Goal: Task Accomplishment & Management: Manage account settings

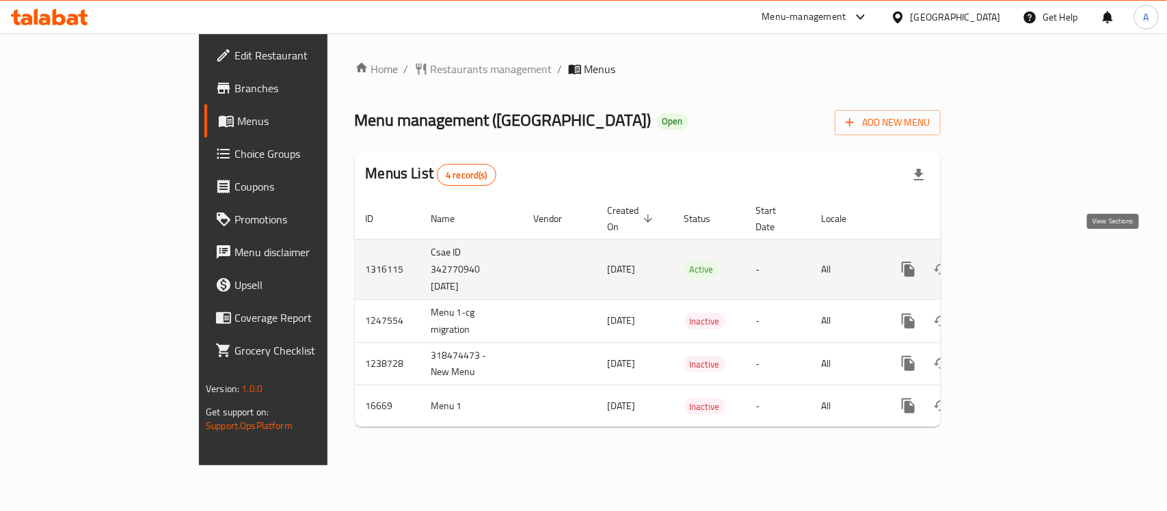
click at [1015, 261] on icon "enhanced table" at bounding box center [1007, 269] width 16 height 16
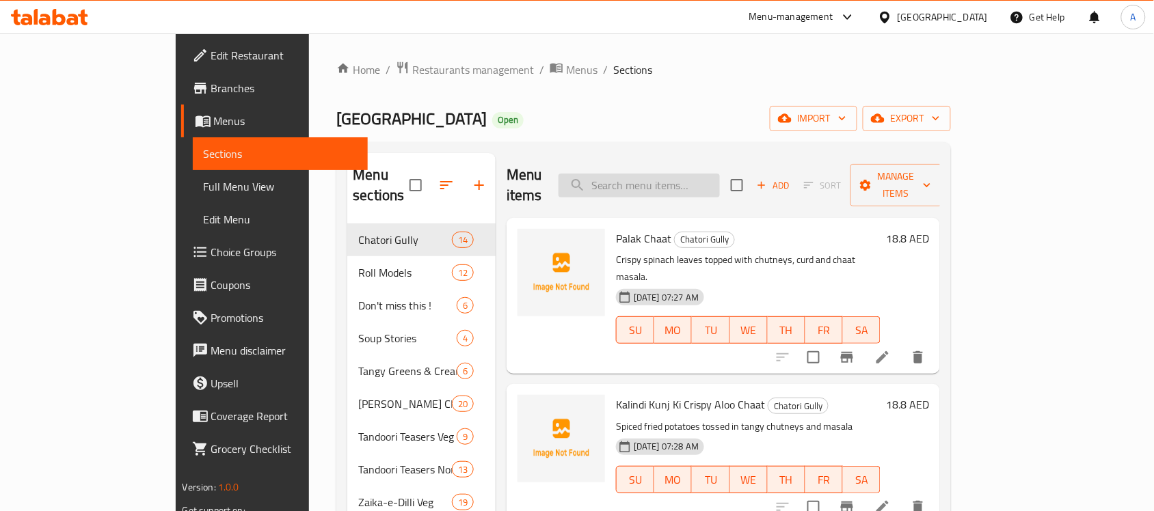
click at [709, 181] on input "search" at bounding box center [638, 186] width 161 height 24
paste input "Gol Gappe"
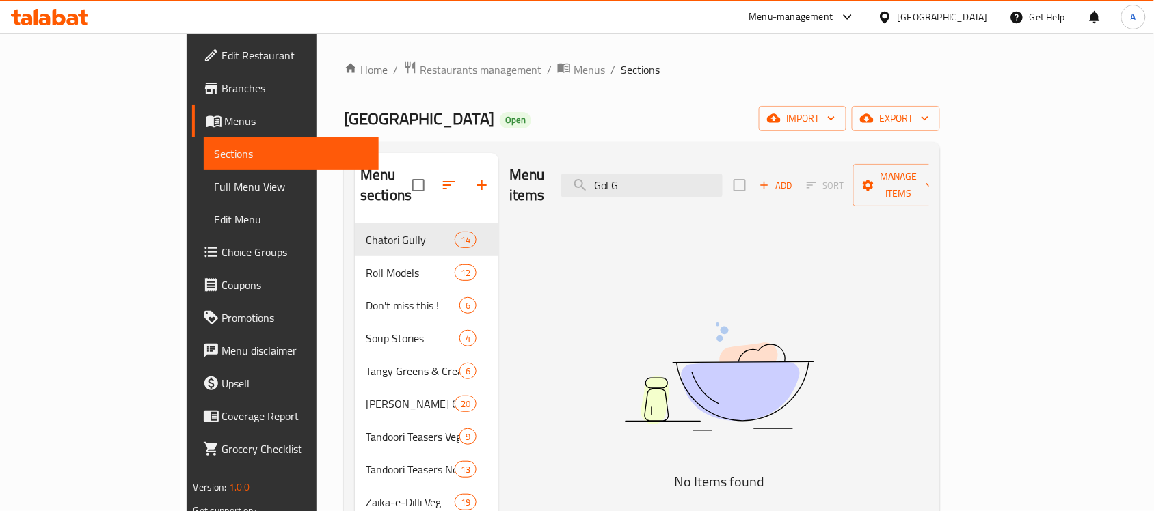
type input "Gol G"
click at [222, 49] on span "Edit Restaurant" at bounding box center [295, 55] width 146 height 16
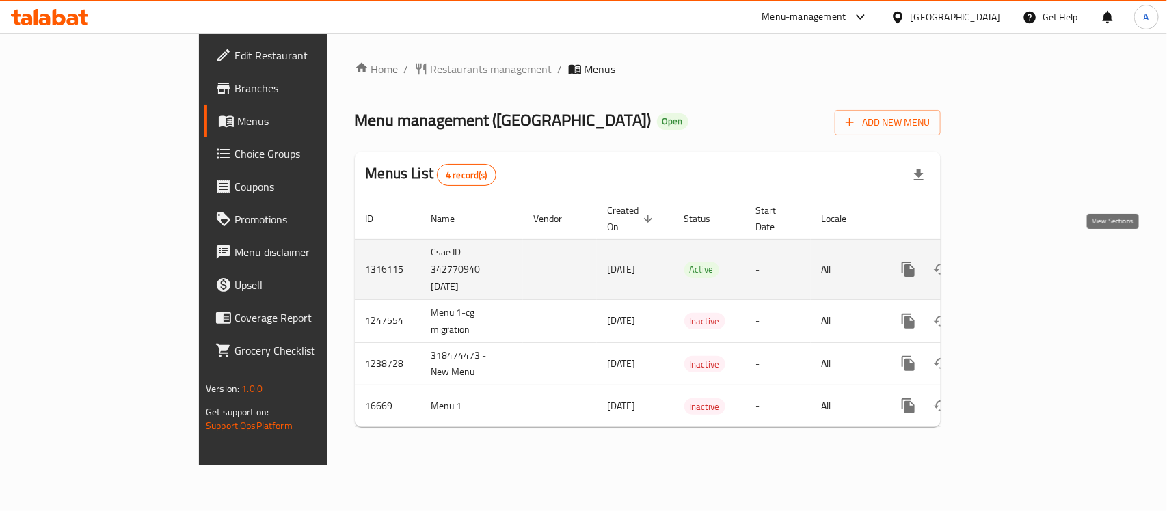
click at [1023, 257] on link "enhanced table" at bounding box center [1006, 269] width 33 height 33
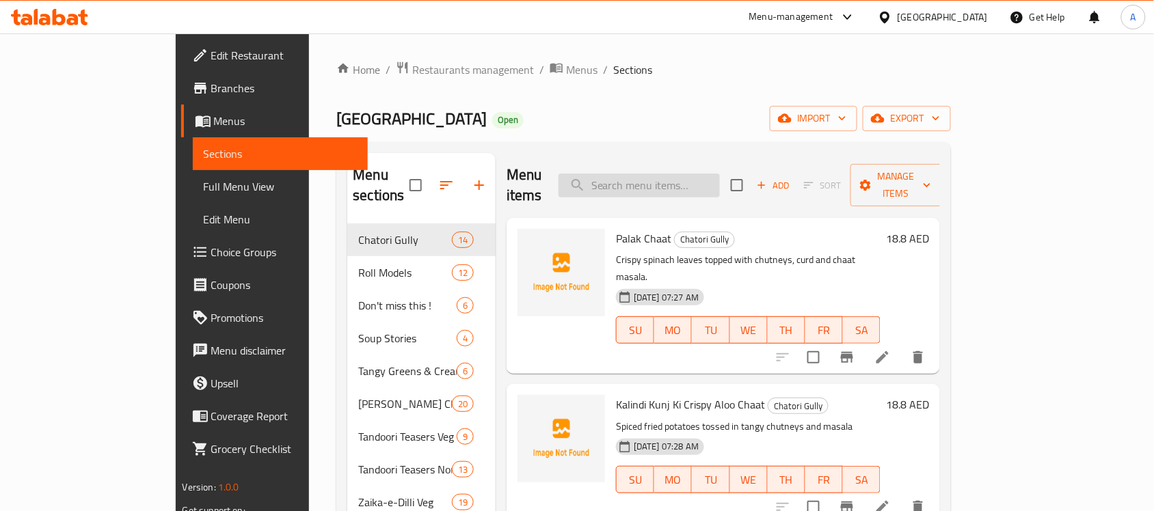
click at [690, 182] on input "search" at bounding box center [638, 186] width 161 height 24
paste input "Gol Gappe"
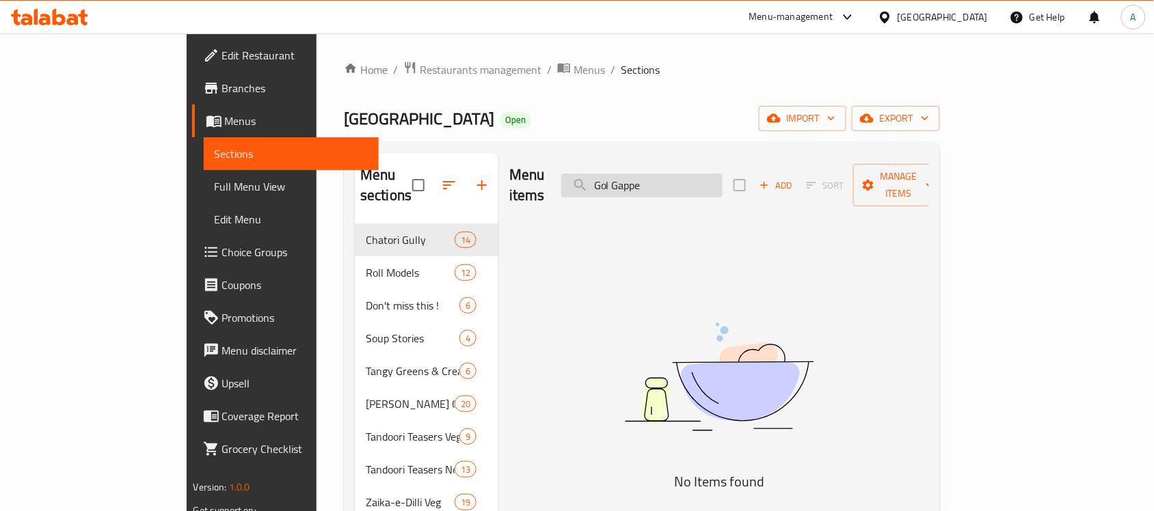
click at [722, 176] on input "Gol Gappe" at bounding box center [641, 186] width 161 height 24
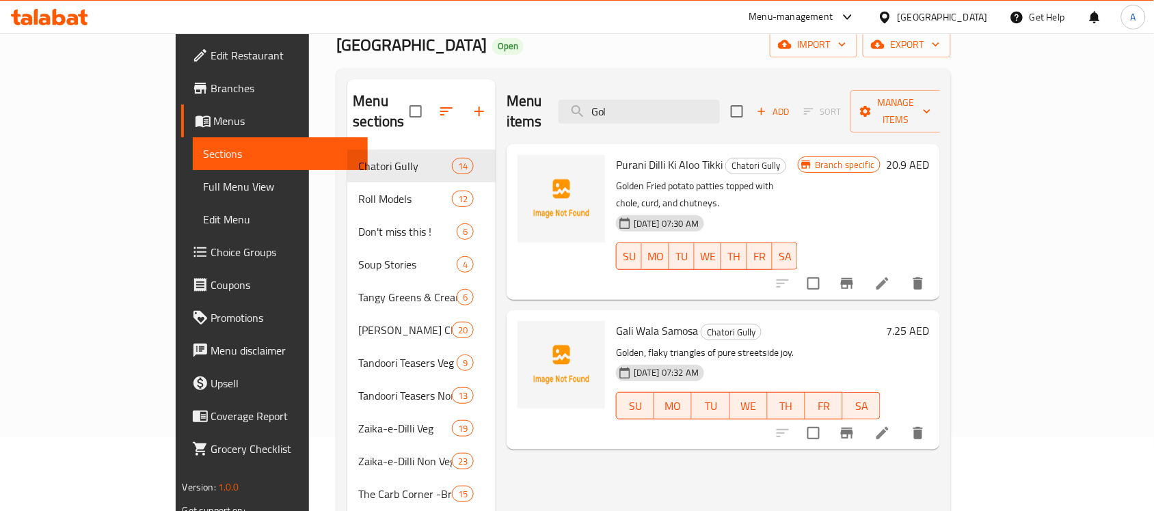
scroll to position [193, 0]
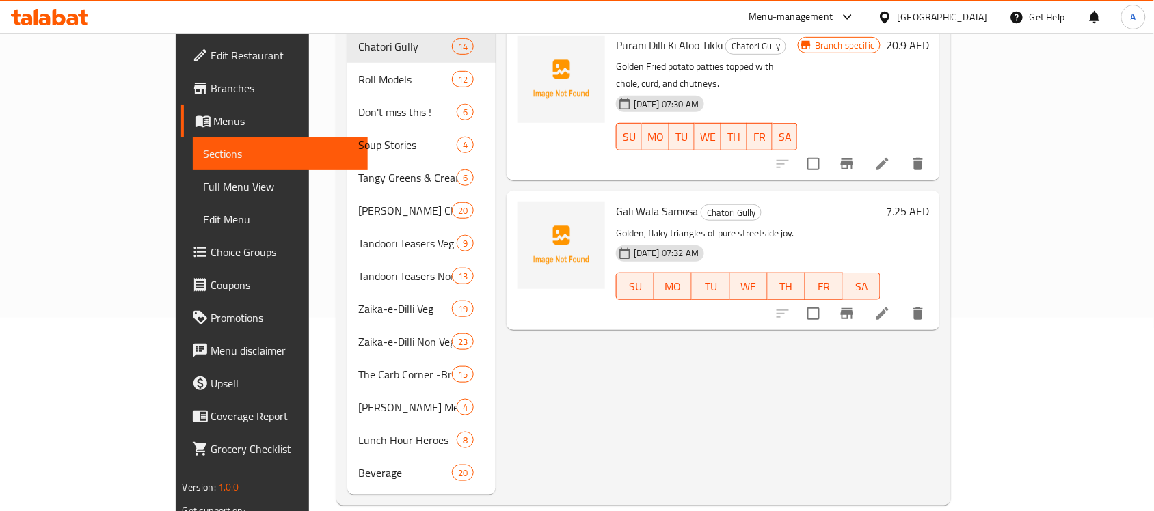
type input "Gol"
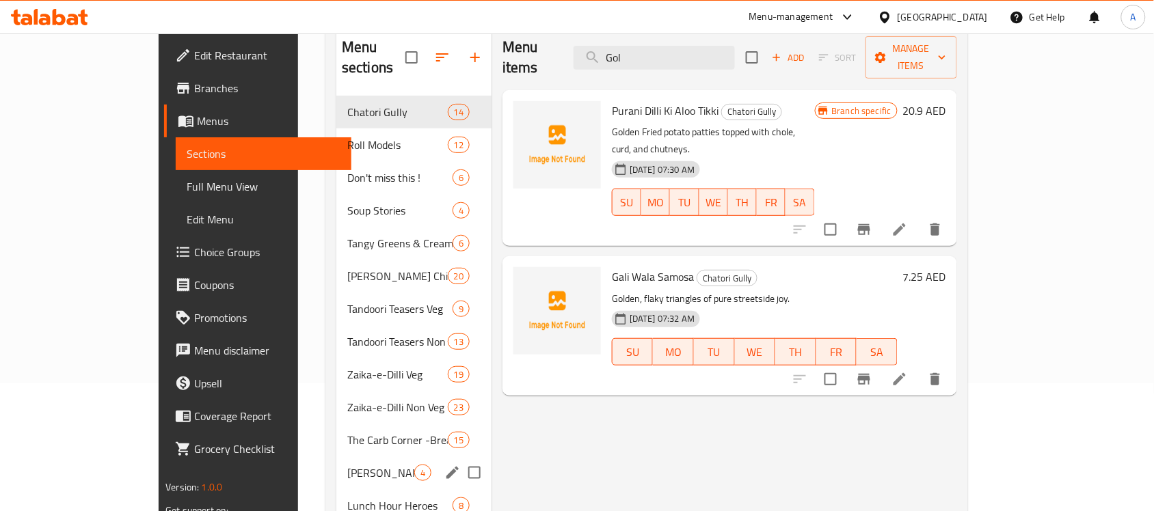
scroll to position [0, 0]
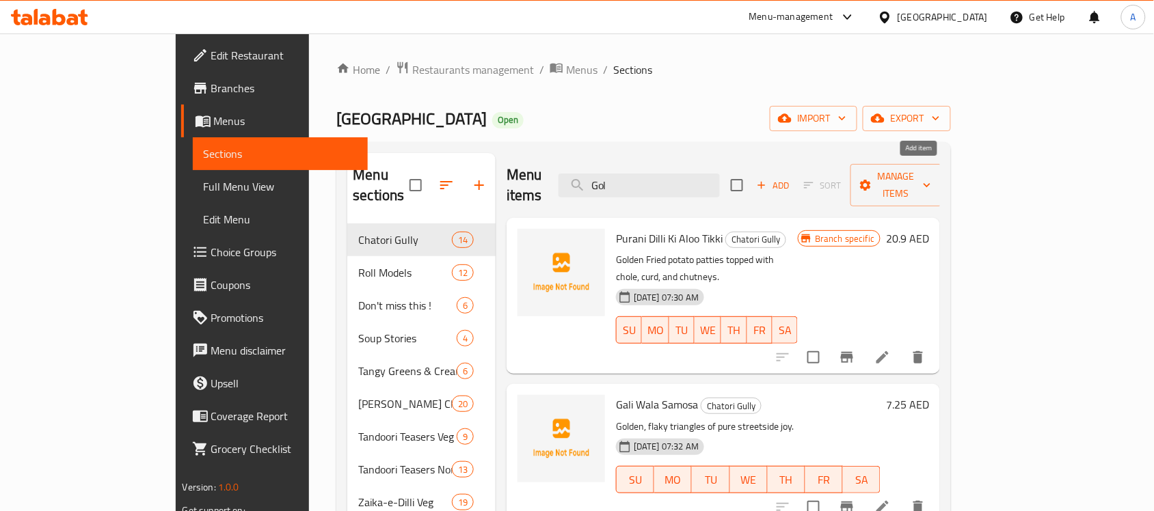
click at [791, 178] on span "Add" at bounding box center [773, 186] width 37 height 16
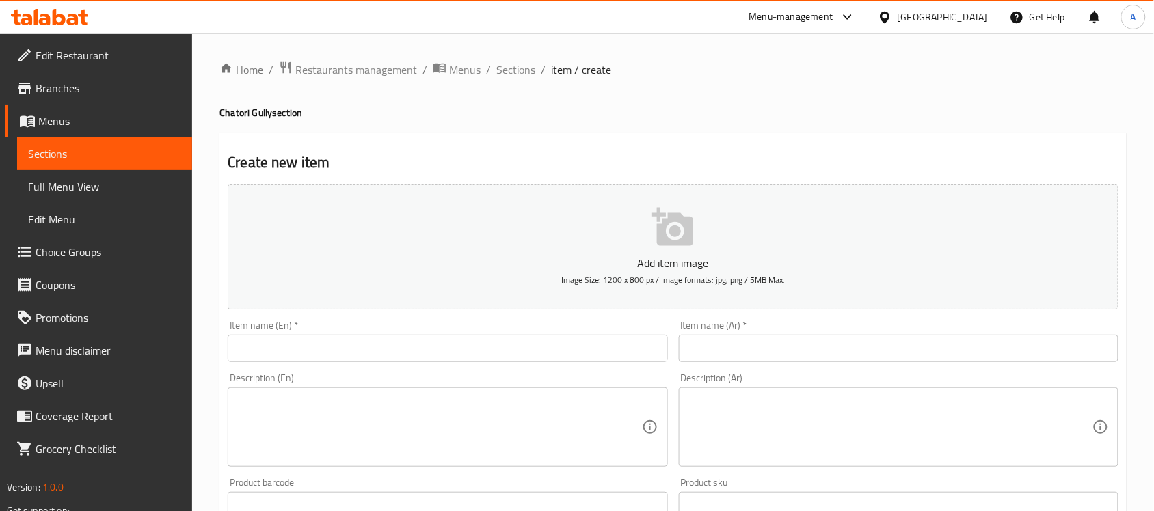
click at [323, 342] on input "text" at bounding box center [447, 348] width 439 height 27
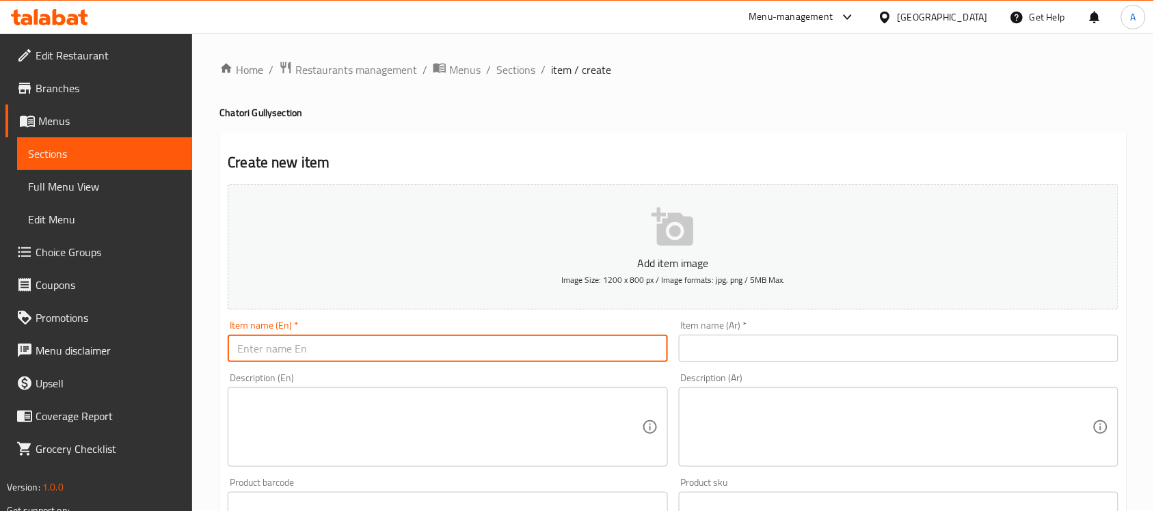
paste input "Gol Gappe"
type input "Gol Gappe"
click at [719, 336] on input "text" at bounding box center [898, 348] width 439 height 27
paste input "[PERSON_NAME]"
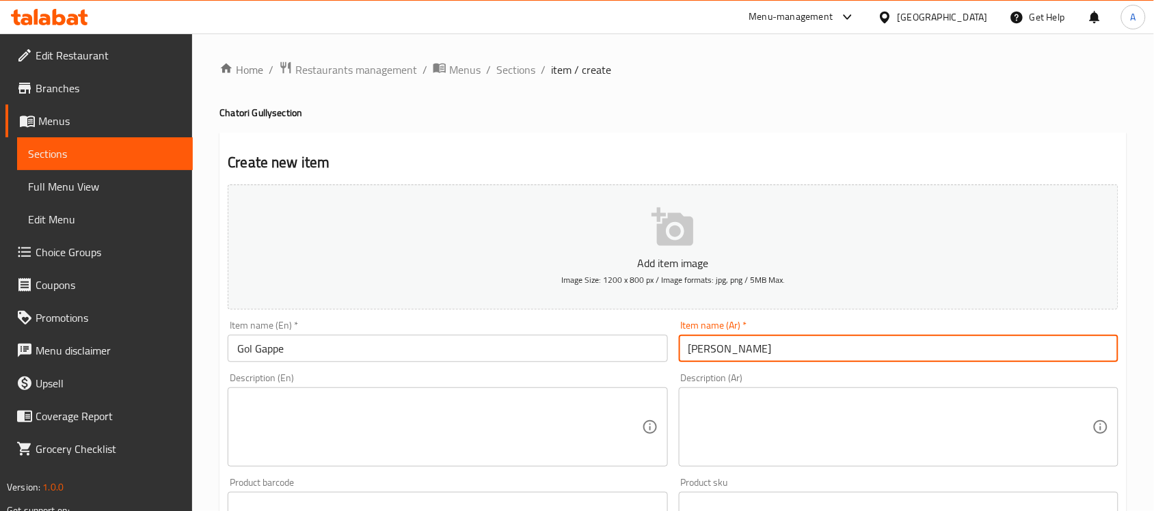
type input "[PERSON_NAME]"
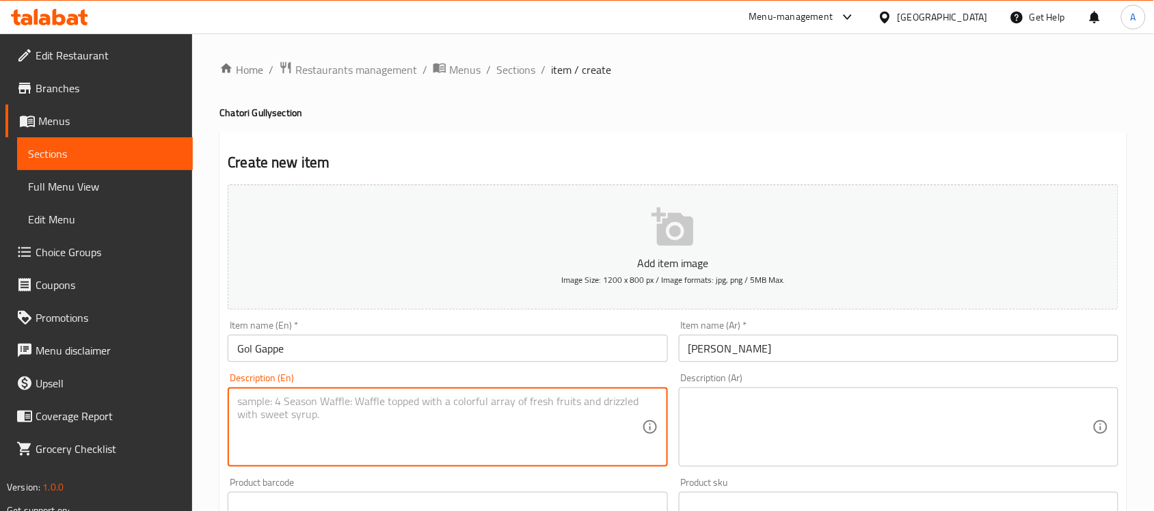
click at [375, 401] on textarea at bounding box center [439, 427] width 404 height 65
paste textarea "Pani puris served with spicy, tangy, and sweet water options."
type textarea "Pani puris served with spicy, tangy, and sweet water options."
click at [762, 426] on textarea at bounding box center [890, 427] width 404 height 65
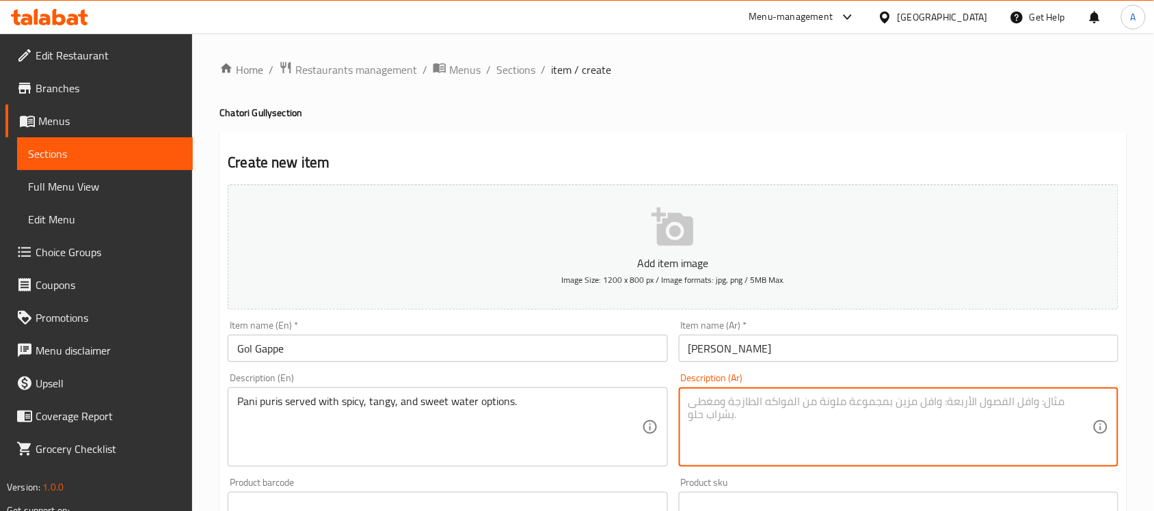
click at [873, 421] on textarea at bounding box center [890, 427] width 404 height 65
paste textarea "يتم تقديم باني بوري مع خيارات المياه الحارة واللاذعة والحلوة."
drag, startPoint x: 913, startPoint y: 405, endPoint x: 948, endPoint y: 403, distance: 34.9
click at [948, 403] on textarea "يتم تقديم باني بوري مع خيارات المياه الحارة واللاذعة والحلوة." at bounding box center [890, 427] width 404 height 65
click at [865, 401] on textarea "باني بوري مع خيارات المياه الحارة واللاذعة والحلوة." at bounding box center [890, 427] width 404 height 65
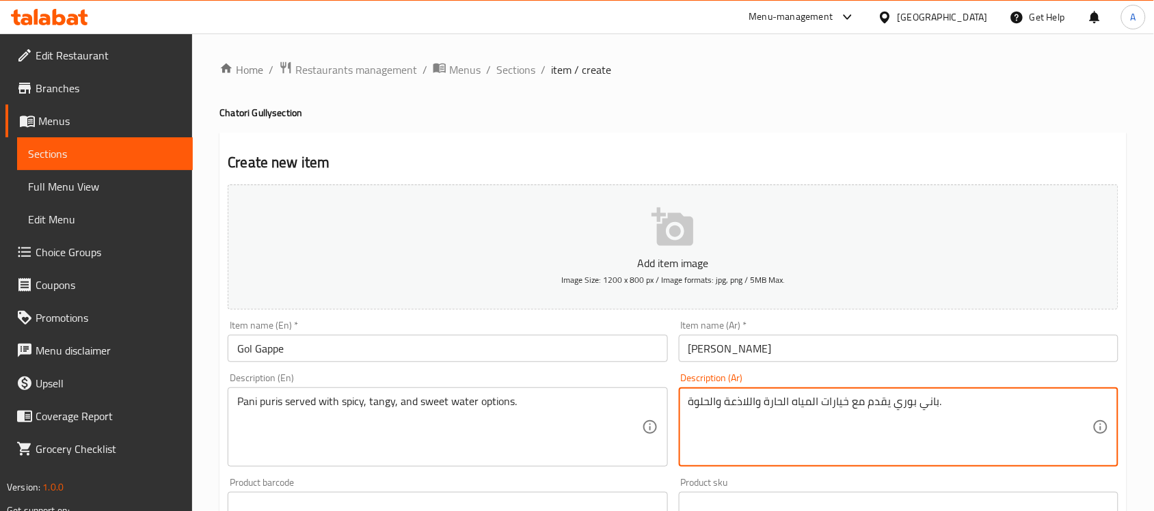
click at [755, 402] on textarea "باني بوري يقدم مع خيارات المياه الحارة واللاذعة والحلوة." at bounding box center [890, 427] width 404 height 65
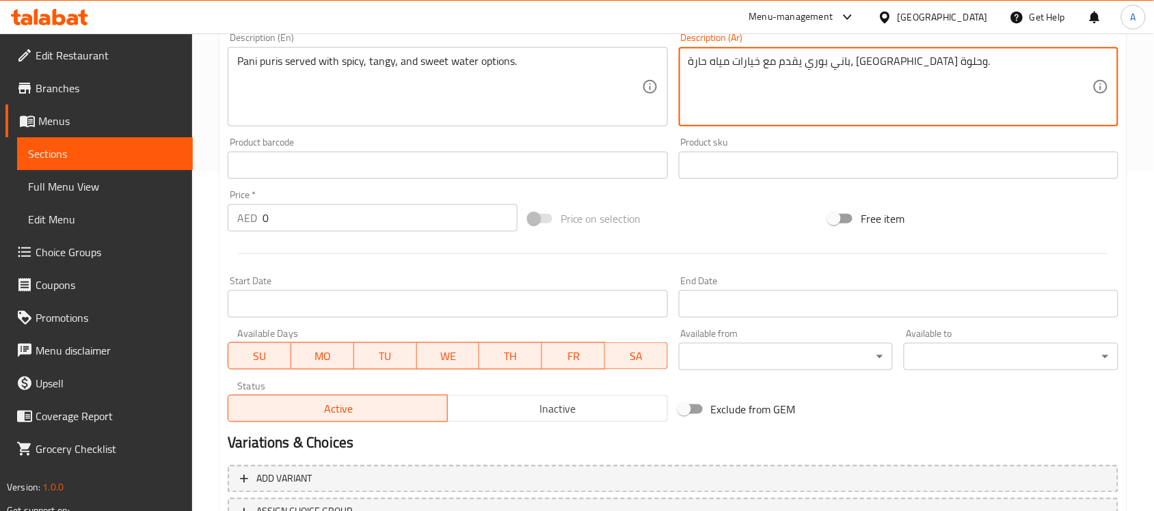
scroll to position [342, 0]
type textarea "باني بوري يقدم مع خيارات مياه حارة، [GEOGRAPHIC_DATA] وحلوة."
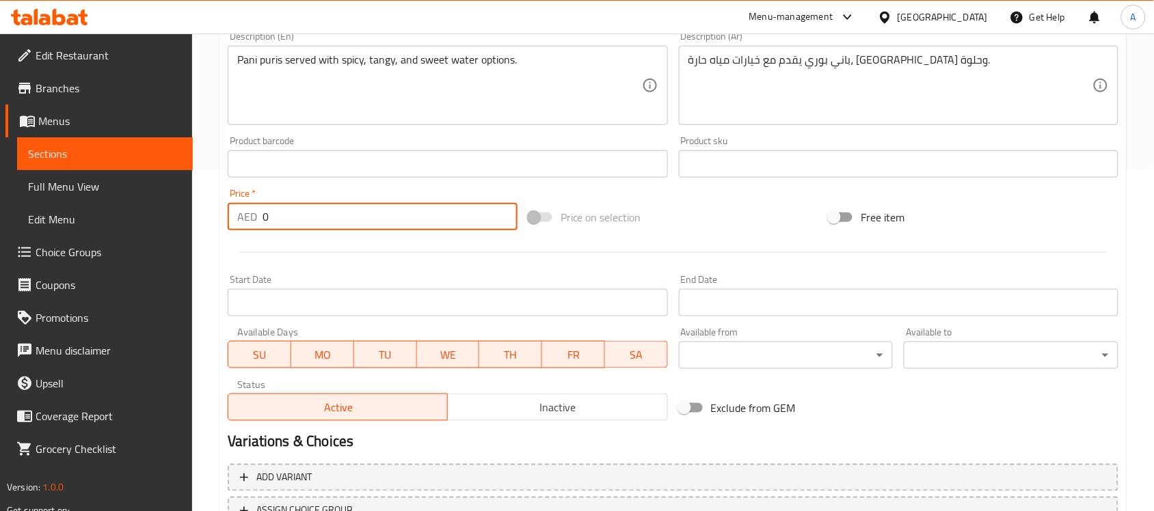
drag, startPoint x: 284, startPoint y: 213, endPoint x: 176, endPoint y: 211, distance: 108.7
click at [176, 211] on div "Edit Restaurant Branches Menus Sections Full Menu View Edit Menu Choice Groups …" at bounding box center [577, 158] width 1154 height 932
paste input "16.7"
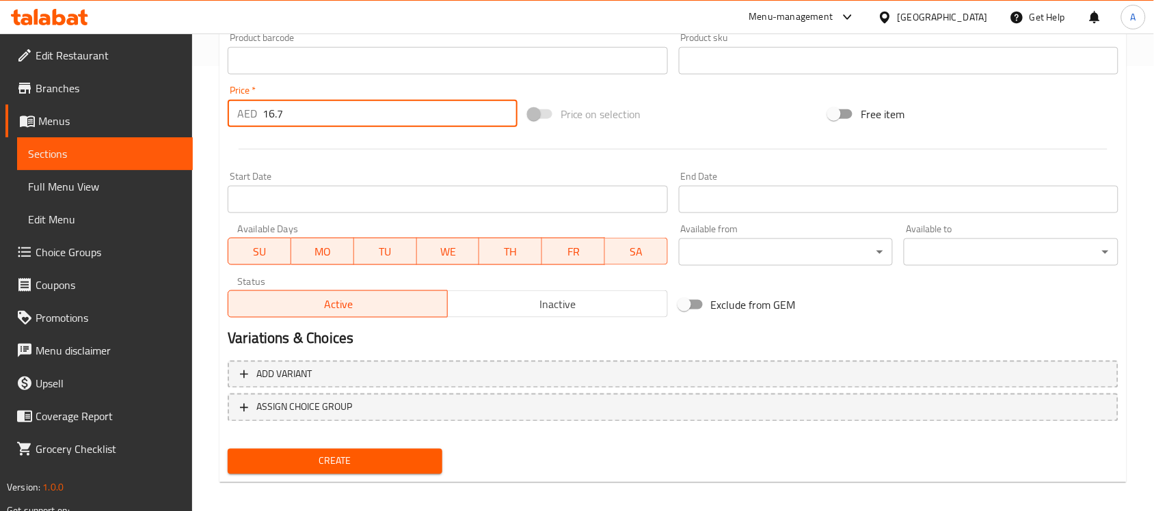
scroll to position [452, 0]
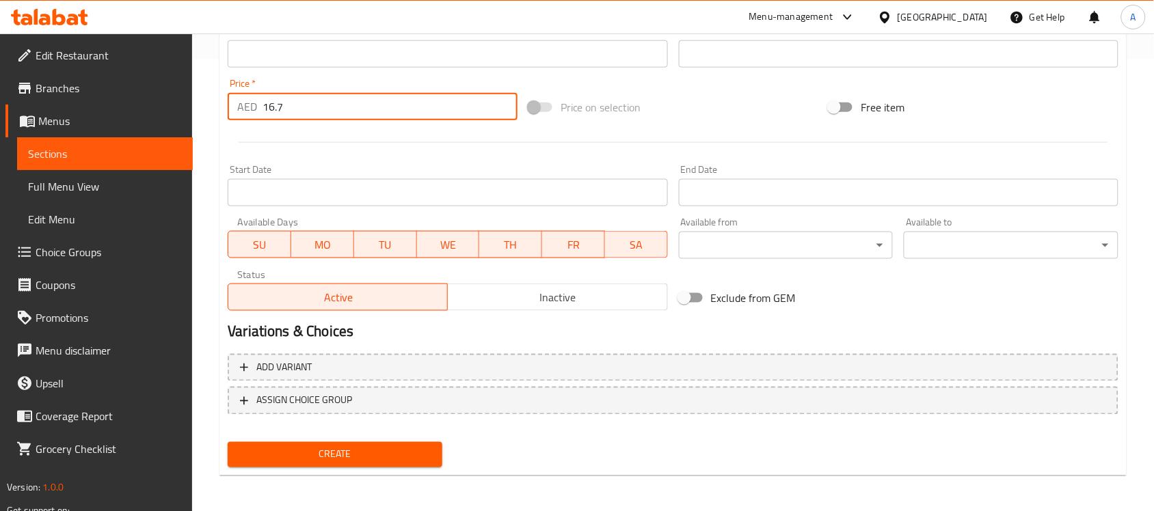
type input "16.7"
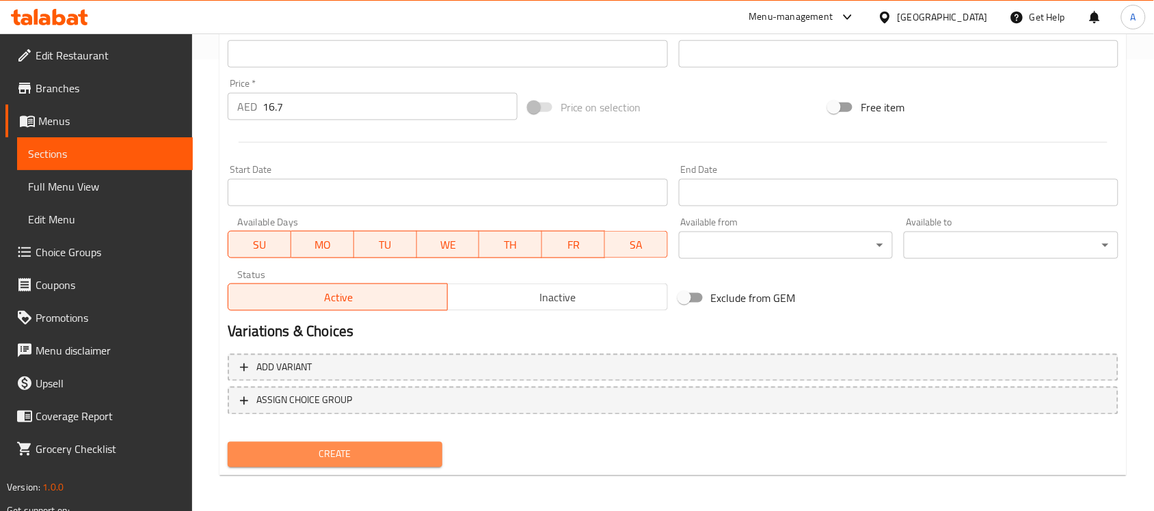
click at [340, 459] on span "Create" at bounding box center [335, 454] width 193 height 17
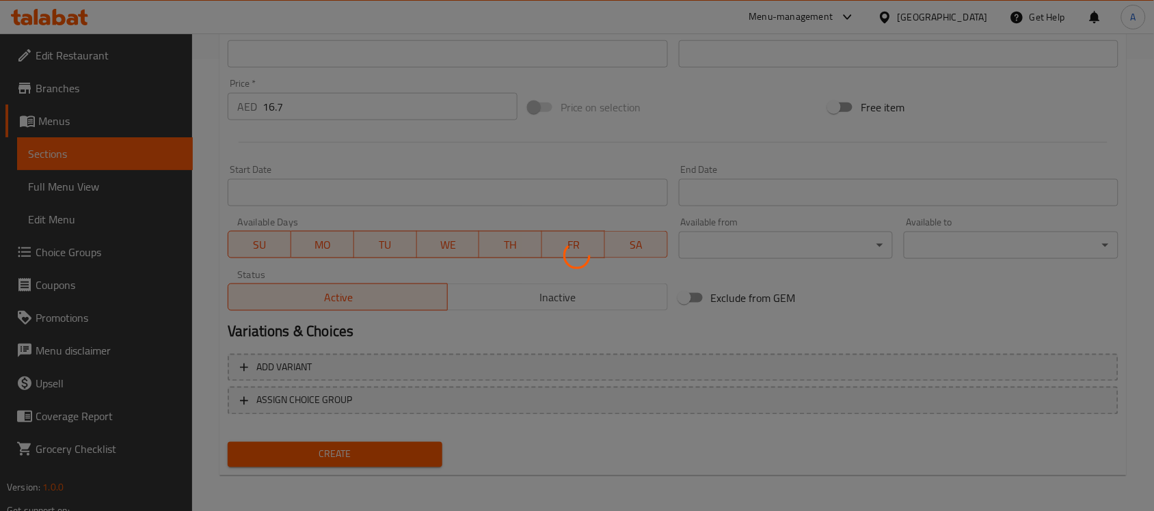
type input "0"
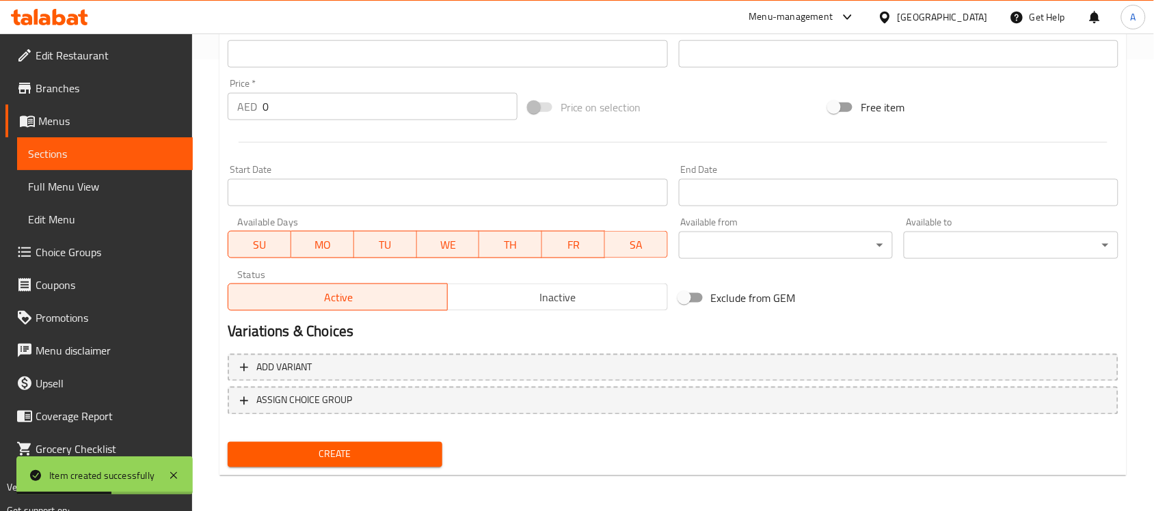
click at [127, 146] on span "Sections" at bounding box center [105, 154] width 154 height 16
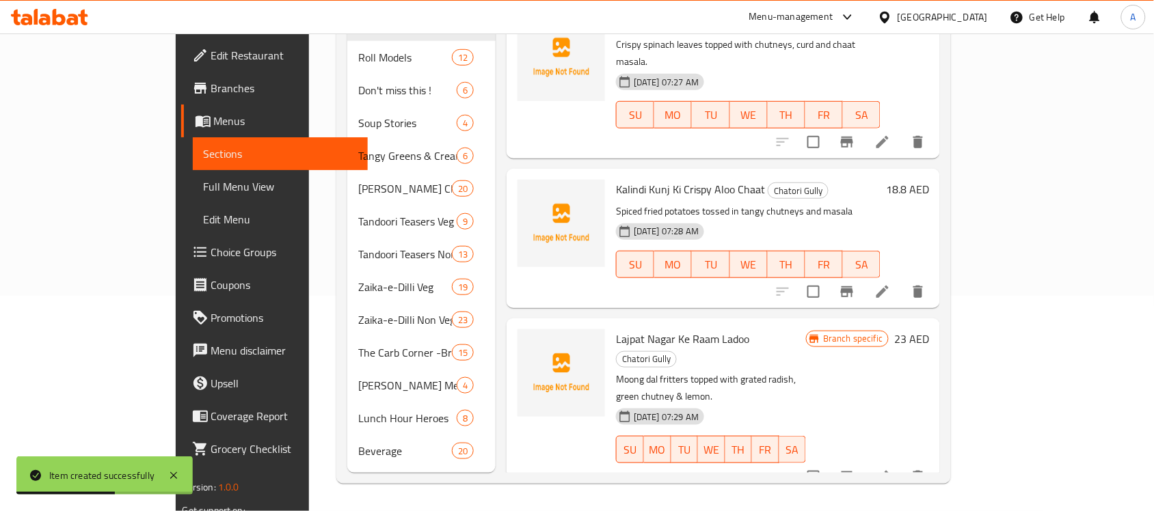
scroll to position [192, 0]
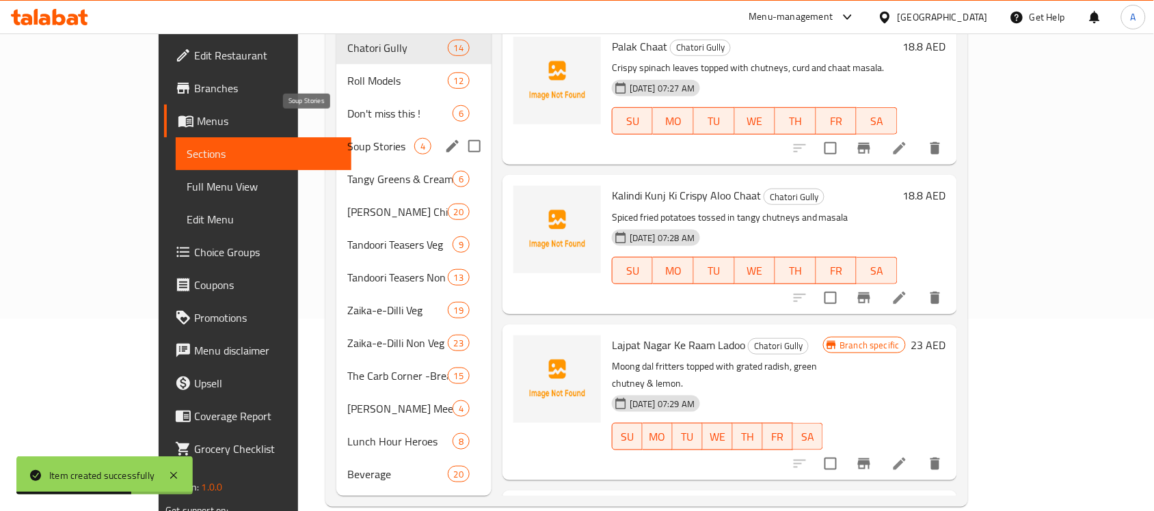
click at [347, 138] on span "Soup Stories" at bounding box center [380, 146] width 67 height 16
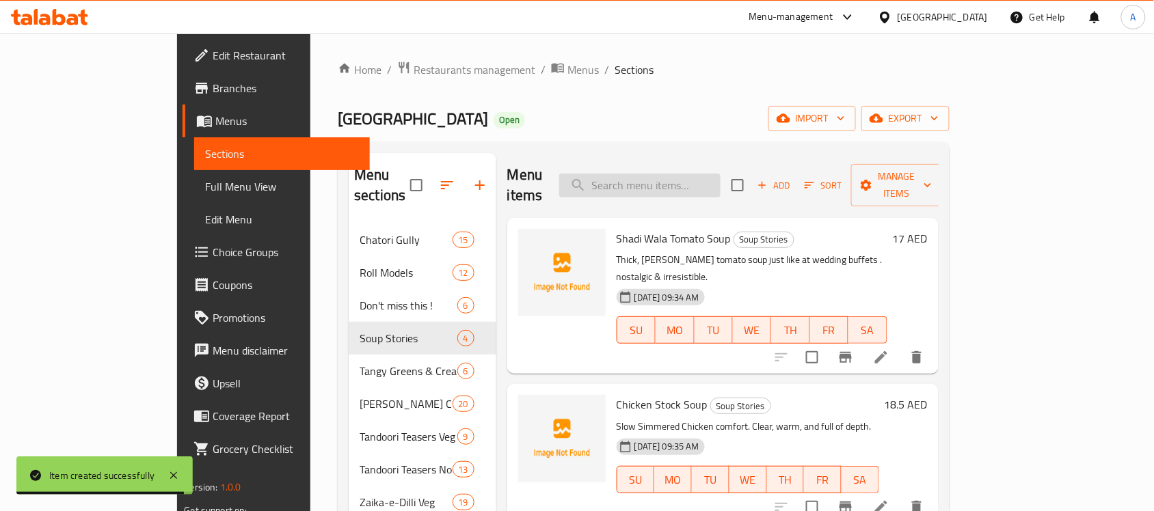
click at [690, 174] on input "search" at bounding box center [639, 186] width 161 height 24
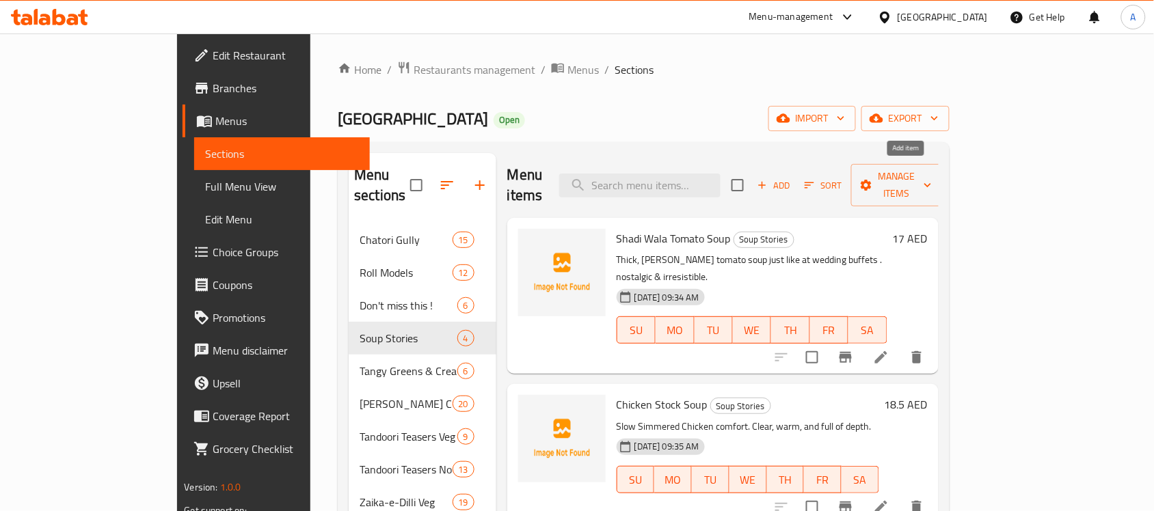
click at [792, 178] on span "Add" at bounding box center [773, 186] width 37 height 16
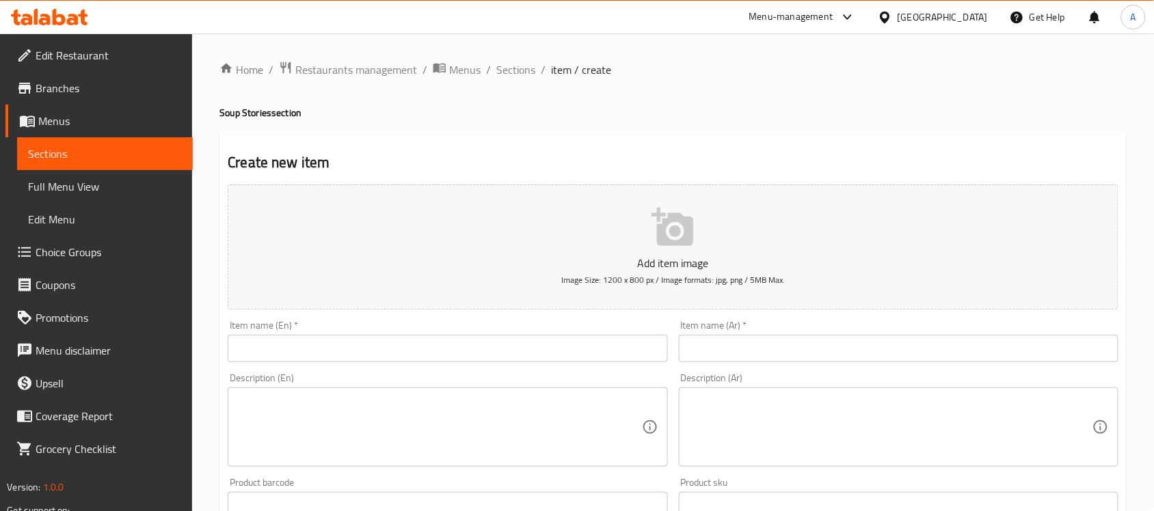
click at [432, 340] on input "text" at bounding box center [447, 348] width 439 height 27
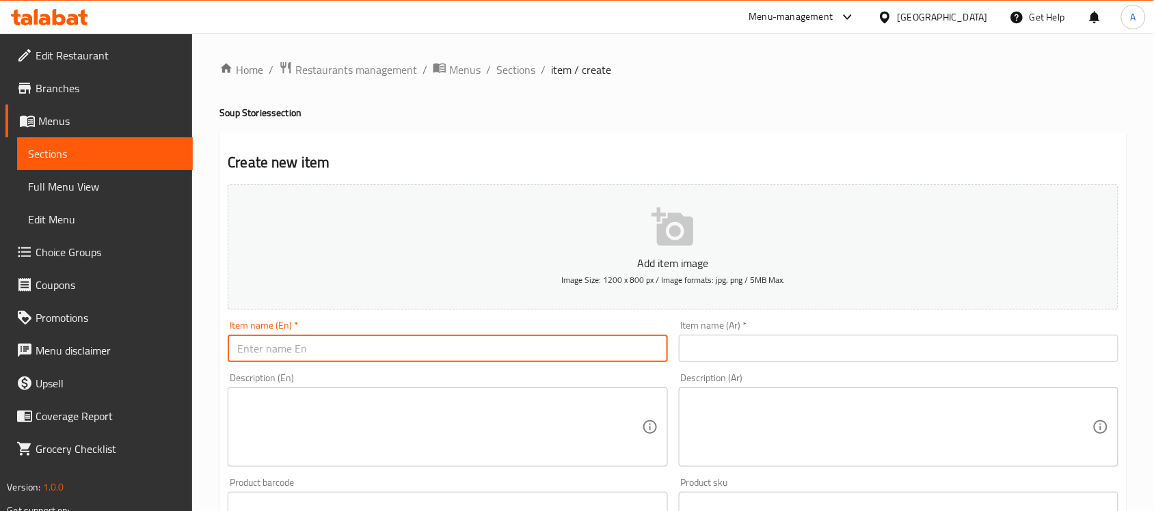
paste input "Sweet Corn Soup"
type input "Sweet Corn Soup"
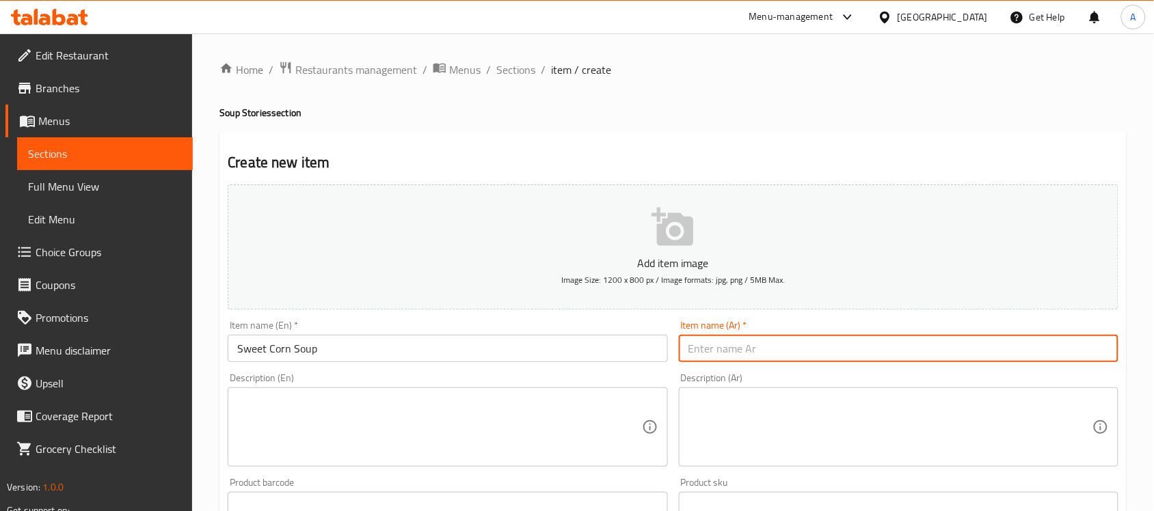
click at [793, 347] on input "text" at bounding box center [898, 348] width 439 height 27
paste input "شوربة الذرة الحلوة"
click at [733, 355] on input "شوربة الذرة الحلوة" at bounding box center [898, 348] width 439 height 27
click at [707, 347] on input "شوربة ذرة الحلوة" at bounding box center [898, 348] width 439 height 27
type input "شوربة ذرة حلوة"
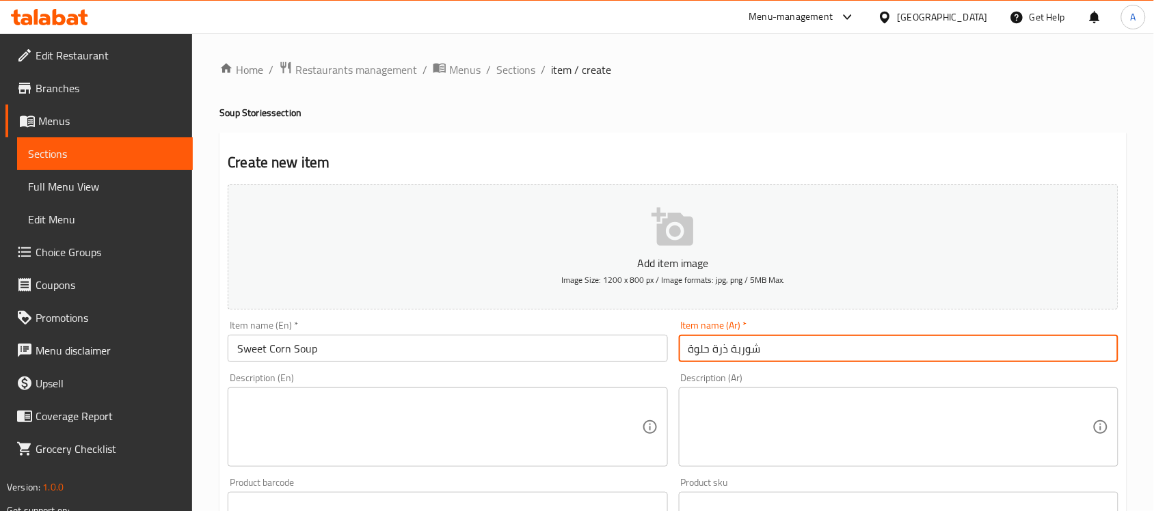
click at [319, 420] on textarea at bounding box center [439, 427] width 404 height 65
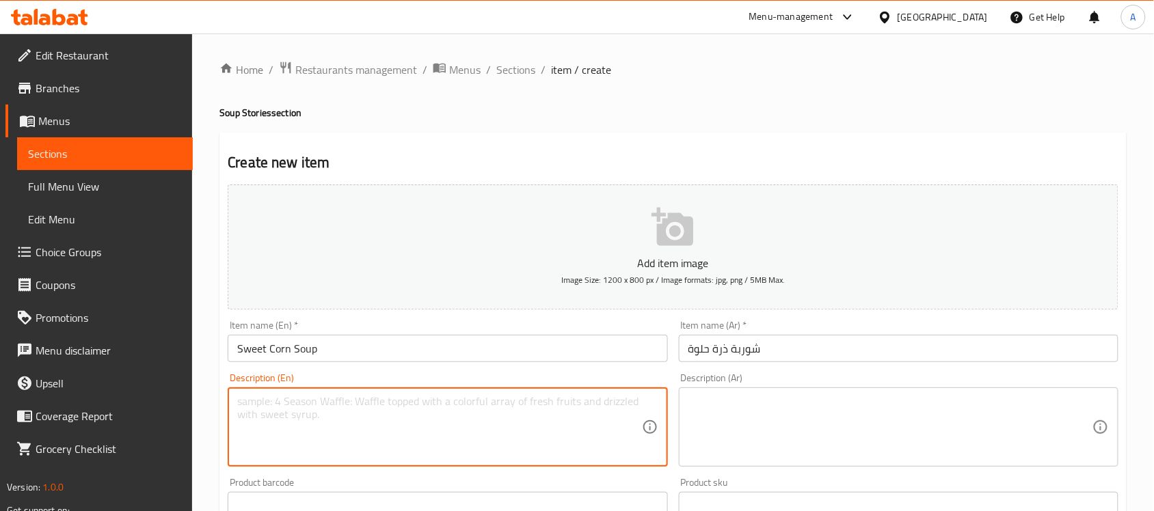
paste textarea "Warm sweet corn soup is creamy and delicious, made from american sweet corns."
type textarea "Warm sweet corn soup is creamy and delicious, made from american sweet corns."
click at [852, 414] on textarea at bounding box center [890, 427] width 404 height 65
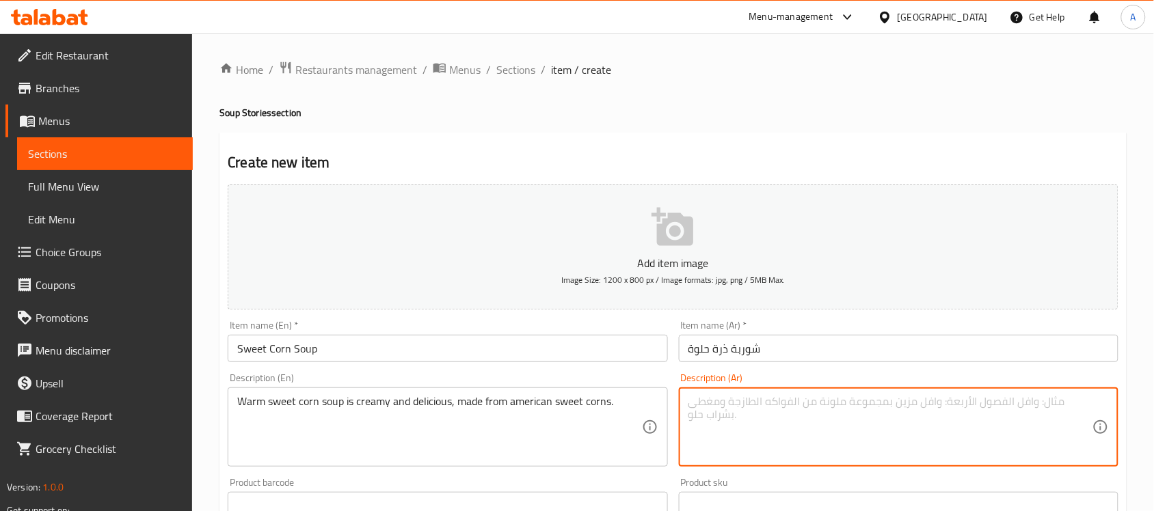
paste textarea "شوربة الذرة الحلوة الدافئة هي شوربة كريمية ولذيذة، مصنوعة من الذرة الحلوة الأمر…"
click at [1050, 405] on textarea "شوربة الذرة الحلوة الدافئة هي شوربة كريمية ولذيذة، مصنوعة من الذرة الحلوة الأمر…" at bounding box center [890, 427] width 404 height 65
click at [1023, 401] on textarea "شوربة ذرة الحلوة الدافئة هي شوربة كريمية ولذيذة، مصنوعة من الذرة الحلوة الأمريك…" at bounding box center [890, 427] width 404 height 65
click at [991, 402] on textarea "شوربة ذرة حلوة الدافئة هي شوربة كريمية ولذيذة، مصنوعة من الذرة الحلوة الأمريكية." at bounding box center [890, 427] width 404 height 65
click at [725, 407] on textarea "شوربة ذرة حلوة دافئة هي شوربة كريمية ولذيذة، مصنوعة من الذرة الحلوة الأمريكية." at bounding box center [890, 427] width 404 height 65
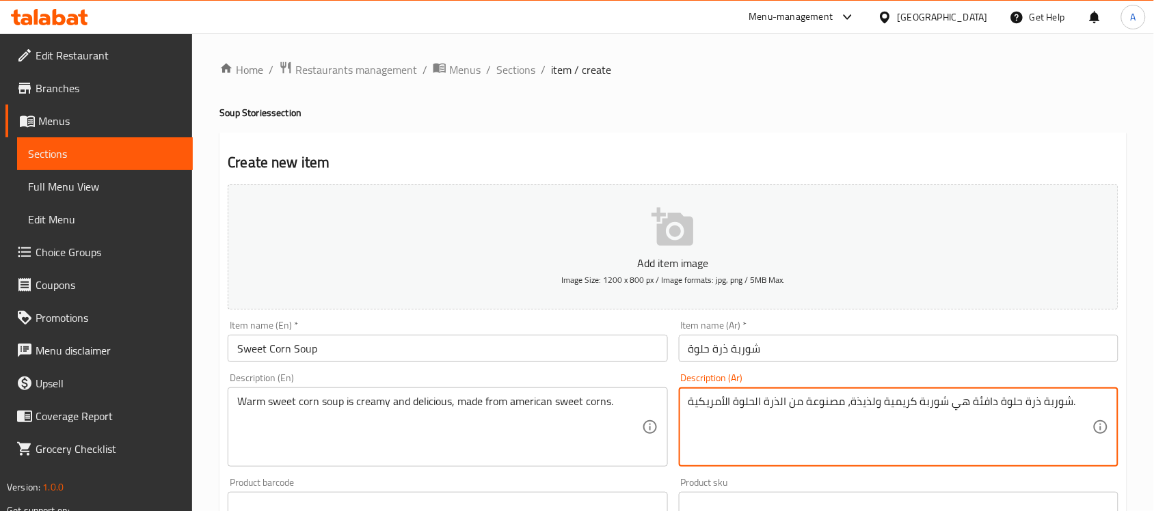
click at [779, 405] on textarea "شوربة ذرة حلوة دافئة هي شوربة كريمية ولذيذة، مصنوعة من الذرة الحلوة الأمريكية." at bounding box center [890, 427] width 404 height 65
click at [755, 403] on textarea "شوربة ذرة حلوة دافئة هي شوربة كريمية ولذيذة، مصنوعة من ذرة الحلوة الأمريكية." at bounding box center [890, 427] width 404 height 65
click at [725, 405] on textarea "شوربة ذرة حلوة دافئة هي شوربة كريمية ولذيذة، مصنوعة من ذرة حلوة الأمريكية." at bounding box center [890, 427] width 404 height 65
type textarea "شوربة ذرة حلوة دافئة هي شوربة كريمية ولذيذة، مصنوعة من ذرة حلوة أمريكية."
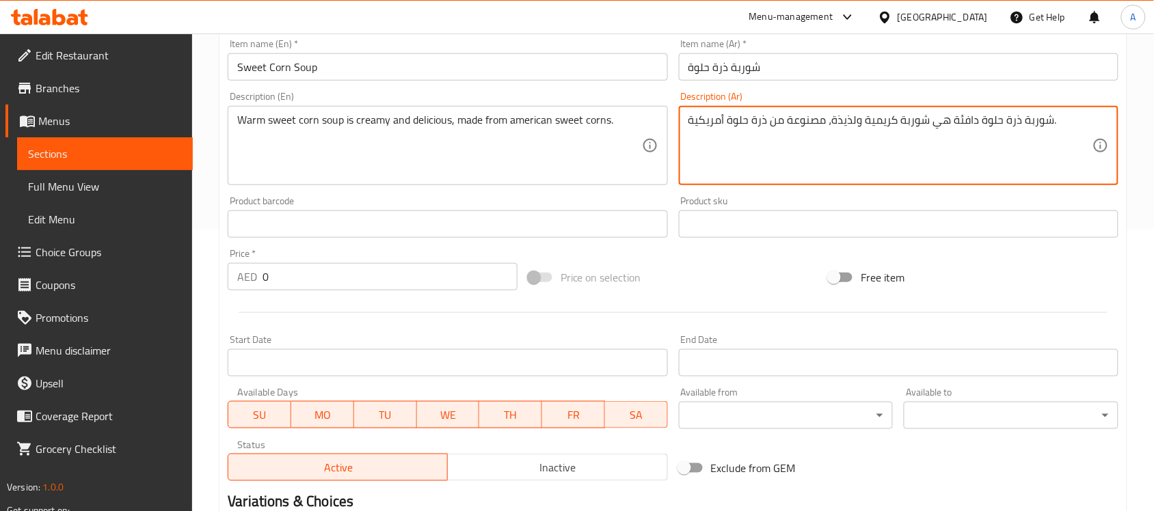
scroll to position [427, 0]
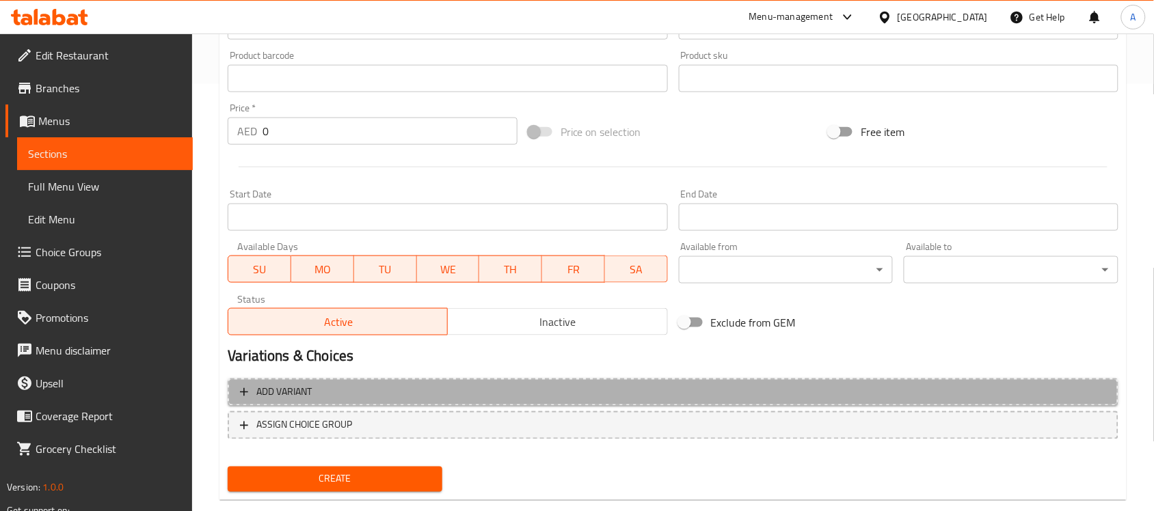
click at [500, 390] on span "Add variant" at bounding box center [673, 392] width 866 height 17
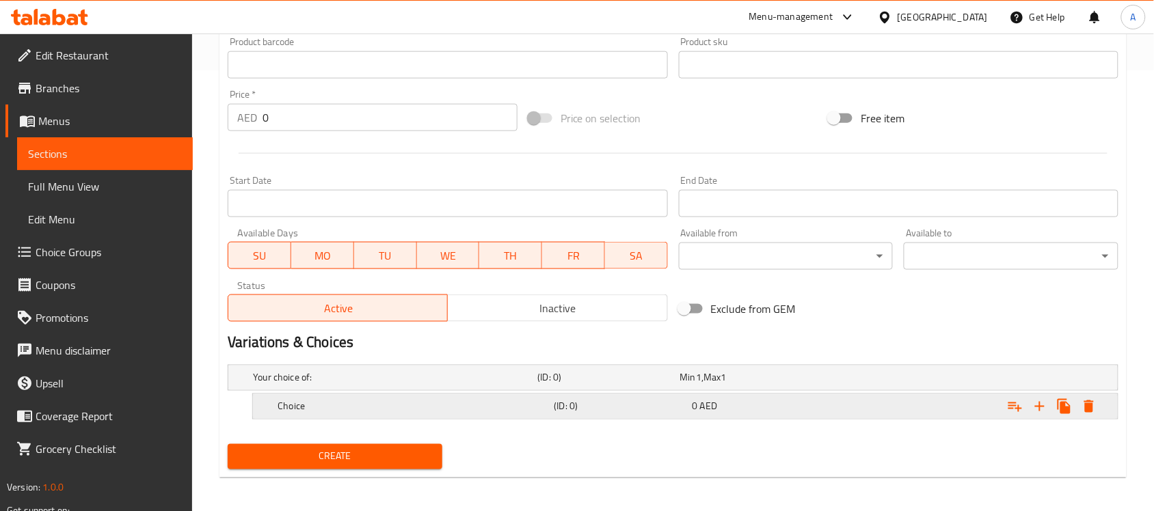
scroll to position [445, 0]
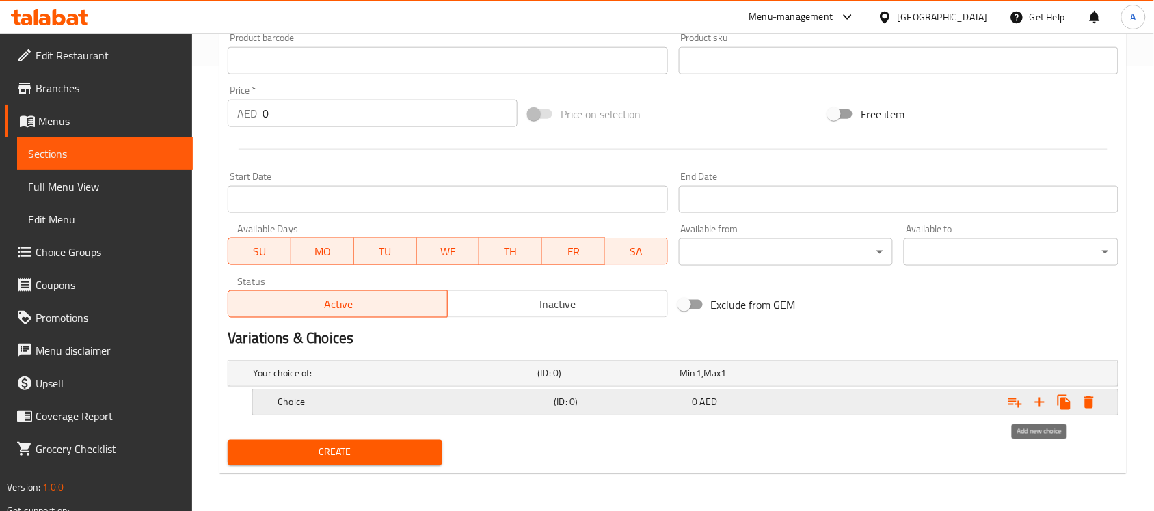
click at [1041, 400] on icon "Expand" at bounding box center [1039, 402] width 16 height 16
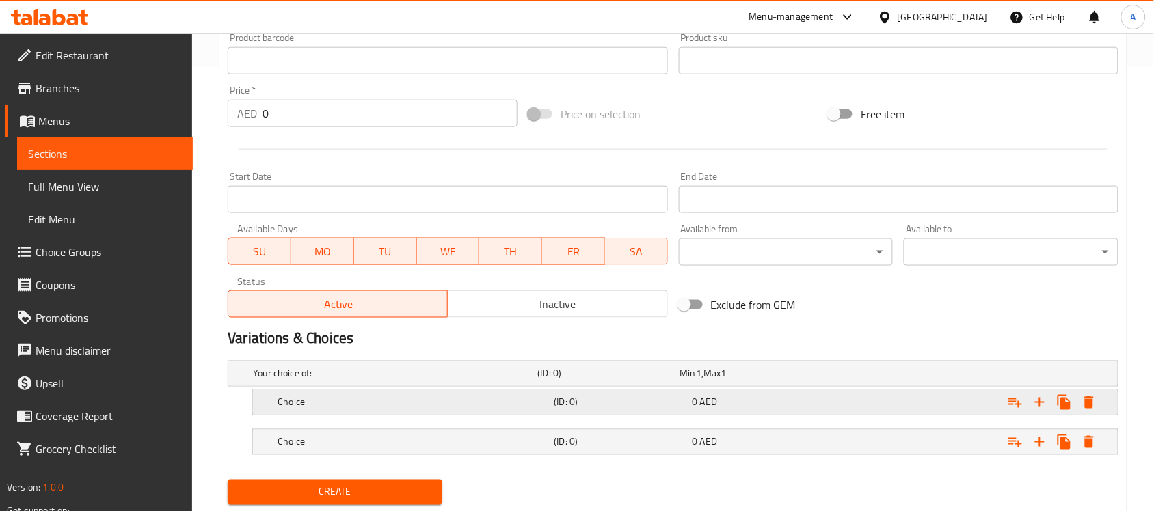
click at [355, 405] on h5 "Choice" at bounding box center [412, 403] width 271 height 14
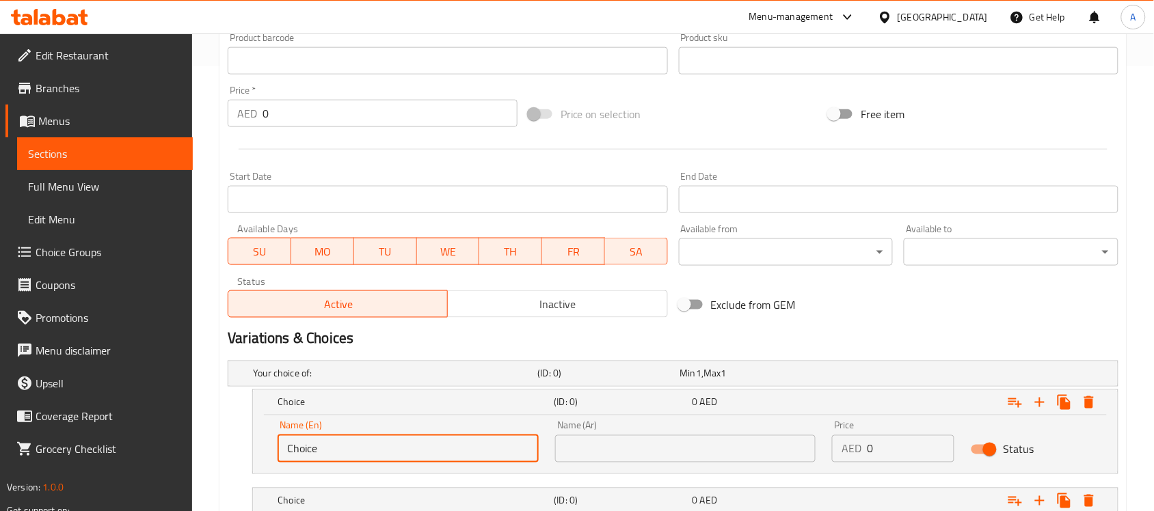
click at [345, 462] on input "Choice" at bounding box center [407, 448] width 261 height 27
click at [345, 450] on input "Choice" at bounding box center [407, 448] width 261 height 27
click at [344, 448] on input "}" at bounding box center [407, 448] width 261 height 27
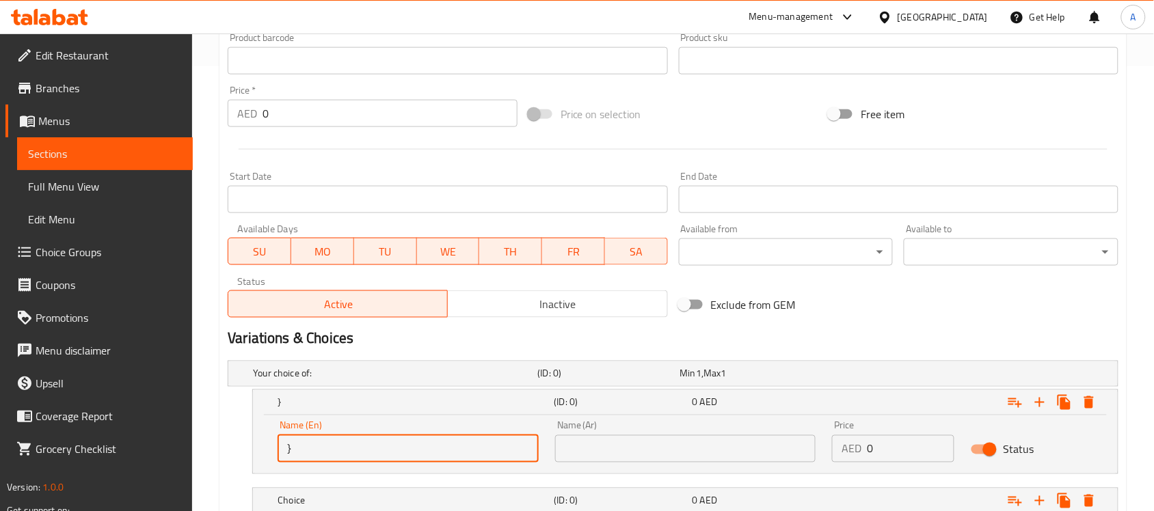
click at [344, 448] on input "}" at bounding box center [407, 448] width 261 height 27
type input "Chicken"
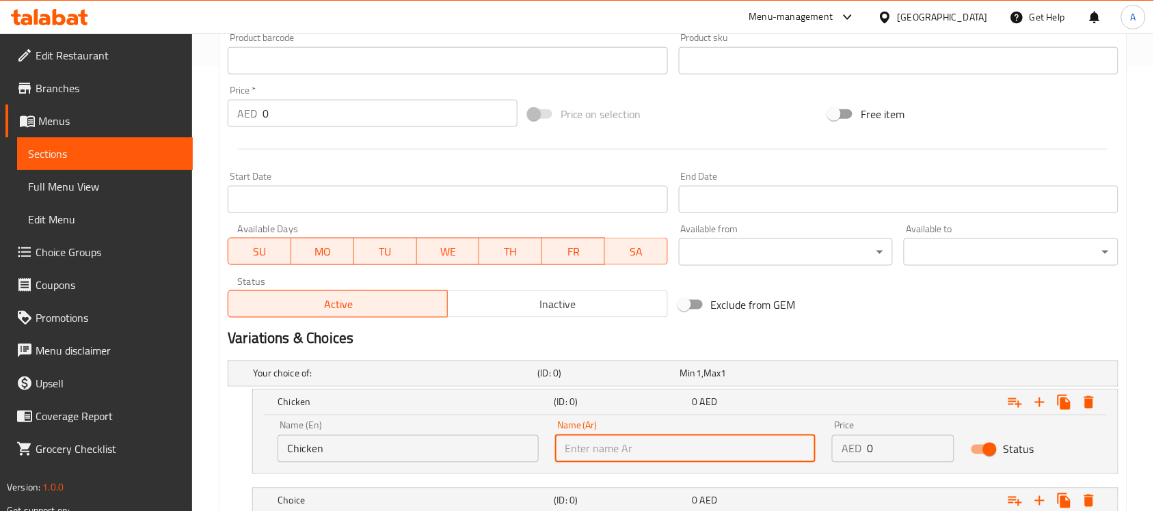
click at [591, 439] on input "text" at bounding box center [685, 448] width 261 height 27
type input "دجاج"
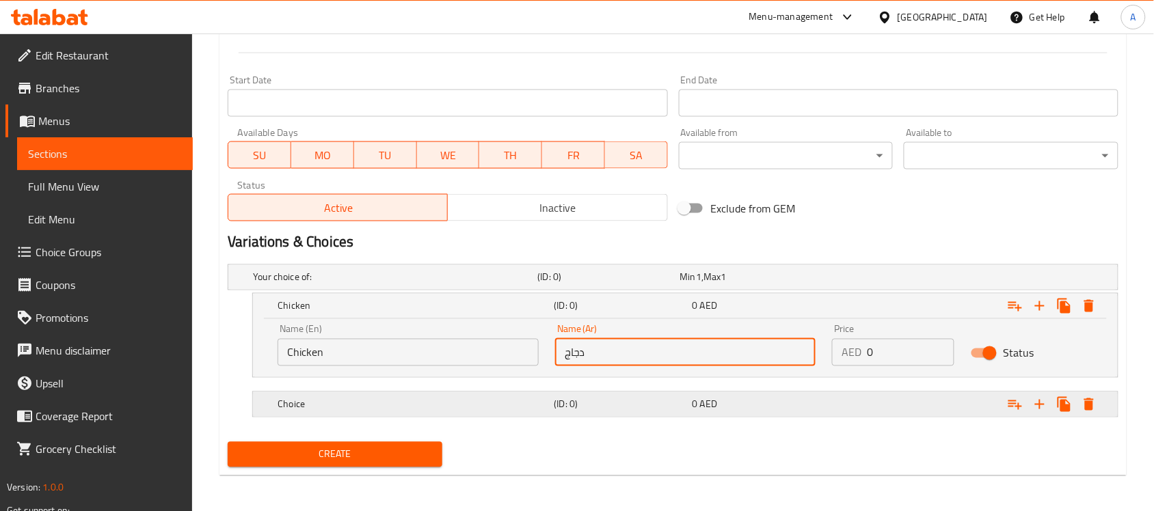
scroll to position [544, 0]
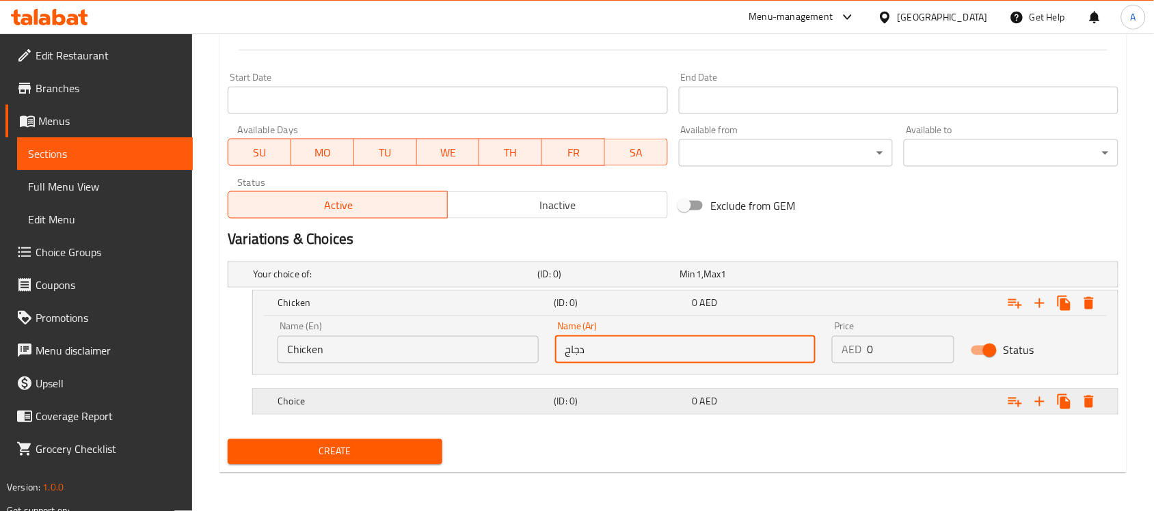
click at [596, 397] on h5 "(ID: 0)" at bounding box center [620, 402] width 133 height 14
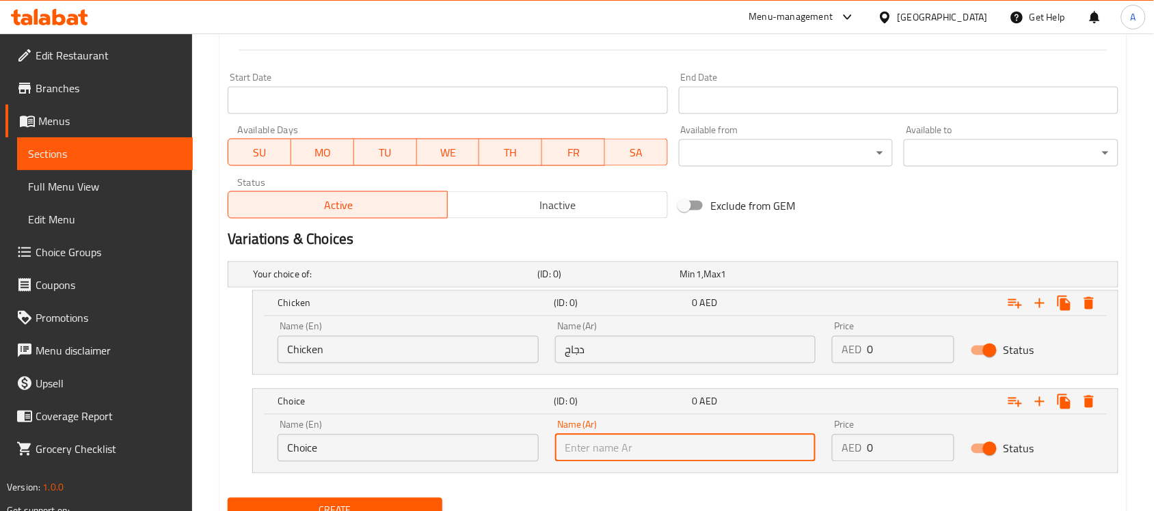
click at [653, 449] on input "text" at bounding box center [685, 448] width 261 height 27
type input "خضروات"
click at [368, 450] on input "Choice" at bounding box center [407, 448] width 261 height 27
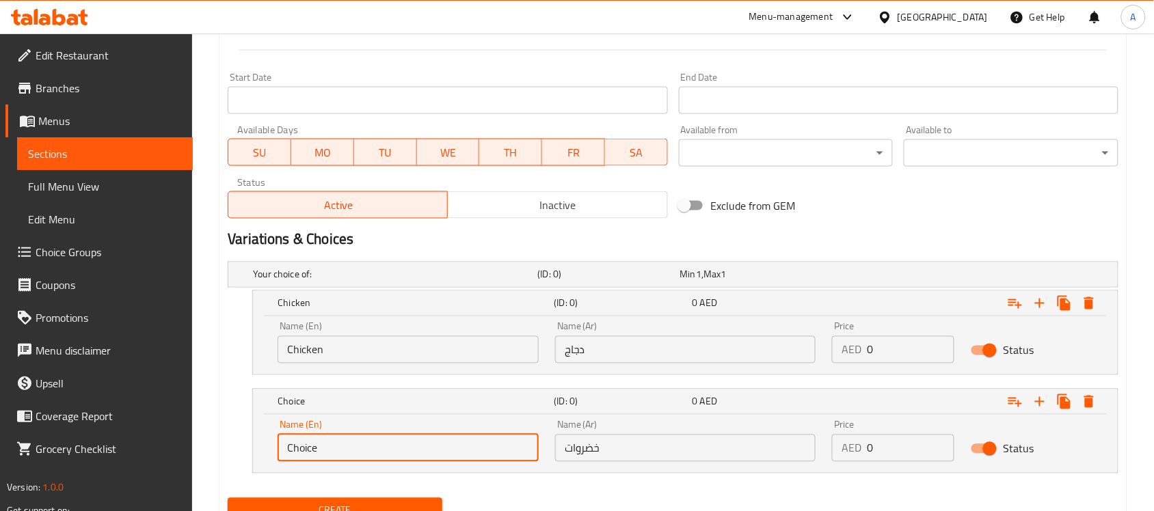
click at [368, 450] on input "Choice" at bounding box center [407, 448] width 261 height 27
paste input "Veg"
type input "Veg"
click at [588, 452] on input "خضروات" at bounding box center [685, 448] width 261 height 27
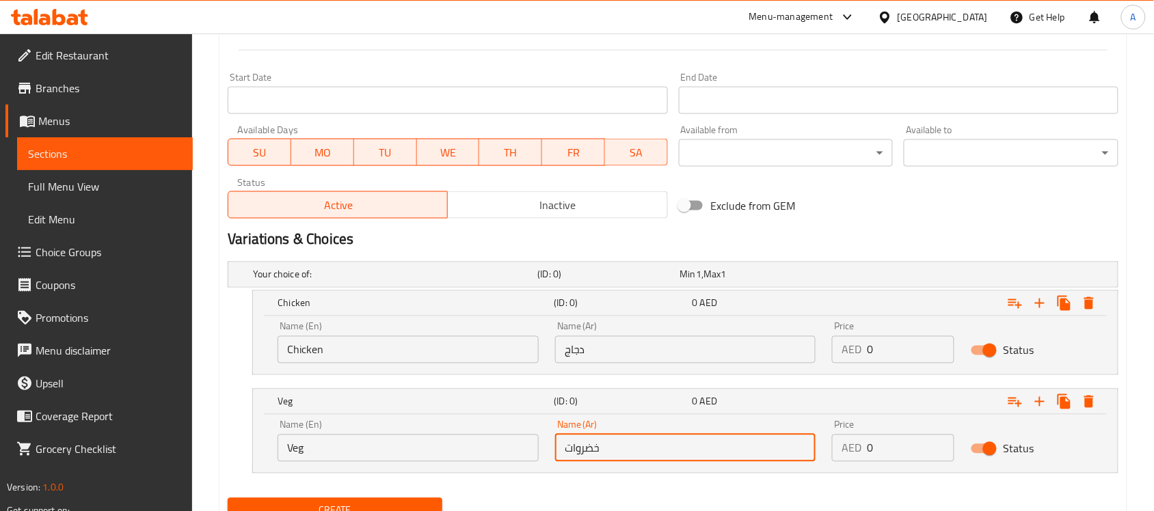
click at [588, 452] on input "خضروات" at bounding box center [685, 448] width 261 height 27
type input "نباتي"
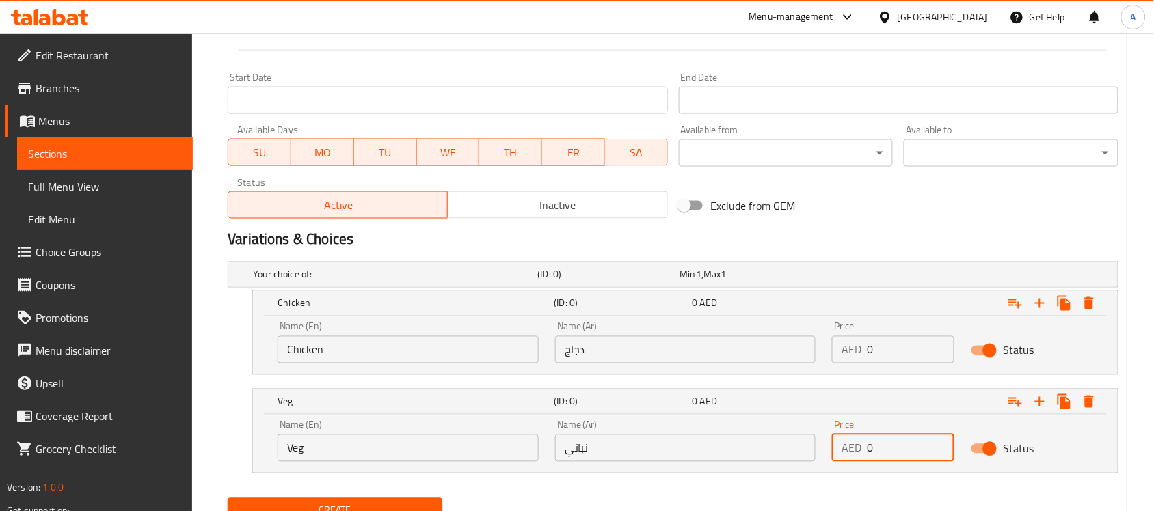
drag, startPoint x: 887, startPoint y: 439, endPoint x: 835, endPoint y: 438, distance: 52.6
click at [835, 438] on div "AED 0 Price" at bounding box center [893, 448] width 122 height 27
paste input "18.5"
type input "18.50"
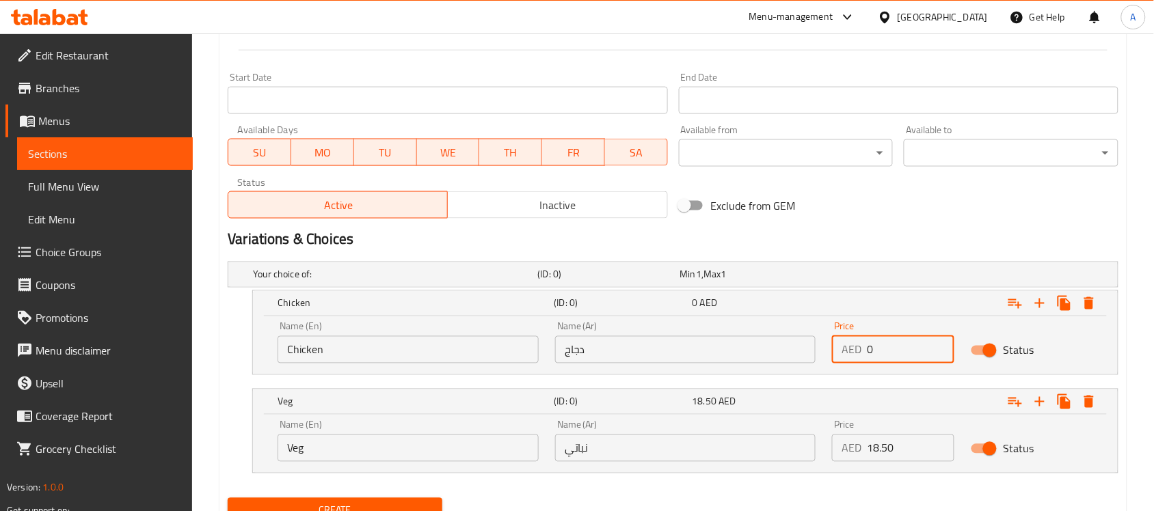
drag, startPoint x: 897, startPoint y: 336, endPoint x: 759, endPoint y: 323, distance: 139.4
click at [759, 323] on div "Name (En) Chicken Name (En) Name (Ar) دجاج Name (Ar) Price AED 0 Price Status" at bounding box center [685, 343] width 832 height 58
type input "20"
click at [228, 498] on button "Create" at bounding box center [335, 510] width 215 height 25
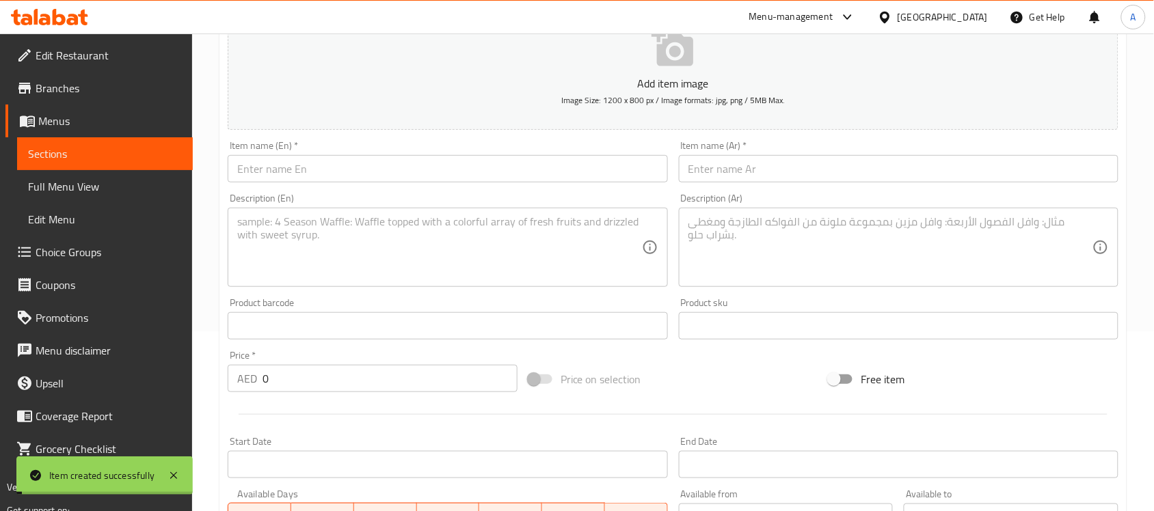
scroll to position [0, 0]
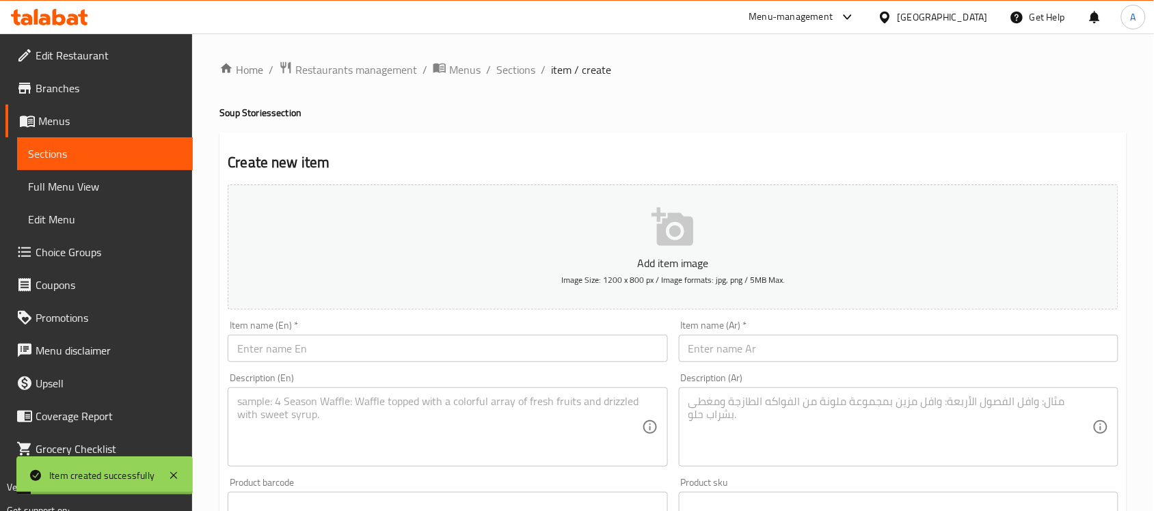
type input "0"
click at [433, 345] on input "text" at bounding box center [447, 348] width 439 height 27
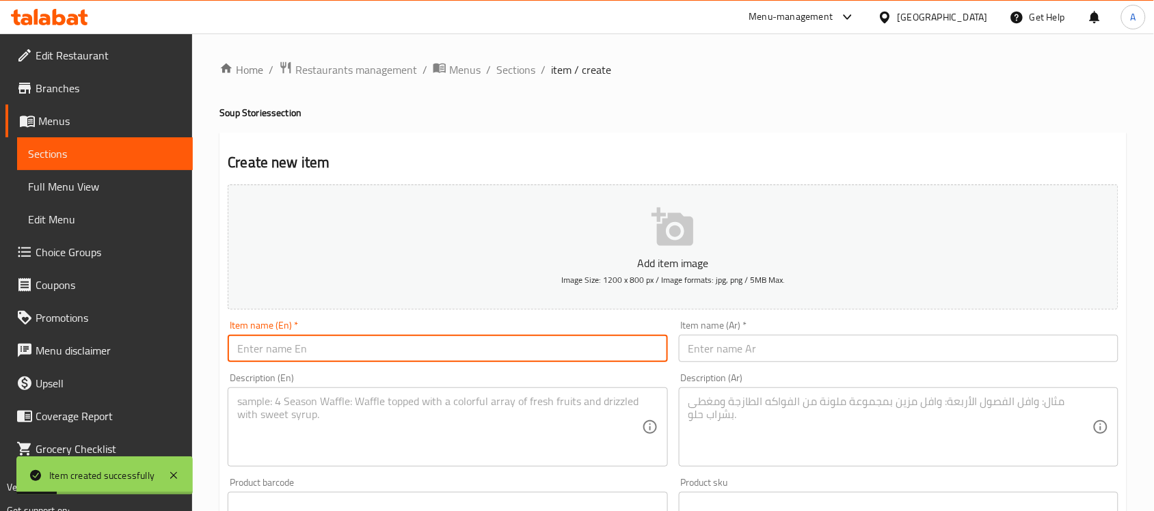
paste input "Hot N Sour Soup"
type input "Hot N Sour Soup"
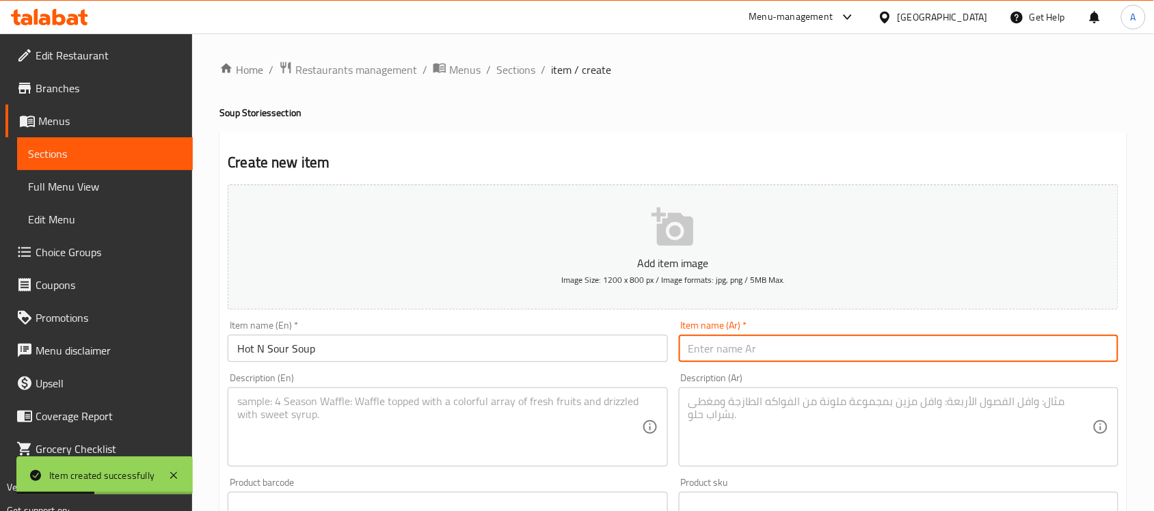
click at [716, 350] on input "text" at bounding box center [898, 348] width 439 height 27
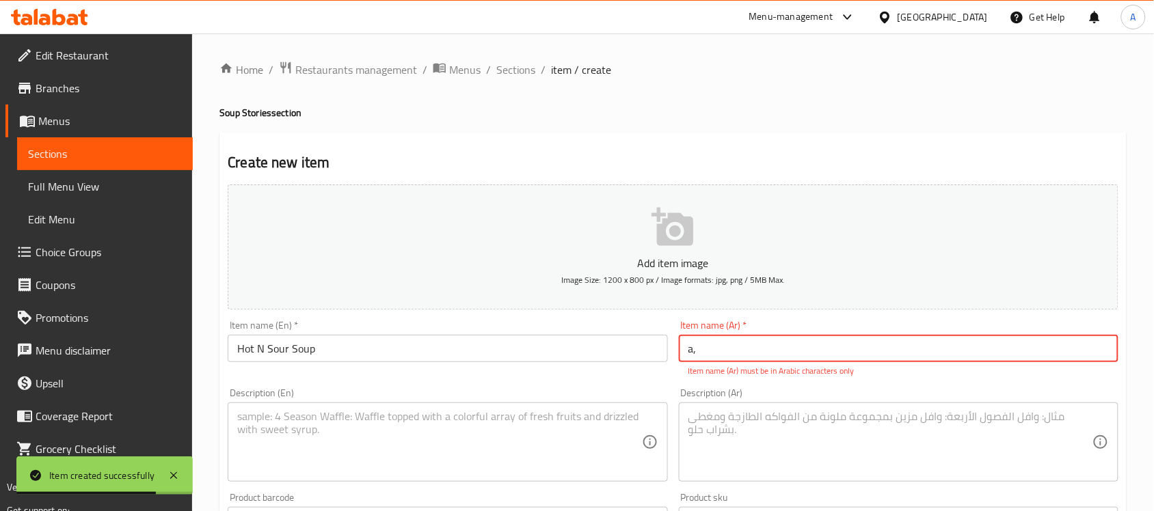
type input "a"
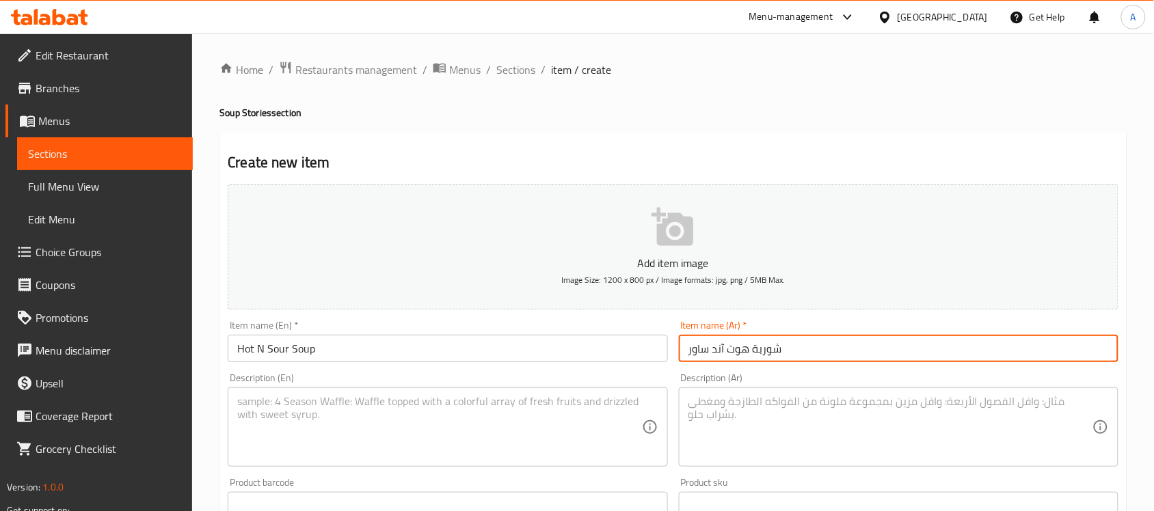
click at [273, 342] on input "Hot N Sour Soup" at bounding box center [447, 348] width 439 height 27
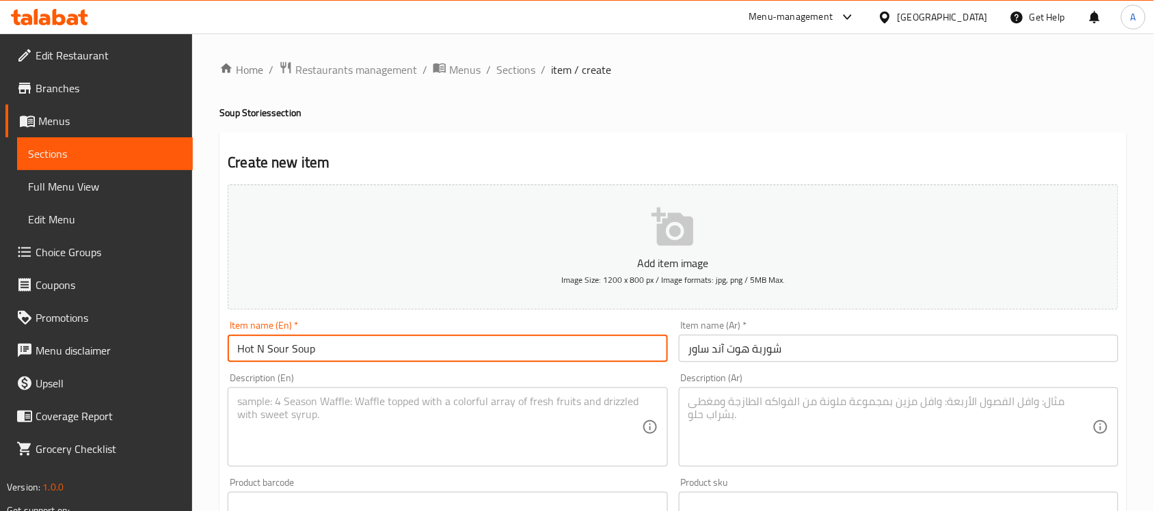
click at [273, 342] on input "Hot N Sour Soup" at bounding box center [447, 348] width 439 height 27
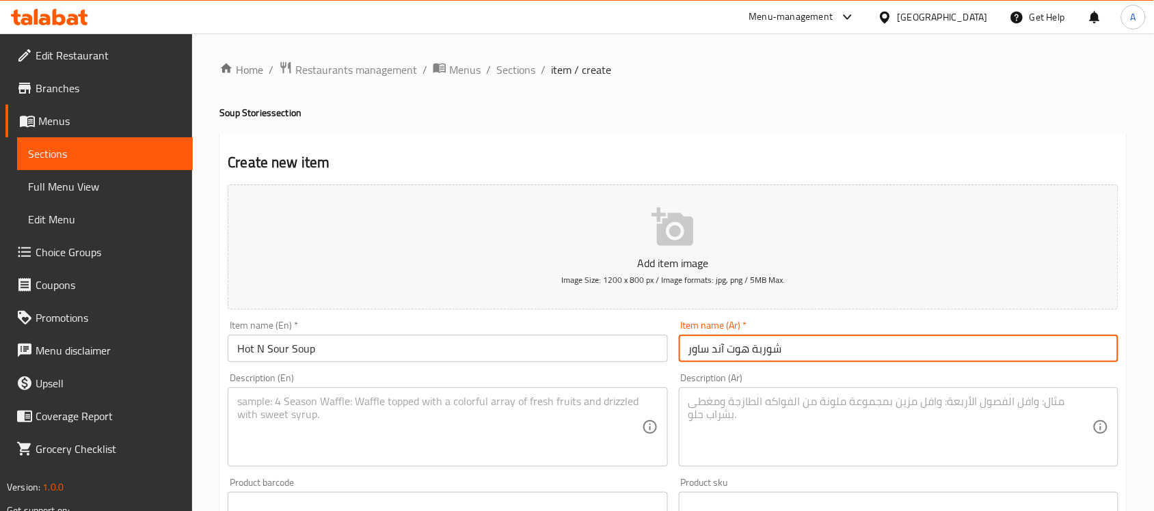
click at [740, 347] on input "شوربة هوت آند ساور" at bounding box center [898, 348] width 439 height 27
paste input "ولاذع"
type input "شوربة حار ولاذع"
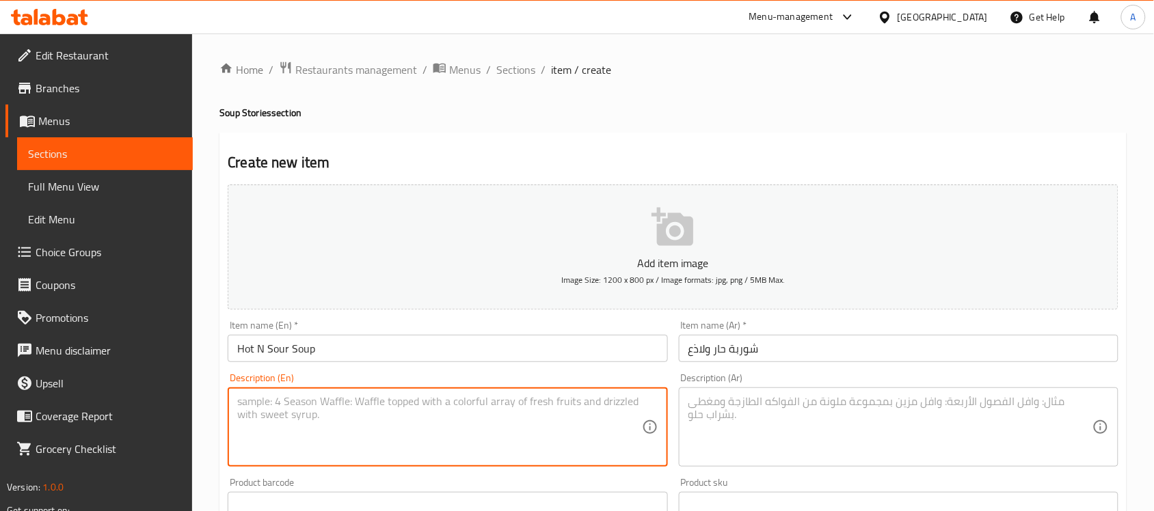
click at [409, 442] on textarea at bounding box center [439, 427] width 404 height 65
paste textarea "Hot and spicy desi chinese broth soup with onions, garlic, ginger and hot peppe…"
type textarea "Hot and spicy desi chinese broth soup with onions, garlic, ginger and hot peppe…"
click at [770, 426] on textarea at bounding box center [890, 427] width 404 height 65
paste textarea "شوربة مرق صينية حارة مع البصل والثوم والزنجبيل والفلفل الحار."
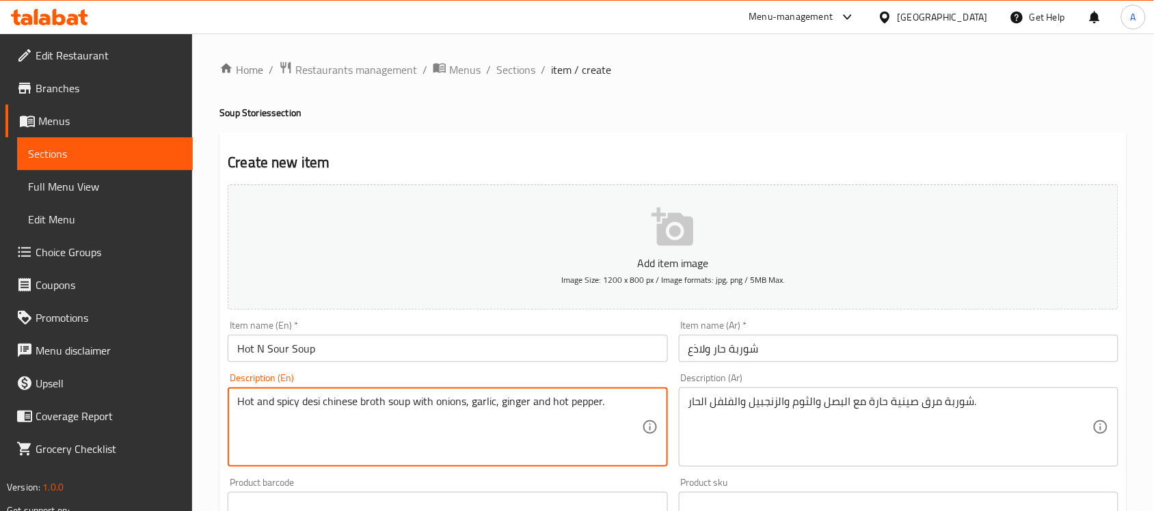
drag, startPoint x: 400, startPoint y: 403, endPoint x: 377, endPoint y: 403, distance: 23.2
drag, startPoint x: 342, startPoint y: 403, endPoint x: 329, endPoint y: 405, distance: 12.4
click at [329, 405] on textarea "Hot and spicy desi chinese broth soup with onions, garlic, ginger and hot peppe…" at bounding box center [439, 427] width 404 height 65
click at [316, 401] on textarea "Hot and spicy desi chinese broth soup with onions, garlic, ginger and hot peppe…" at bounding box center [439, 427] width 404 height 65
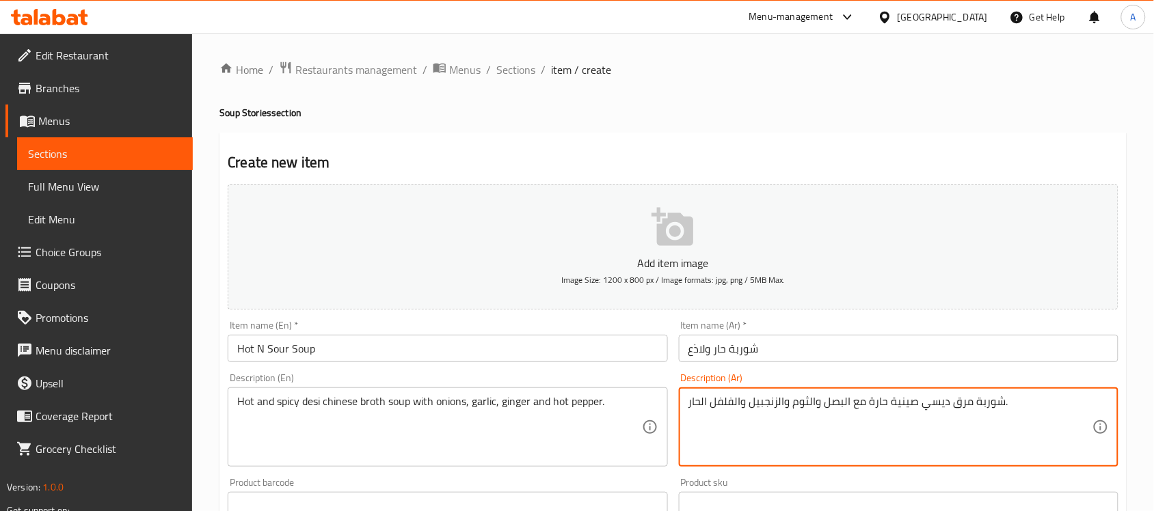
click at [865, 408] on textarea "شوربة مرق ديسي صينية حارة مع البصل والثوم والزنجبيل والفلفل الحار." at bounding box center [890, 427] width 404 height 65
type textarea "شوربة مرق ديسي صينية حارة وساخنة مع بصل، ثوم، زنجبيل وفلفل حار."
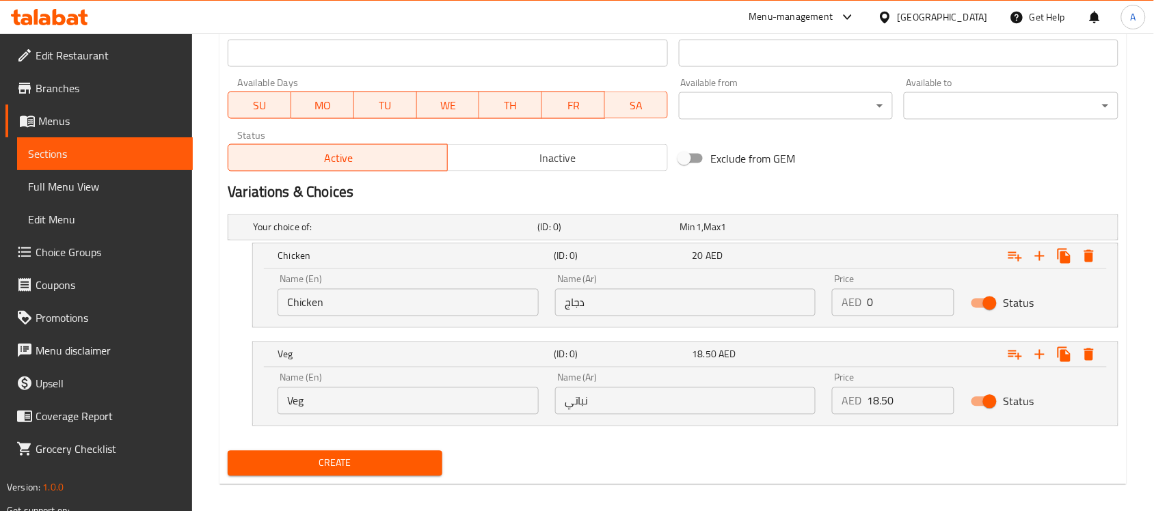
scroll to position [602, 0]
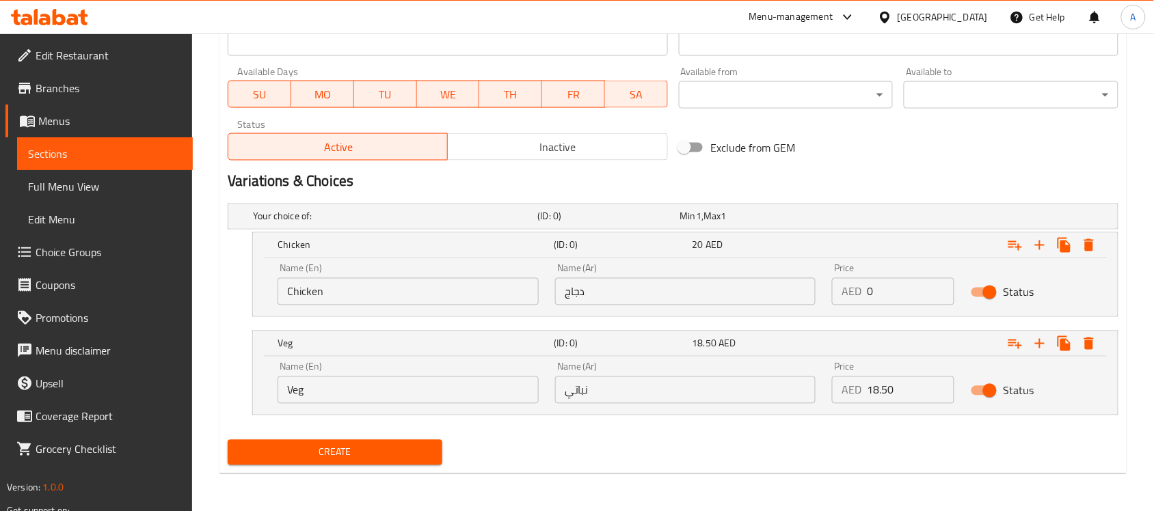
click at [383, 295] on input "Chicken" at bounding box center [407, 291] width 261 height 27
click at [353, 293] on input "}" at bounding box center [407, 291] width 261 height 27
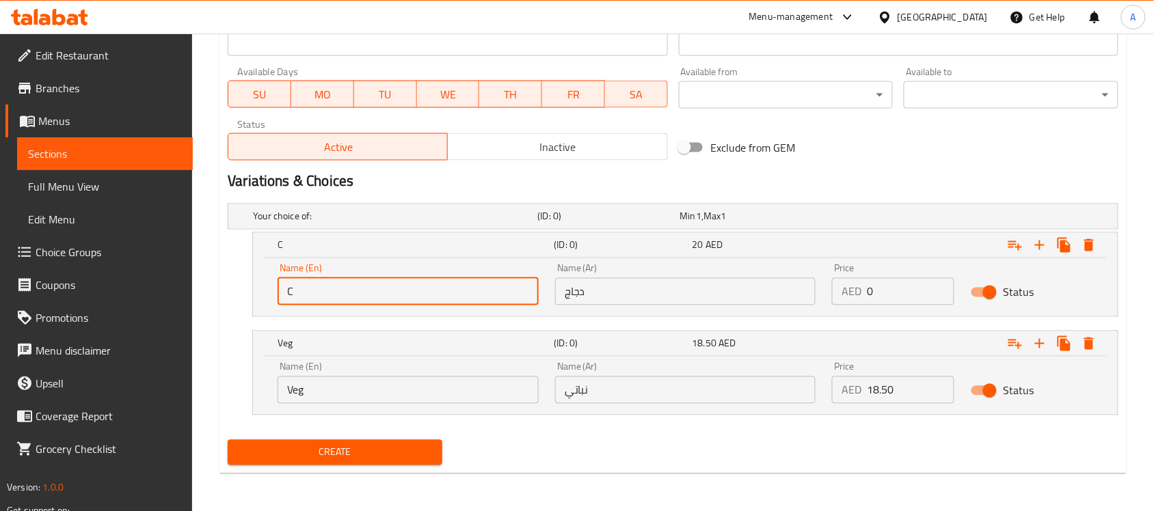
type input "Chicken"
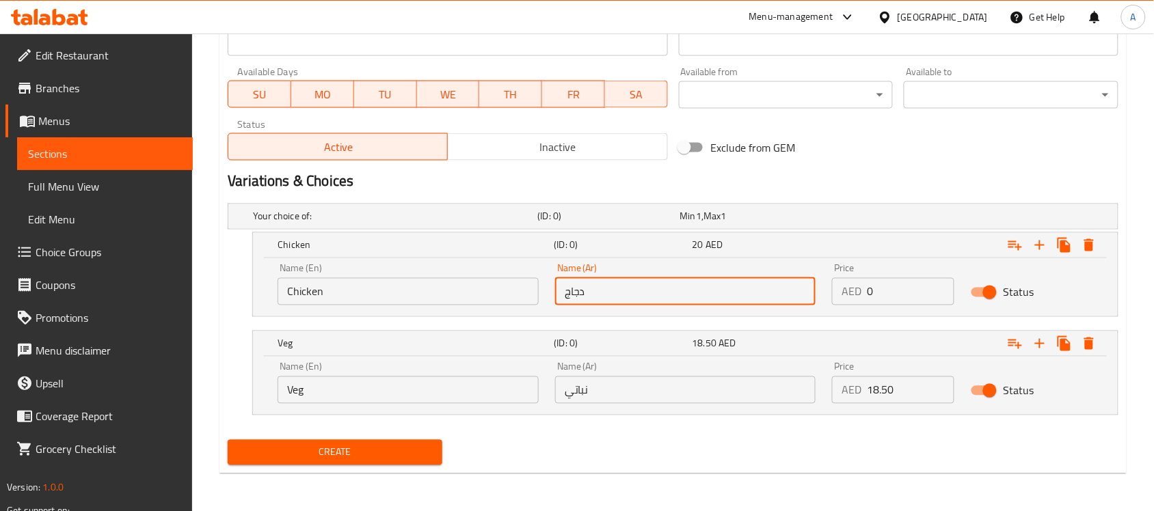
click at [561, 287] on input "دجاج" at bounding box center [685, 291] width 261 height 27
type input "دجاج"
click at [381, 401] on input "Veg" at bounding box center [407, 390] width 261 height 27
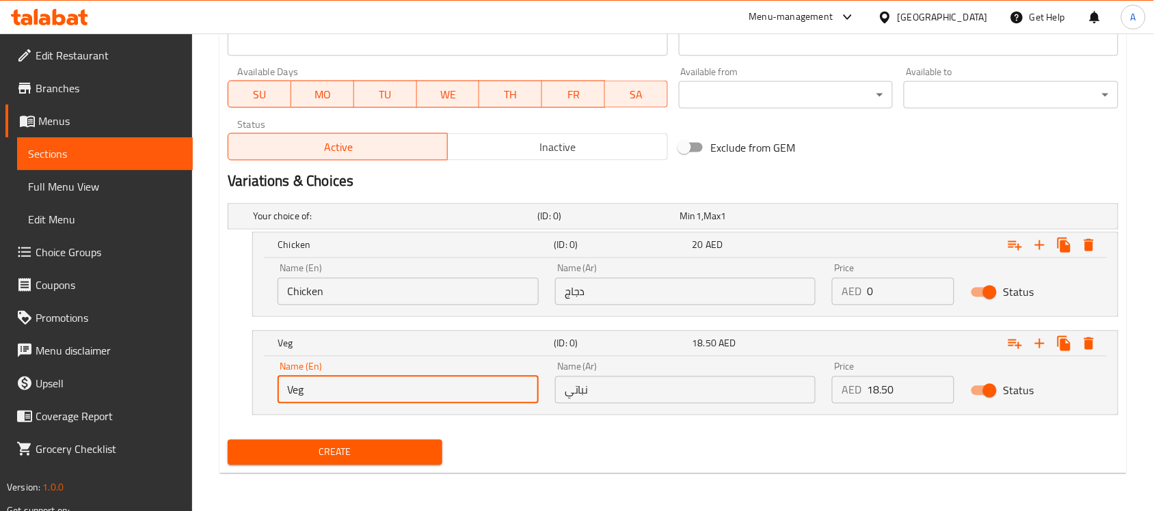
click at [381, 401] on input "Veg" at bounding box center [407, 390] width 261 height 27
click at [381, 401] on input "Choice" at bounding box center [407, 390] width 261 height 27
type input "Veg"
click at [688, 360] on div "Name (Ar) نباتي Name (Ar)" at bounding box center [685, 383] width 277 height 58
click at [653, 371] on div "Name (Ar) نباتي Name (Ar)" at bounding box center [685, 383] width 261 height 42
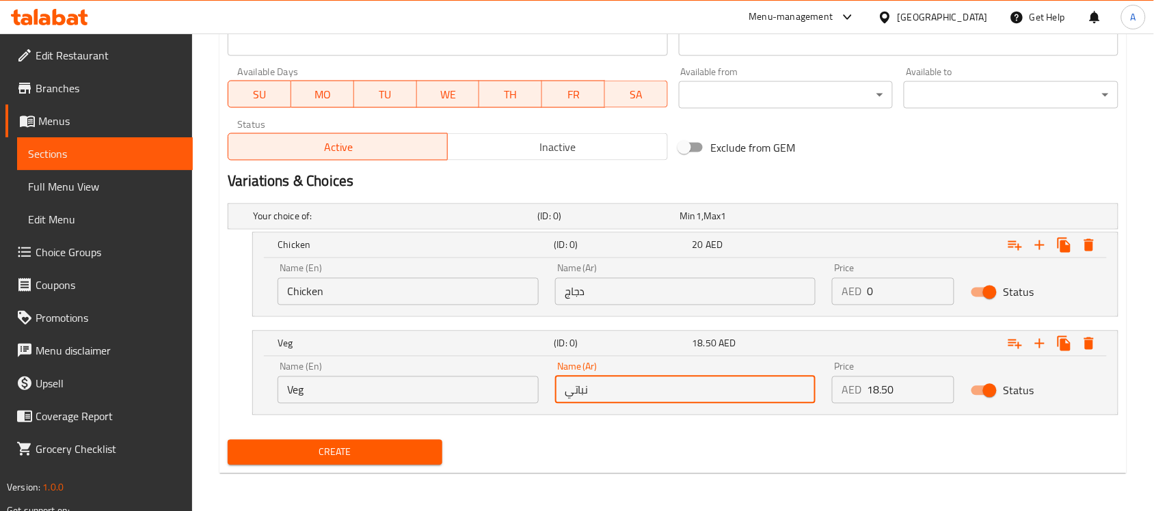
click at [649, 383] on input "نباتي" at bounding box center [685, 390] width 261 height 27
click at [648, 383] on input "نباتي" at bounding box center [685, 390] width 261 height 27
type input "نباتي"
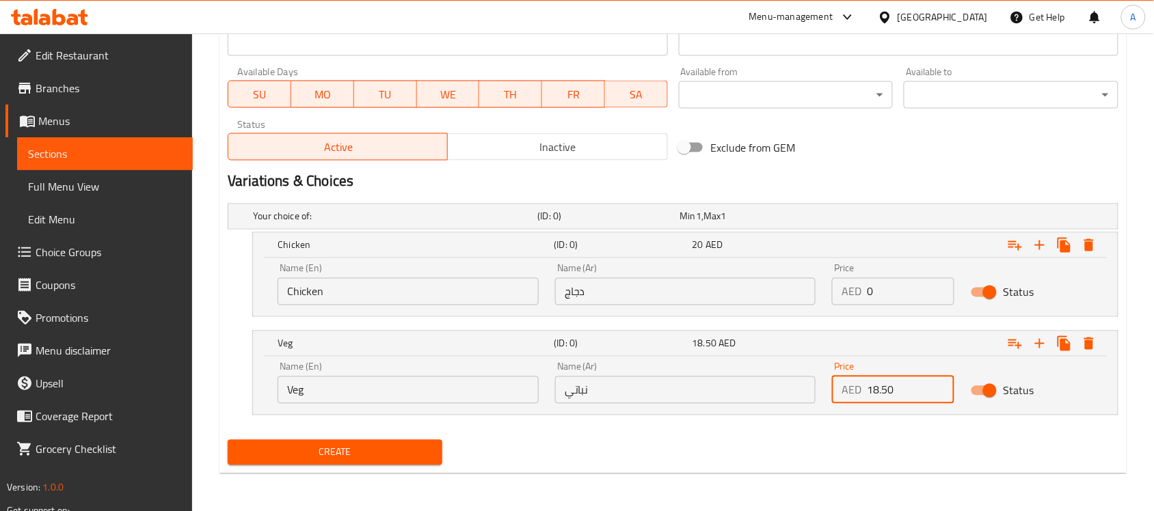
drag, startPoint x: 896, startPoint y: 395, endPoint x: 804, endPoint y: 394, distance: 92.3
click at [804, 394] on div "Name (En) Veg Name (En) Name (Ar) نباتي Name (Ar) Price AED 18.50 Price Status" at bounding box center [685, 383] width 832 height 58
type input "18.5"
drag, startPoint x: 856, startPoint y: 288, endPoint x: 813, endPoint y: 294, distance: 43.5
click at [813, 294] on div "Name (En) Chicken Name (En) Name (Ar) دجاج Name (Ar) Price AED 0 Price Status" at bounding box center [685, 285] width 832 height 58
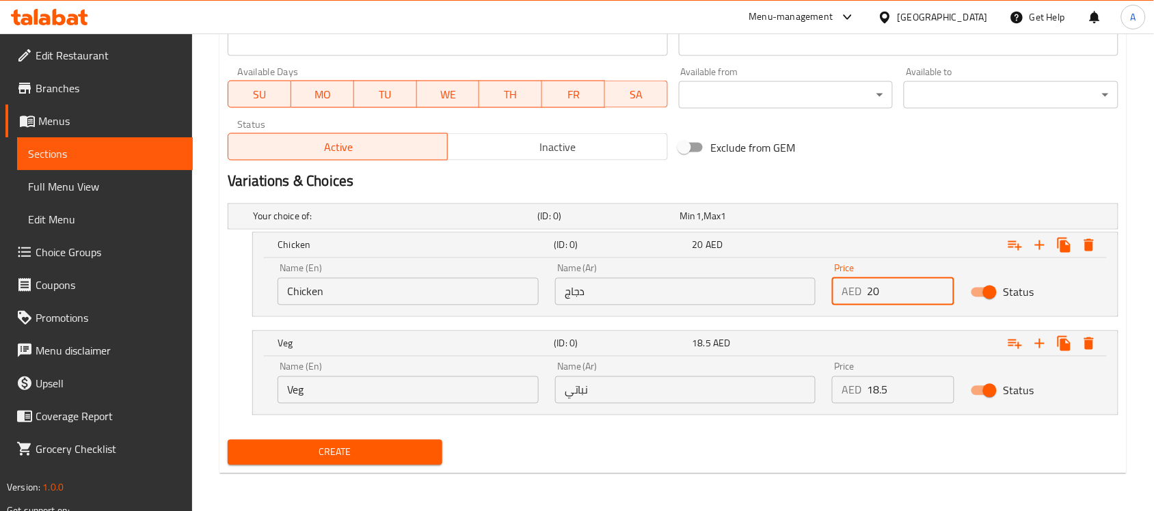
type input "20"
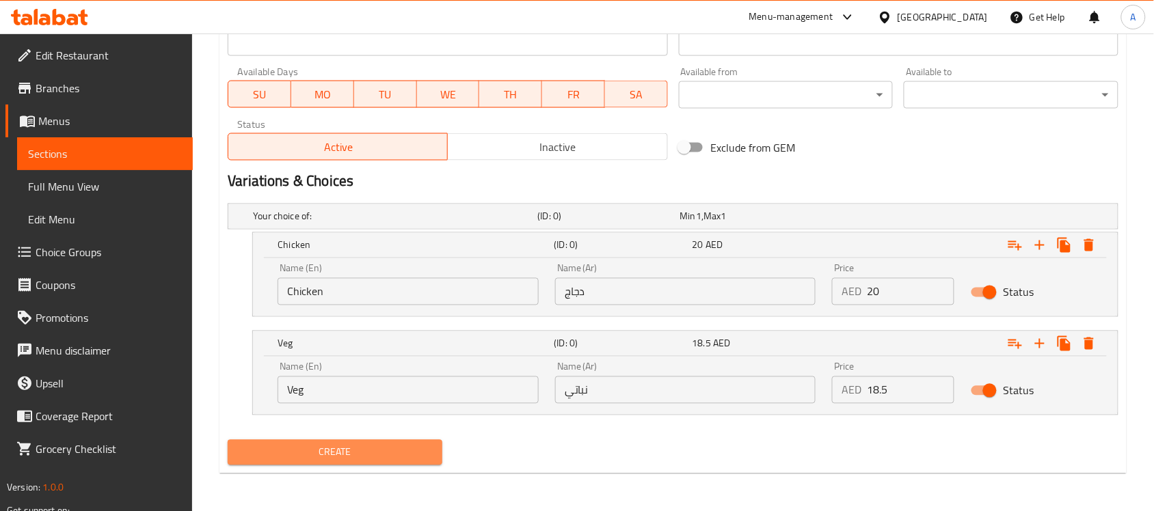
click at [325, 455] on span "Create" at bounding box center [335, 452] width 193 height 17
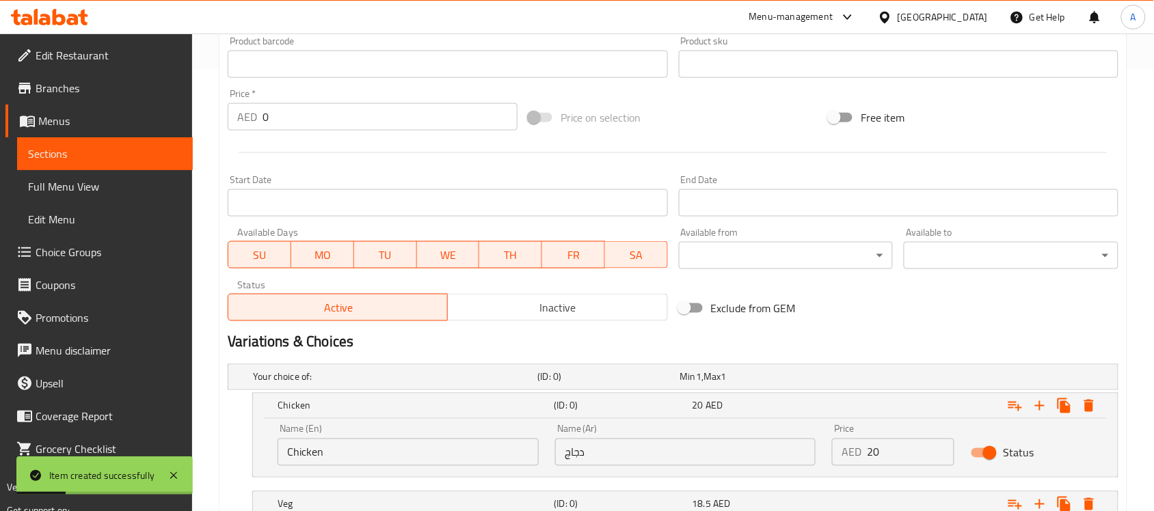
scroll to position [175, 0]
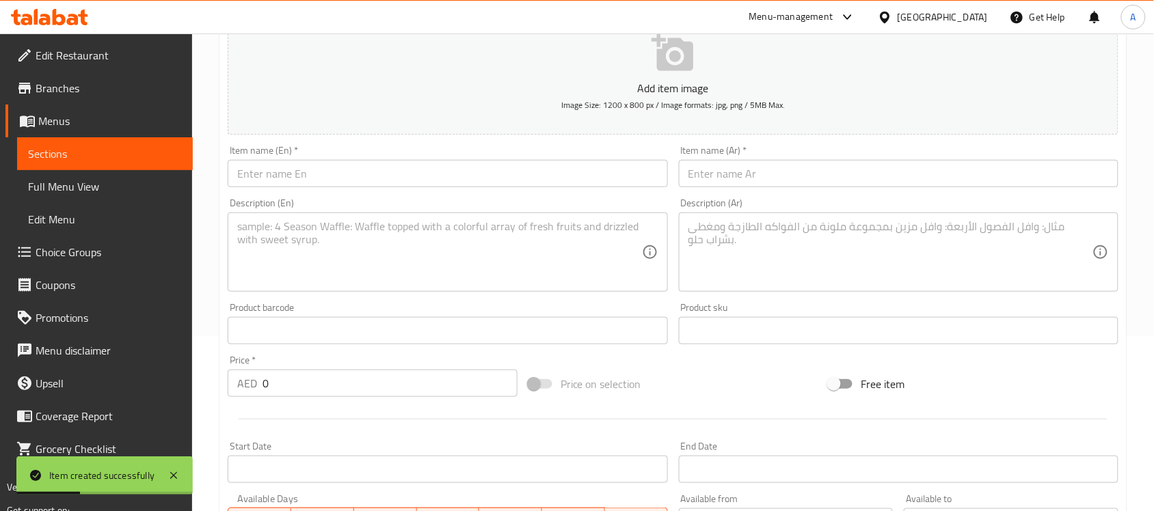
click at [378, 183] on input "text" at bounding box center [447, 173] width 439 height 27
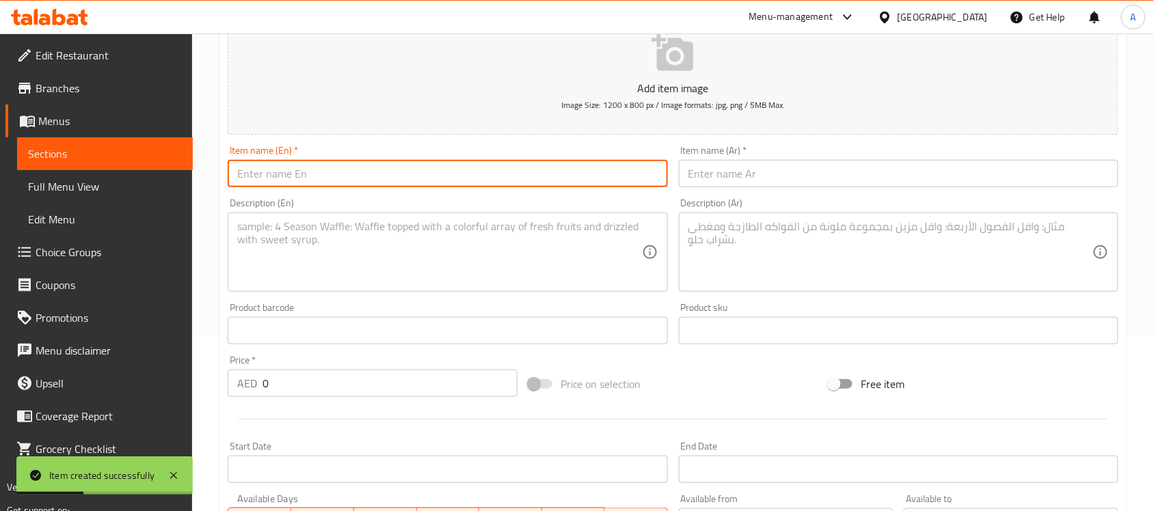
paste input "Manchow Soup"
type input "Manchow Soup"
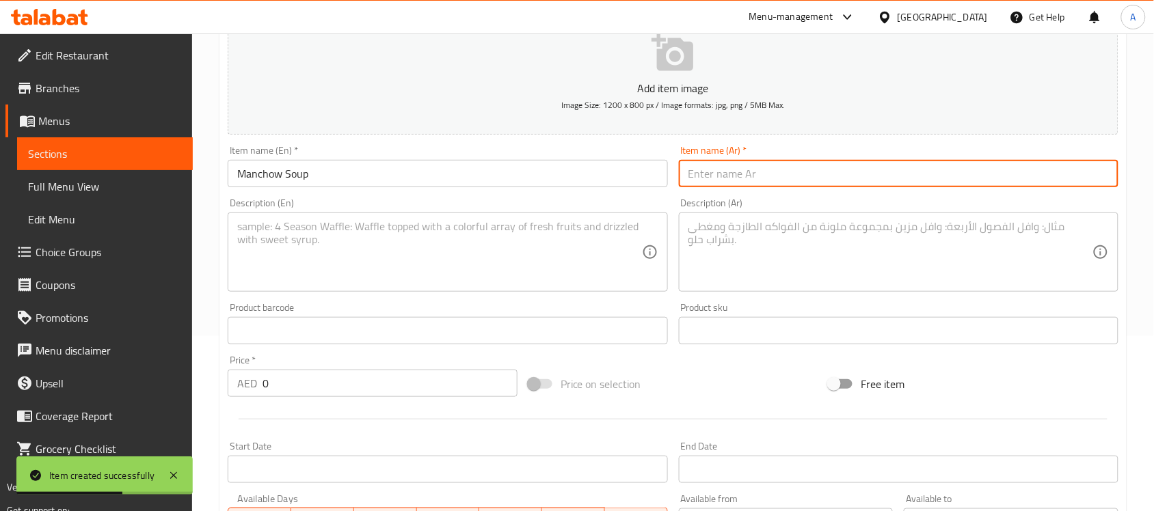
click at [756, 187] on input "text" at bounding box center [898, 173] width 439 height 27
paste input "[PERSON_NAME]"
click at [729, 174] on input "[PERSON_NAME]" at bounding box center [898, 173] width 439 height 27
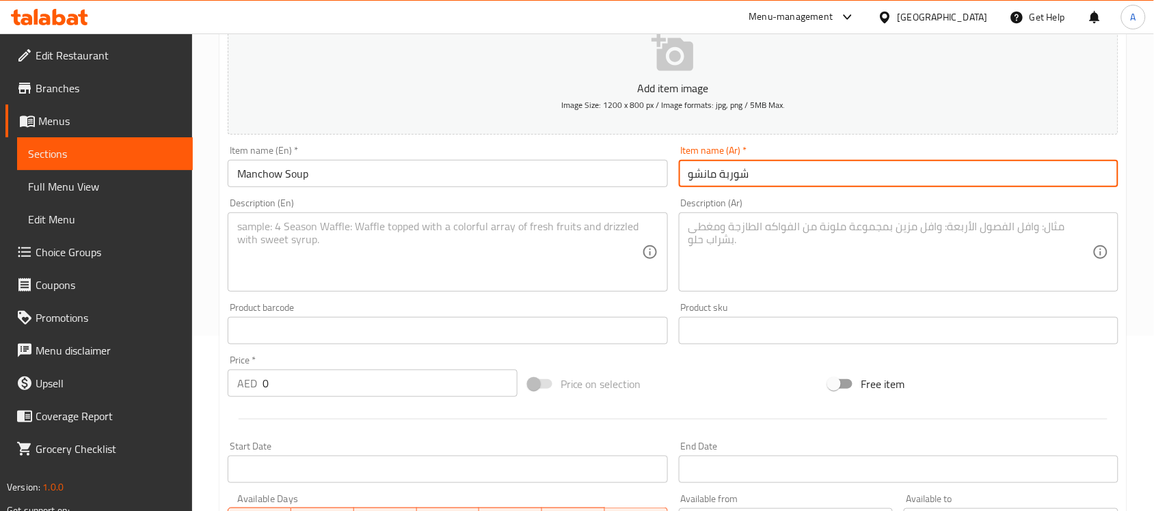
type input "شوربة مانشو"
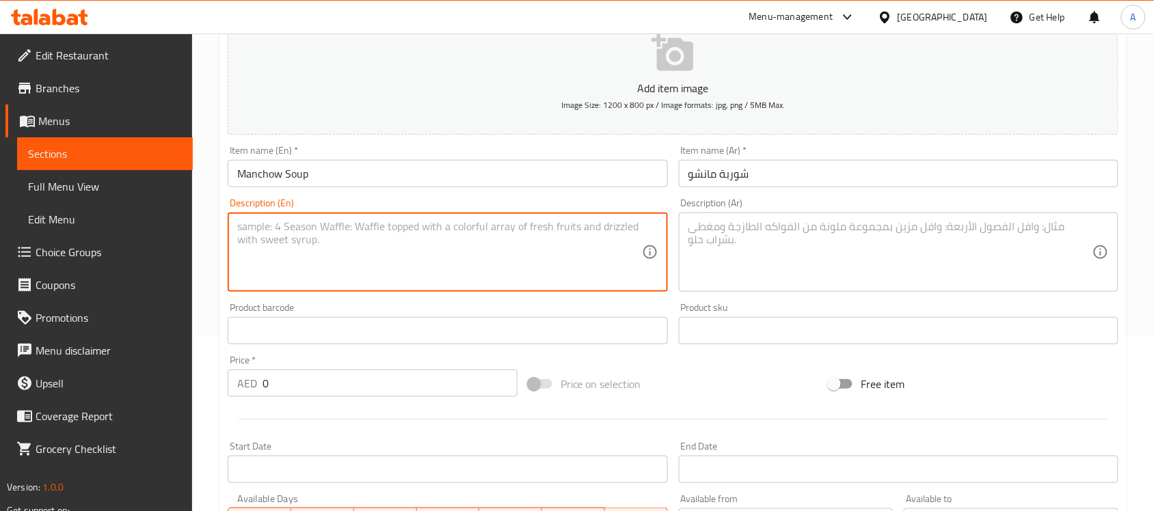
click at [394, 251] on textarea at bounding box center [439, 252] width 404 height 65
paste textarea "Thick & spicy soup with fried noodle garnish. Slurpy satisfaction."
type textarea "Thick & spicy soup with fried noodle garnish. Slurpy satisfaction."
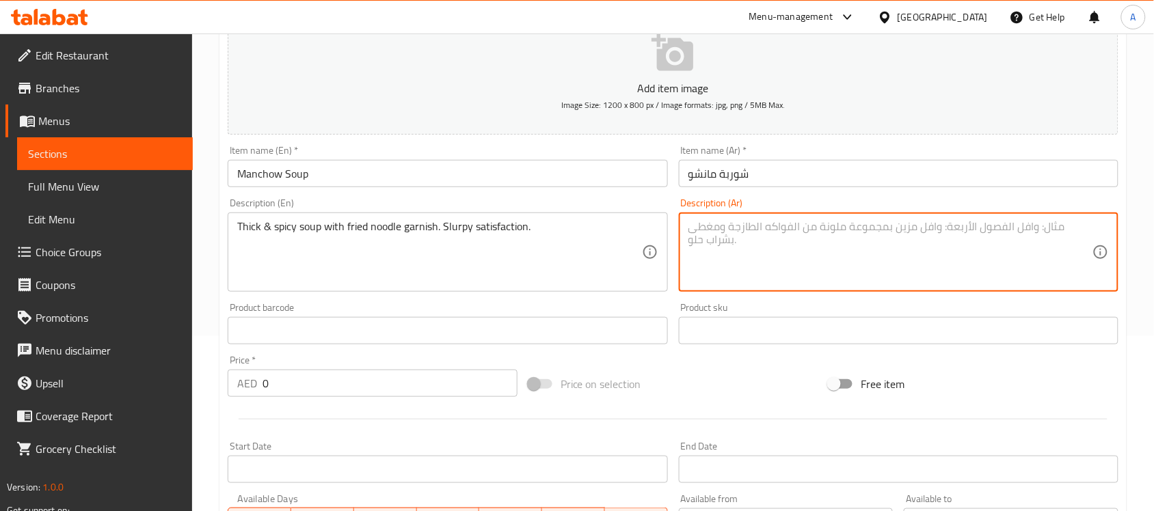
click at [850, 239] on textarea at bounding box center [890, 252] width 404 height 65
paste textarea "شوربة غنية وحارة مع نودلز مقلية. شهية طيبة."
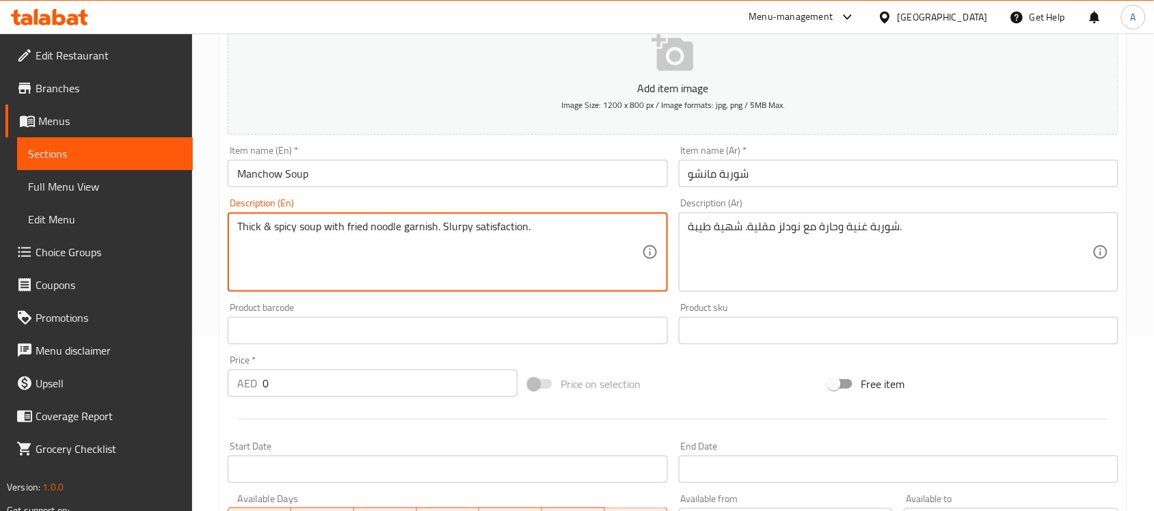
click at [251, 220] on textarea "Thick & spicy soup with fried noodle garnish. Slurpy satisfaction." at bounding box center [439, 252] width 404 height 65
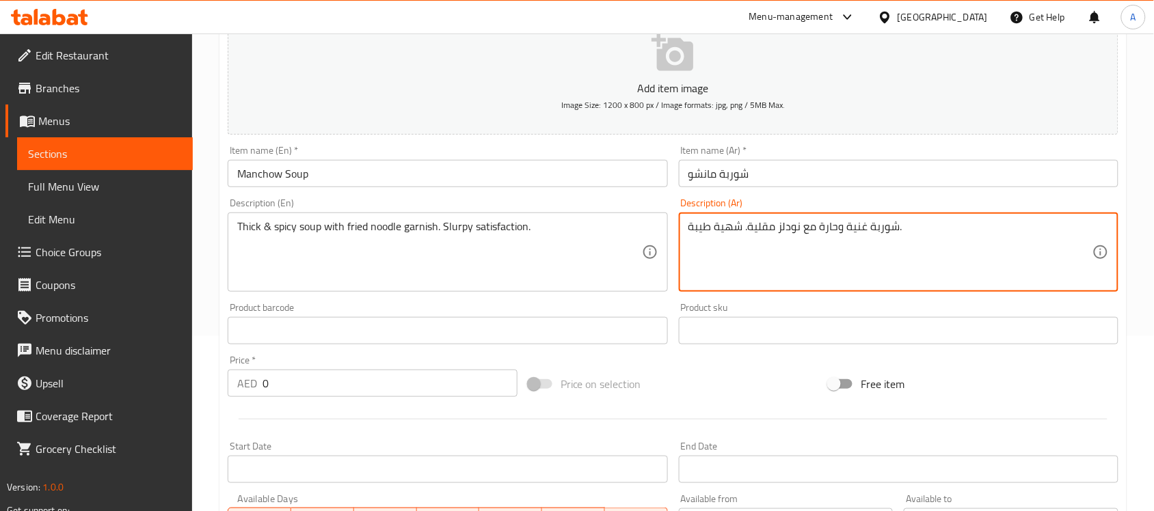
click at [856, 223] on textarea "شوربة غنية وحارة مع نودلز مقلية. شهية طيبة." at bounding box center [890, 252] width 404 height 65
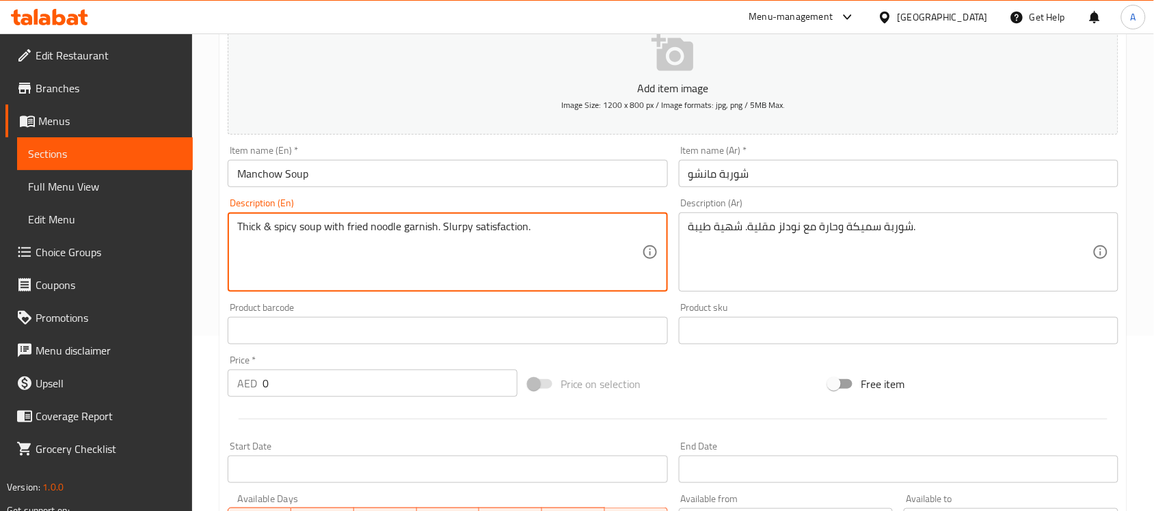
click at [424, 234] on textarea "Thick & spicy soup with fried noodle garnish. Slurpy satisfaction." at bounding box center [439, 252] width 404 height 65
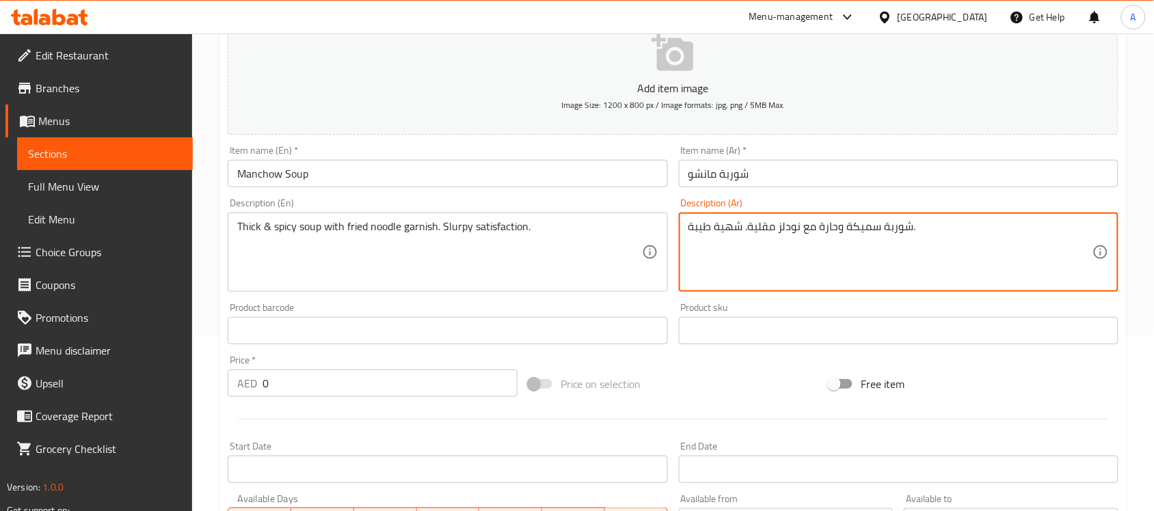
click at [778, 229] on textarea "شوربة سميكة وحارة مع نودلز مقلية. شهية طيبة." at bounding box center [890, 252] width 404 height 65
click at [735, 226] on textarea "شوربة سميكة وحارة مع نودلز مقلية. شهية طيبة." at bounding box center [890, 252] width 404 height 65
click at [743, 223] on textarea "شوربة سميكة وحارة مع نودلز مقلية. شهية طيبة." at bounding box center [890, 252] width 404 height 65
type textarea "شوربة سميكة وحارة مع جارنيش نودلز مقلية، شهية طيبة."
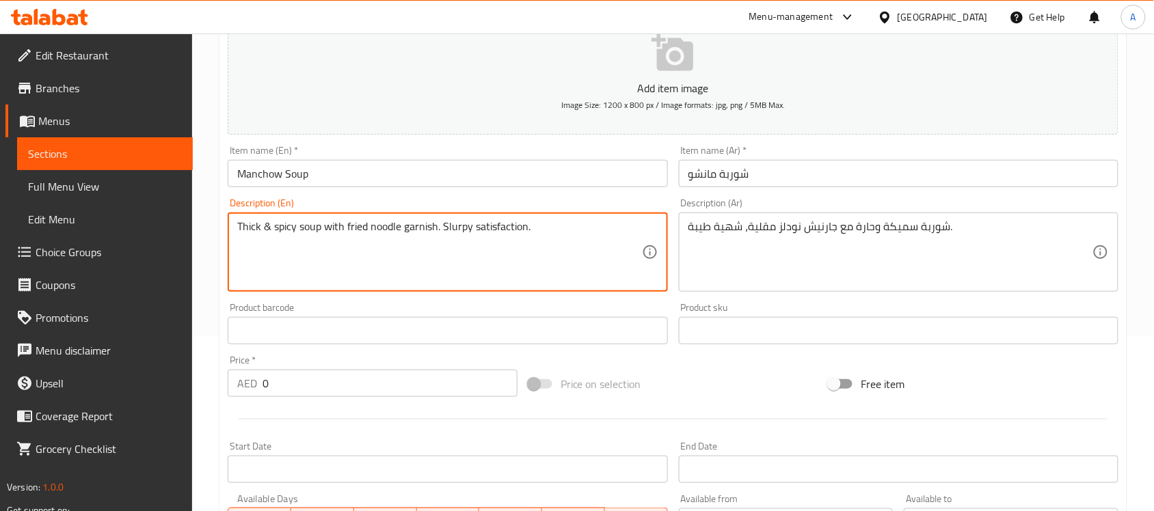
drag, startPoint x: 448, startPoint y: 228, endPoint x: 436, endPoint y: 230, distance: 11.8
type textarea "Thick & spicy soup with fried noodle garnish, slurpy satisfaction."
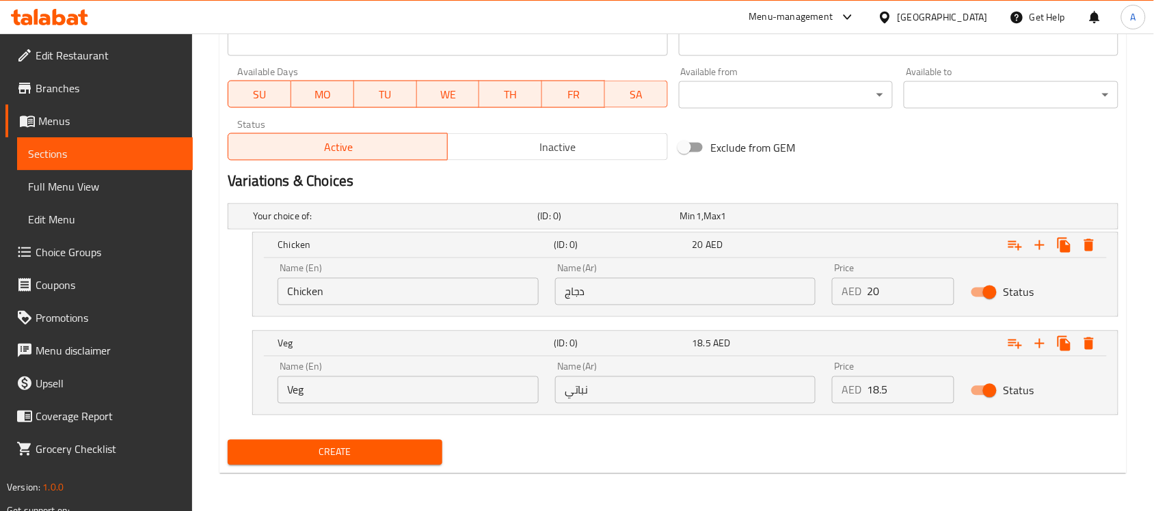
click at [429, 290] on input "Chicken" at bounding box center [407, 291] width 261 height 27
type input "Choice"
click at [429, 290] on input "text" at bounding box center [407, 291] width 261 height 27
click at [349, 299] on input "}" at bounding box center [407, 291] width 261 height 27
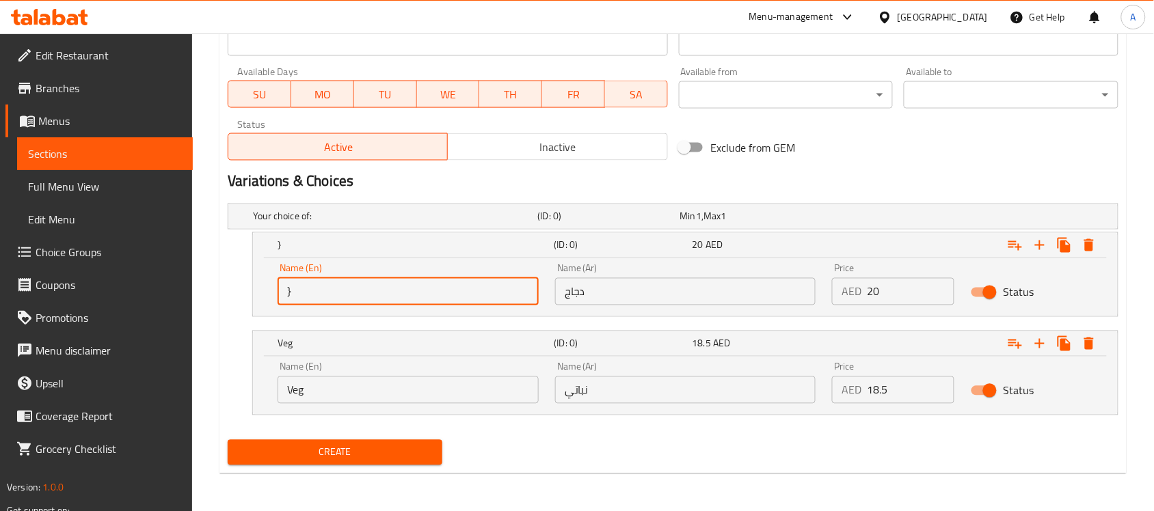
click at [347, 299] on input "}" at bounding box center [407, 291] width 261 height 27
type input "Chicken"
click at [712, 270] on div "Name (Ar) دجاج Name (Ar)" at bounding box center [685, 285] width 261 height 42
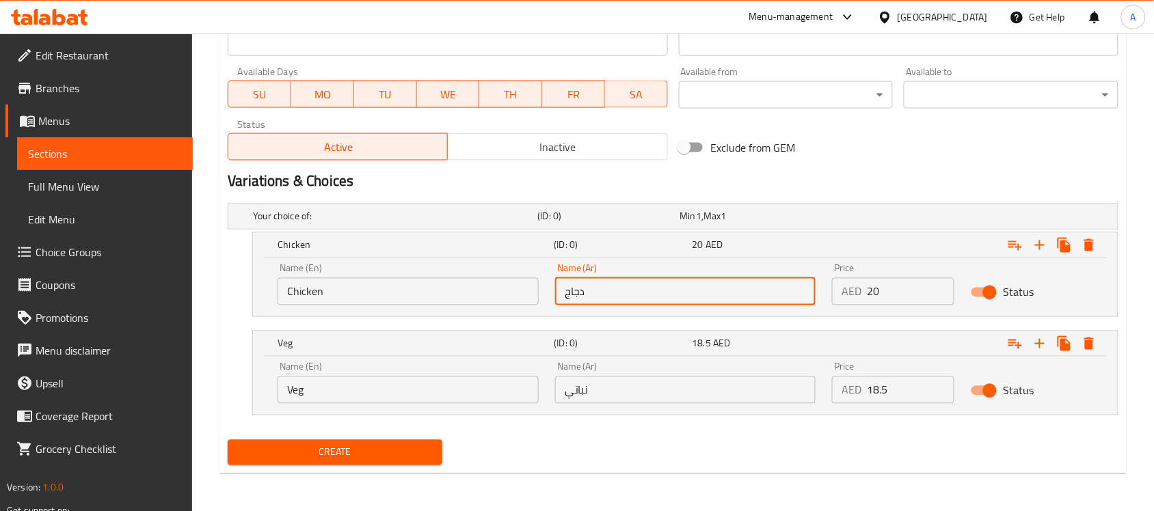
click at [668, 288] on input "دجاج" at bounding box center [685, 291] width 261 height 27
type input "دجاج"
click at [603, 393] on input "نباتي" at bounding box center [685, 390] width 261 height 27
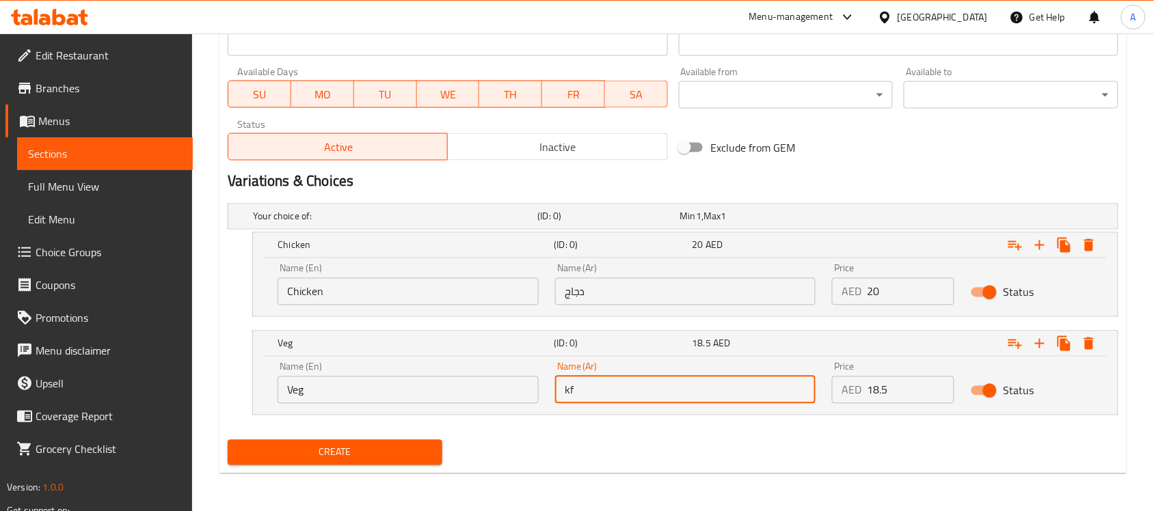
type input "k"
type input "نباتي"
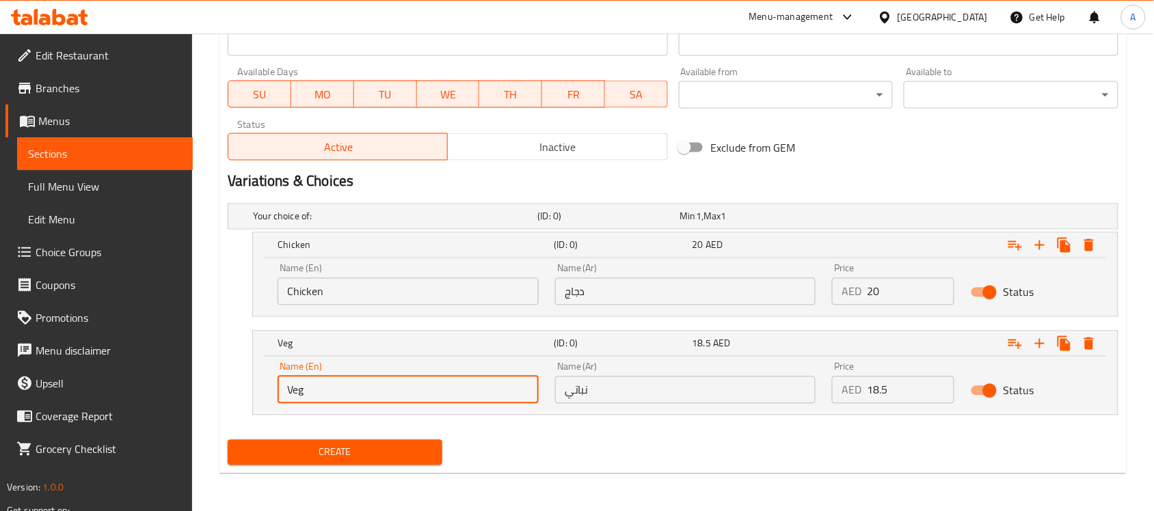
click at [377, 392] on input "Veg" at bounding box center [407, 390] width 261 height 27
click at [331, 391] on input "V" at bounding box center [407, 390] width 261 height 27
type input "Veg"
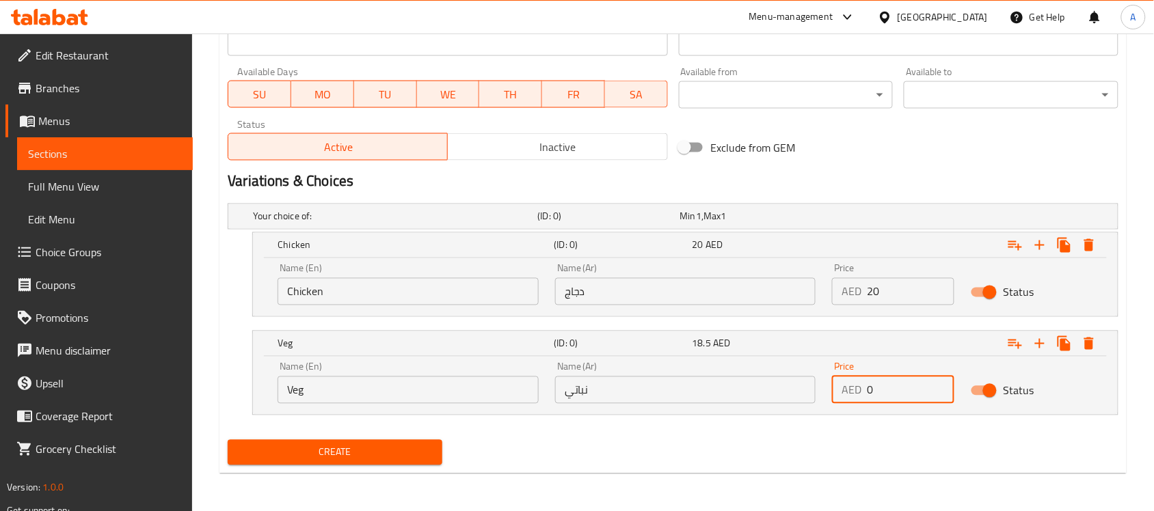
drag, startPoint x: 895, startPoint y: 396, endPoint x: 702, endPoint y: 364, distance: 196.1
click at [709, 376] on div "Name (En) Veg Name (En) Name (Ar) نباتي Name (Ar) Price AED 0 Price Status" at bounding box center [685, 383] width 832 height 58
paste input "18.5"
type input "18.50"
drag, startPoint x: 893, startPoint y: 288, endPoint x: 808, endPoint y: 290, distance: 85.5
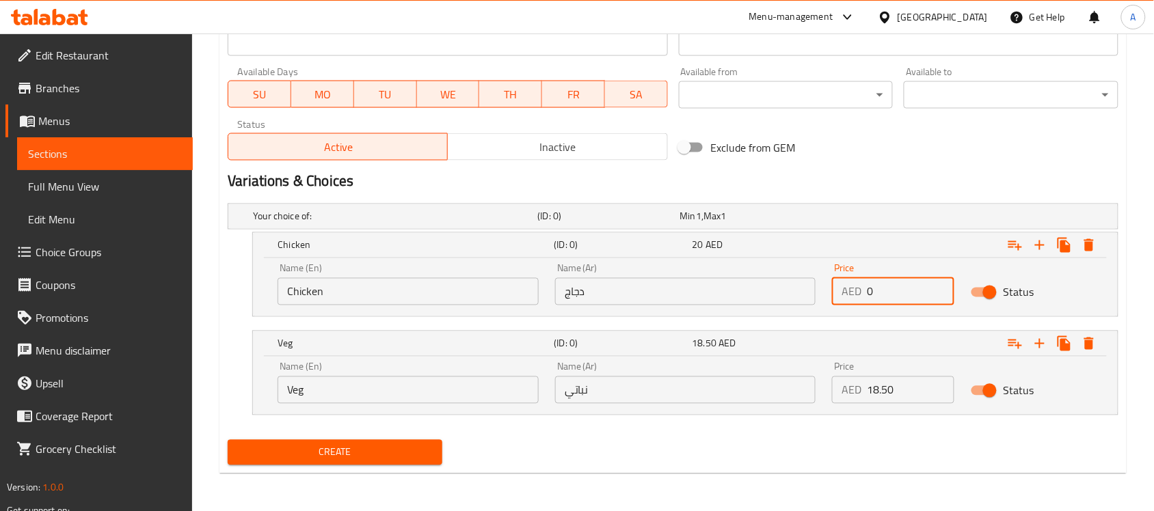
click at [808, 290] on div "Name (En) Chicken Name (En) Name (Ar) دجاج Name (Ar) Price AED 0 Price Status" at bounding box center [685, 285] width 832 height 58
paste input "2"
type input "20"
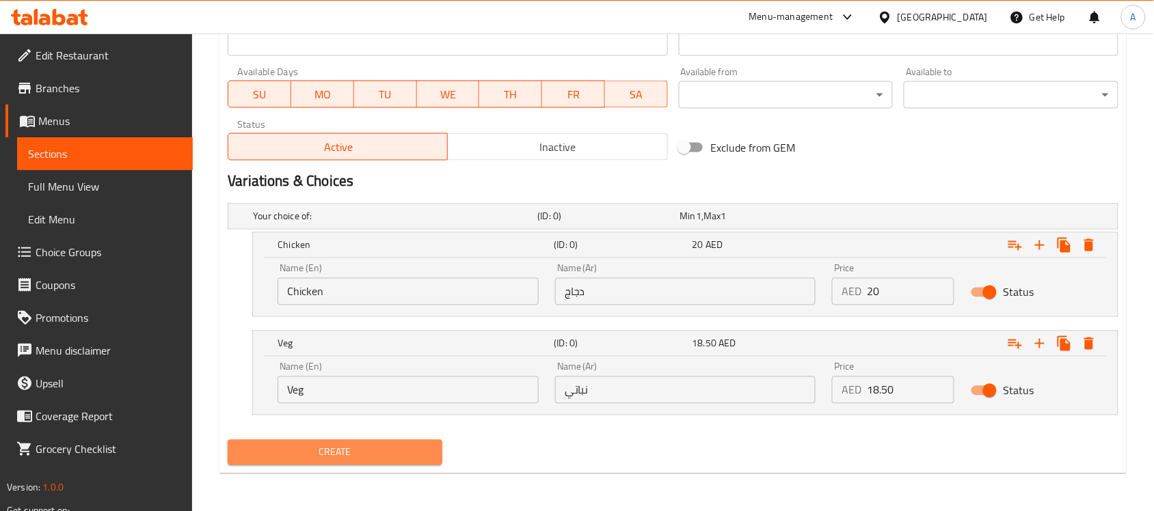
click at [326, 451] on span "Create" at bounding box center [335, 452] width 193 height 17
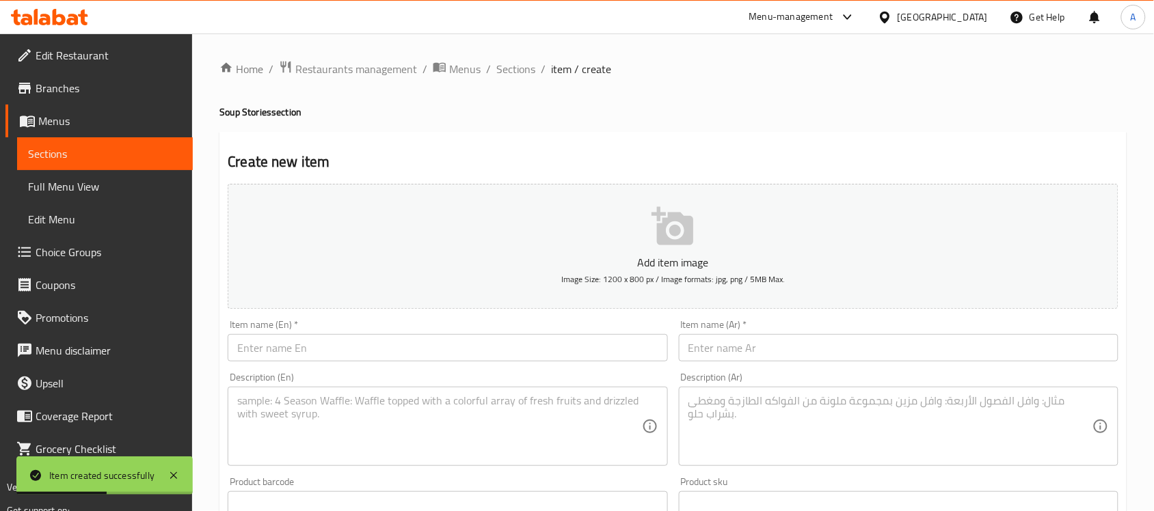
scroll to position [0, 0]
click at [521, 75] on span "Sections" at bounding box center [515, 70] width 39 height 16
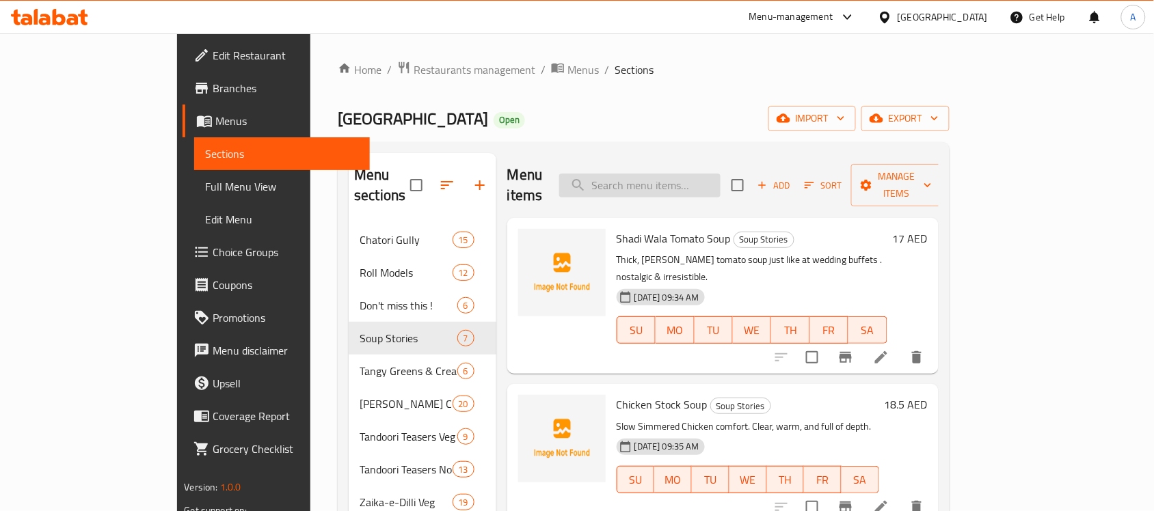
click at [663, 176] on input "search" at bounding box center [639, 186] width 161 height 24
paste input "Clear Soup With"
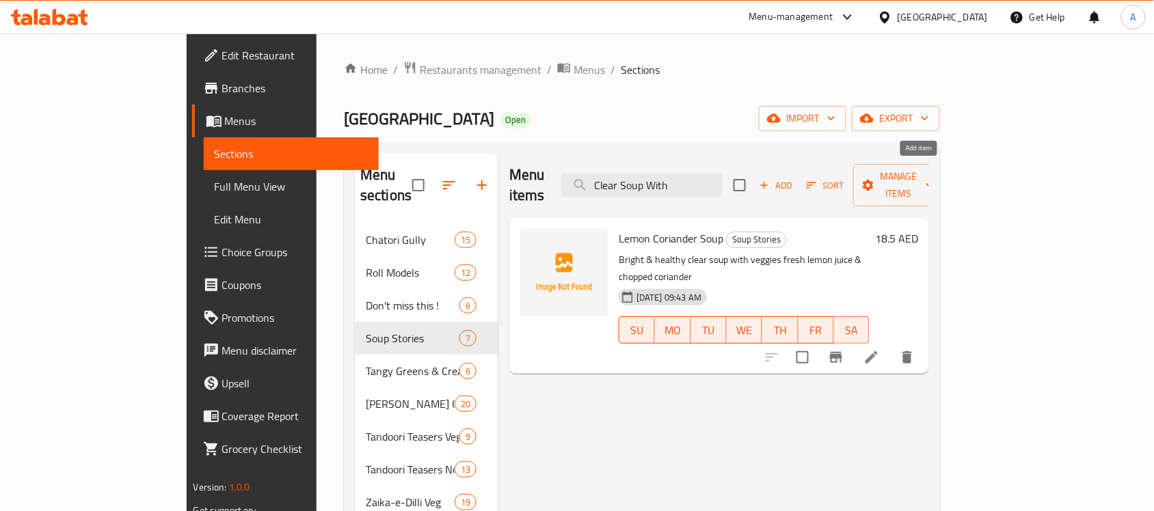
type input "Clear Soup With"
click at [794, 178] on span "Add" at bounding box center [775, 186] width 37 height 16
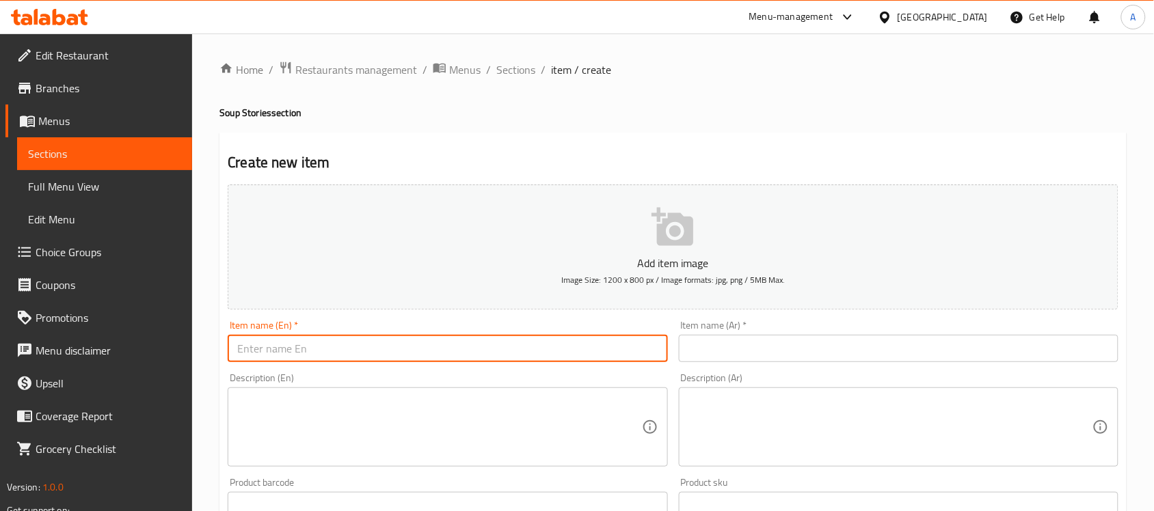
click at [316, 354] on input "text" at bounding box center [447, 348] width 439 height 27
paste input "Clear Soup With"
click at [375, 349] on input "Clear Soup With" at bounding box center [447, 348] width 439 height 27
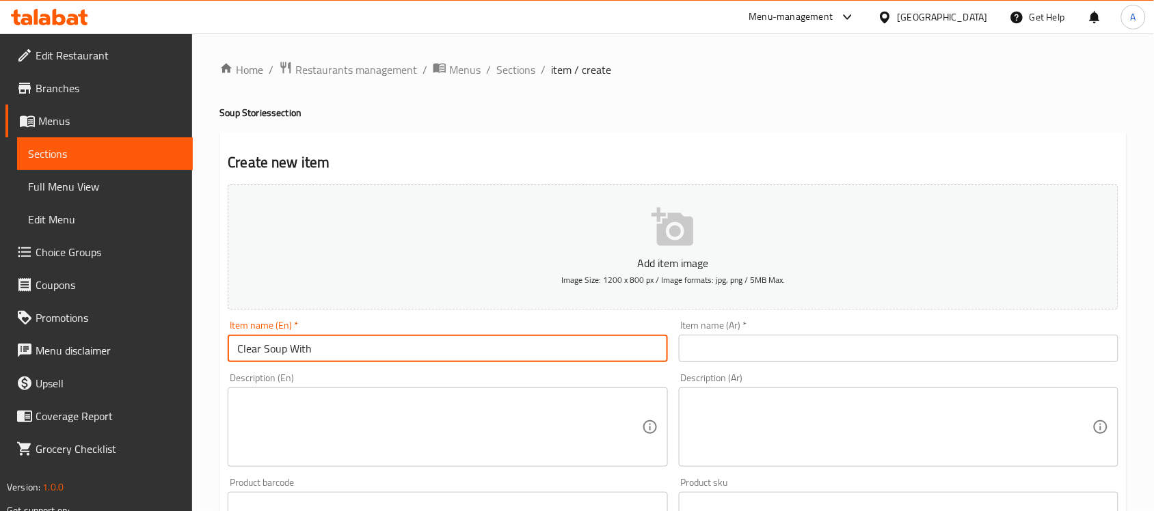
paste input "Noodles"
type input "Clear Soup With Noodles"
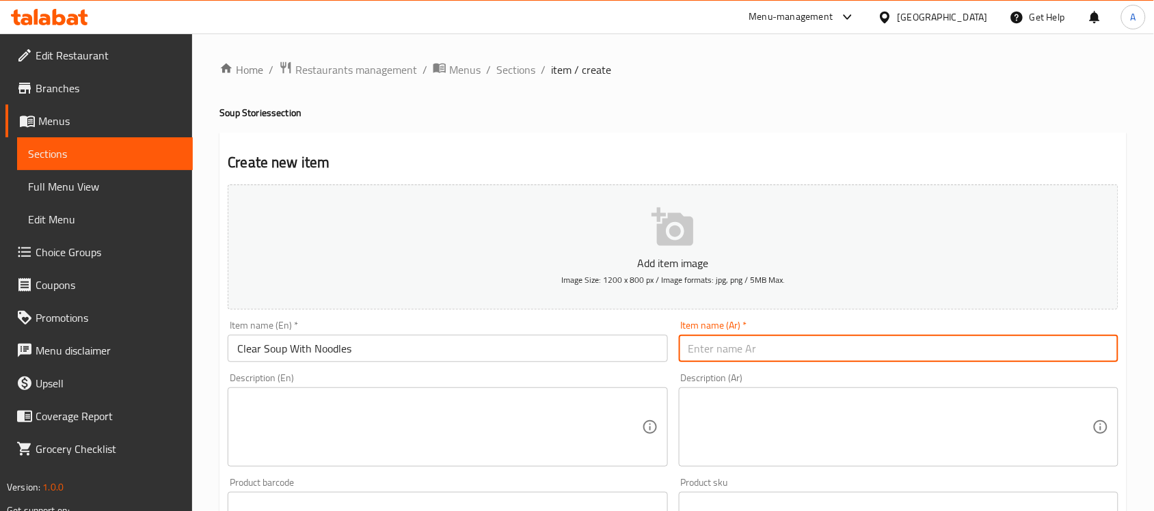
click at [766, 360] on input "text" at bounding box center [898, 348] width 439 height 27
type input "شوربة كلير مع نودلز"
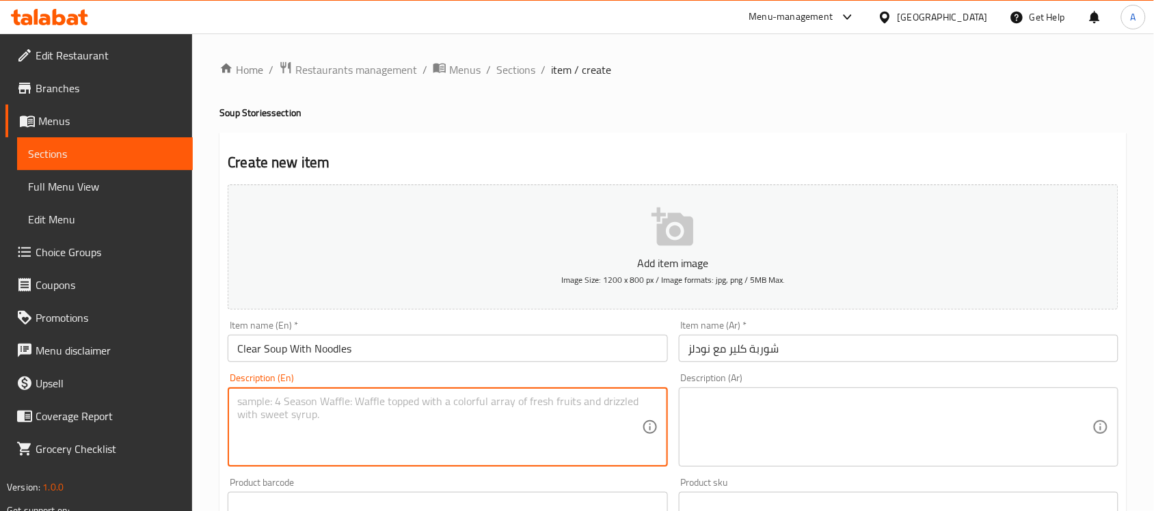
drag, startPoint x: 455, startPoint y: 432, endPoint x: 456, endPoint y: 418, distance: 13.7
click at [455, 429] on textarea at bounding box center [439, 427] width 404 height 65
paste textarea "Light broth with soft noodles and fresh veg/chicken"
type textarea "Light broth with soft noodles and fresh veg/chicken"
click at [824, 425] on textarea at bounding box center [890, 427] width 404 height 65
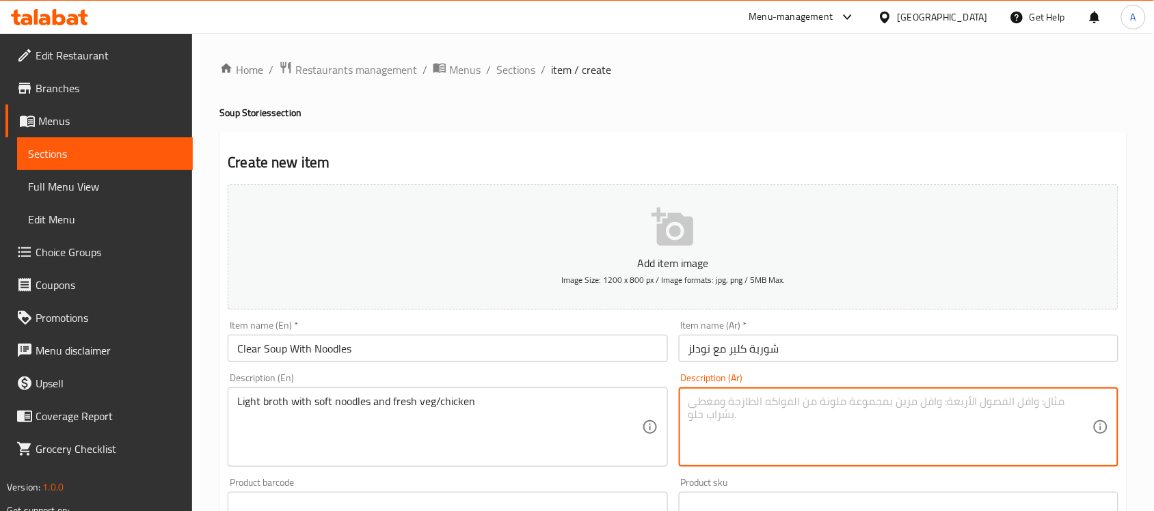
paste textarea "مرق خفيف مع المعكرونة الطرية والخضروات/الدجاج الطازج"
click at [900, 407] on textarea "مرق خفيف مع المعكرونة الطرية والخضروات/الدجاج الطازج" at bounding box center [890, 427] width 404 height 65
click at [861, 401] on textarea "مرق لايت مع المعكرونة الطرية والخضروات/الدجاج الطازج" at bounding box center [890, 427] width 404 height 65
click at [743, 404] on textarea "مرق لايت مع نودلز طرية والخضروات/الدجاج الطازج" at bounding box center [890, 427] width 404 height 65
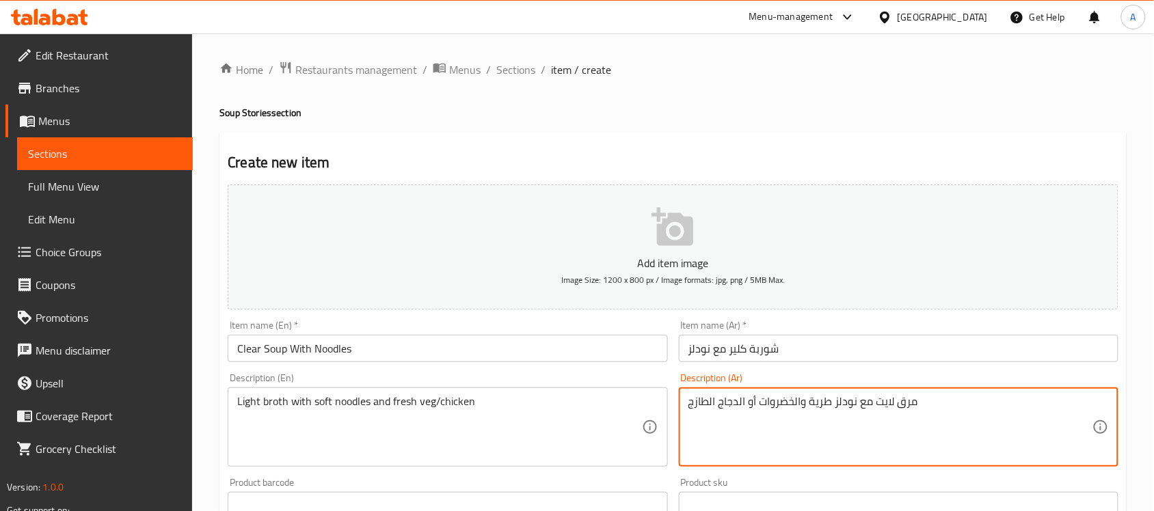
type textarea "مرق لايت مع نودلز طرية والخضروات أو الدجاج الطازج"
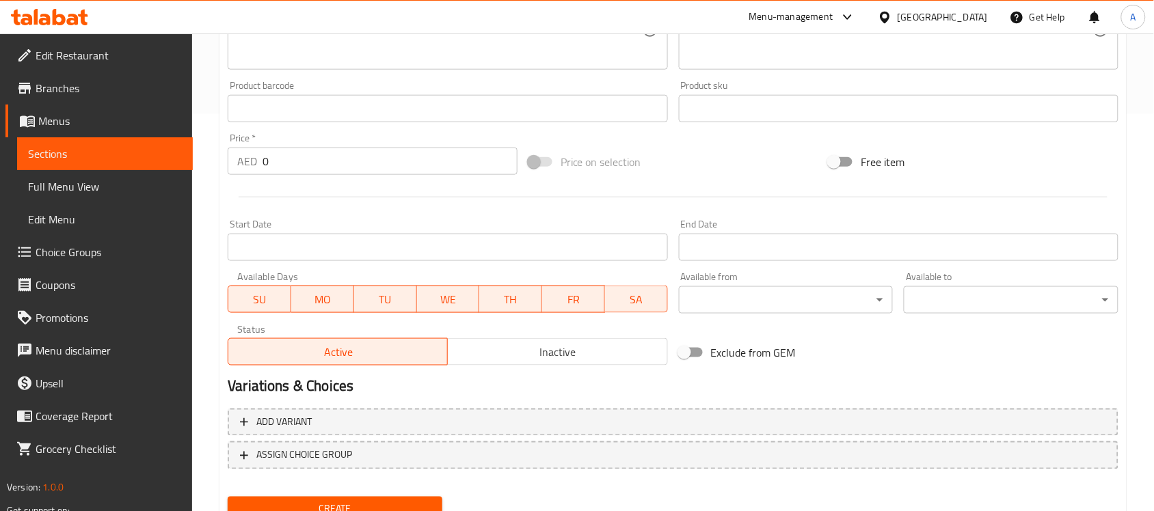
scroll to position [427, 0]
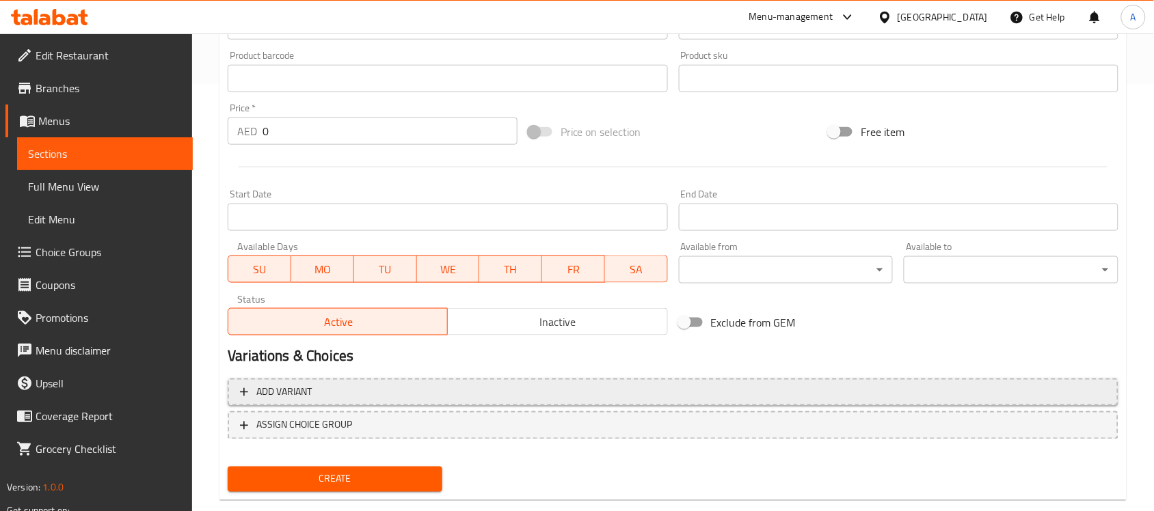
click at [636, 385] on span "Add variant" at bounding box center [673, 392] width 866 height 17
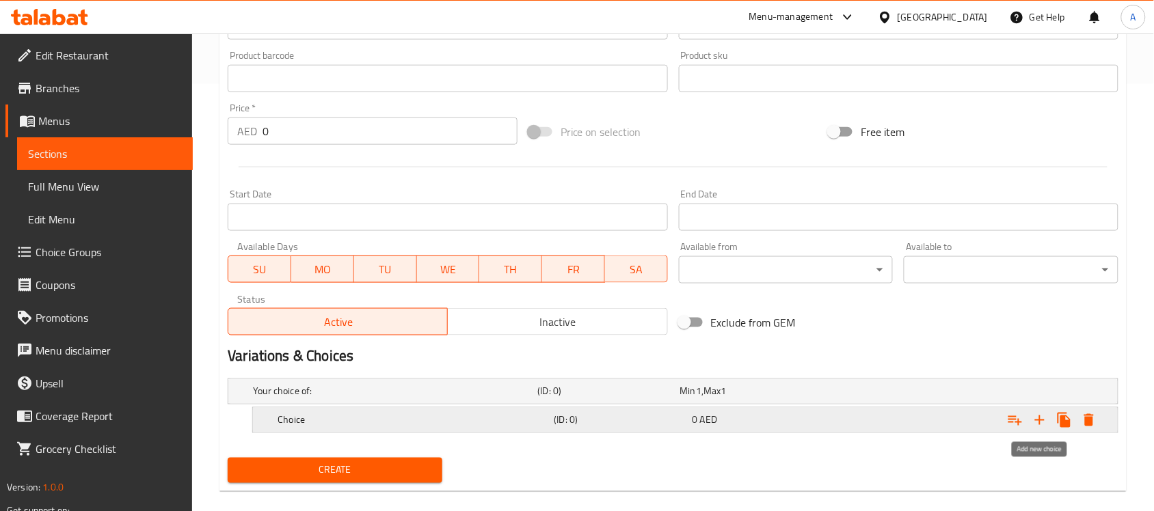
click at [1039, 417] on icon "Expand" at bounding box center [1039, 420] width 16 height 16
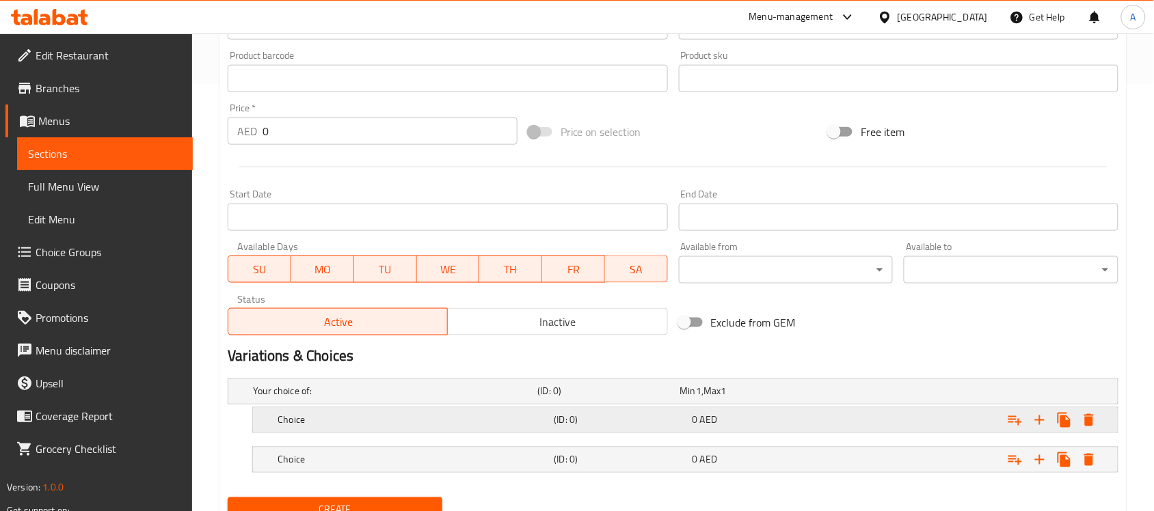
click at [383, 412] on div "Choice" at bounding box center [413, 420] width 276 height 19
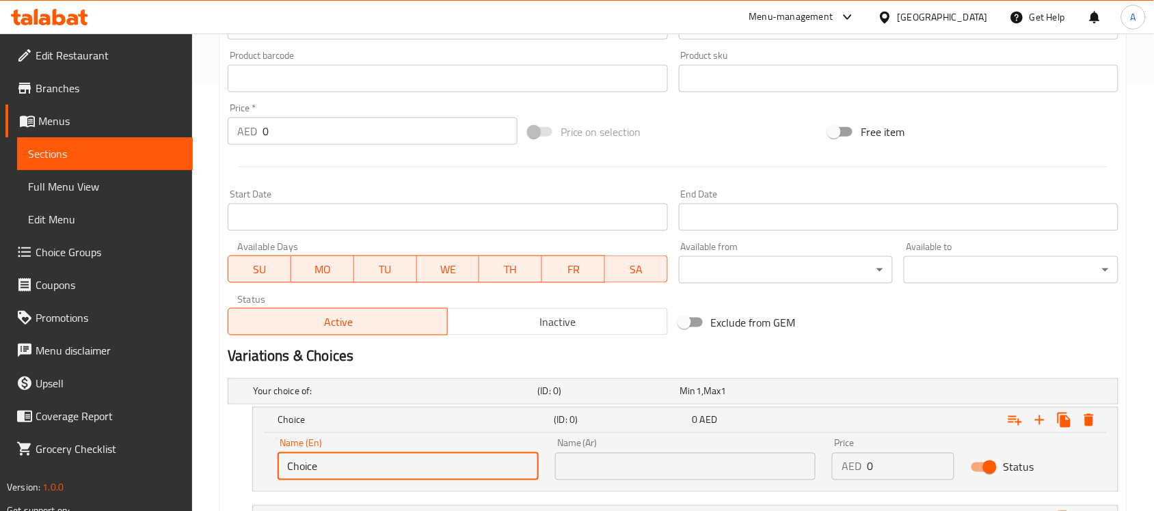
click at [356, 478] on input "Choice" at bounding box center [407, 466] width 261 height 27
click at [356, 478] on input "text" at bounding box center [407, 466] width 261 height 27
click at [680, 470] on input "text" at bounding box center [685, 466] width 261 height 27
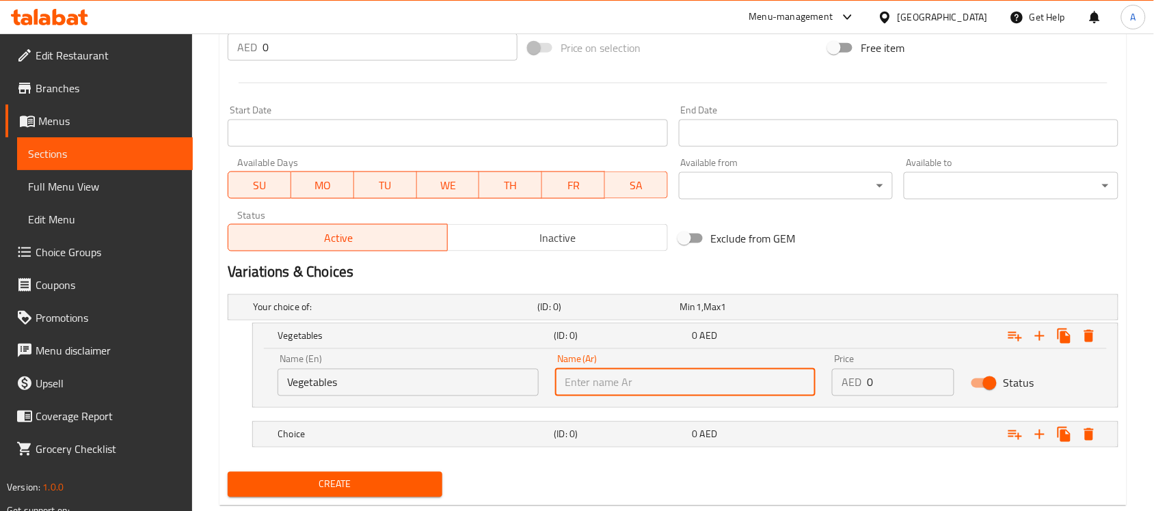
scroll to position [513, 0]
click at [349, 374] on input "Vegetables" at bounding box center [407, 381] width 261 height 27
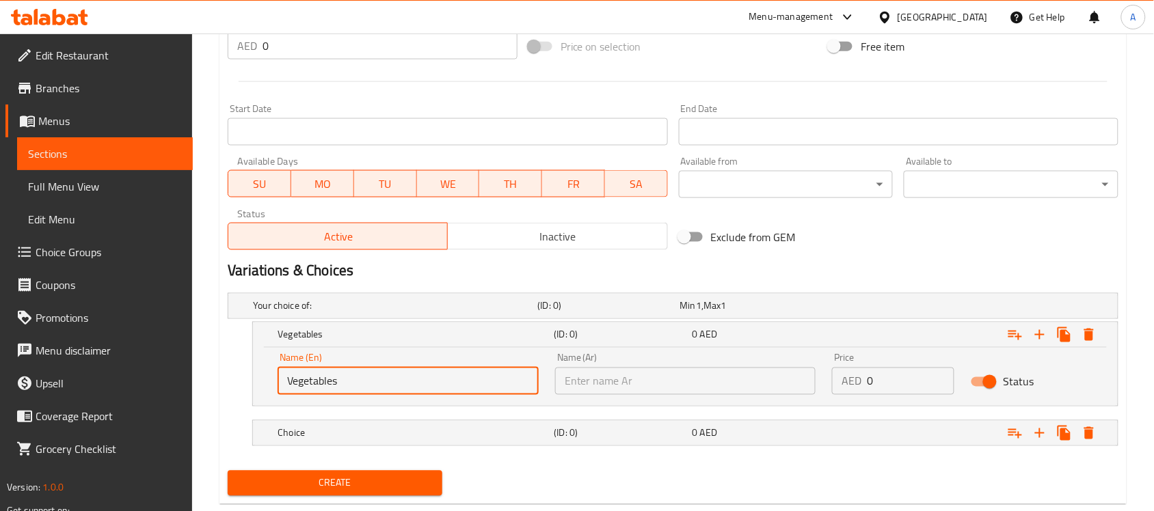
click at [349, 374] on input "Vegetables" at bounding box center [407, 381] width 261 height 27
type input "Veg"
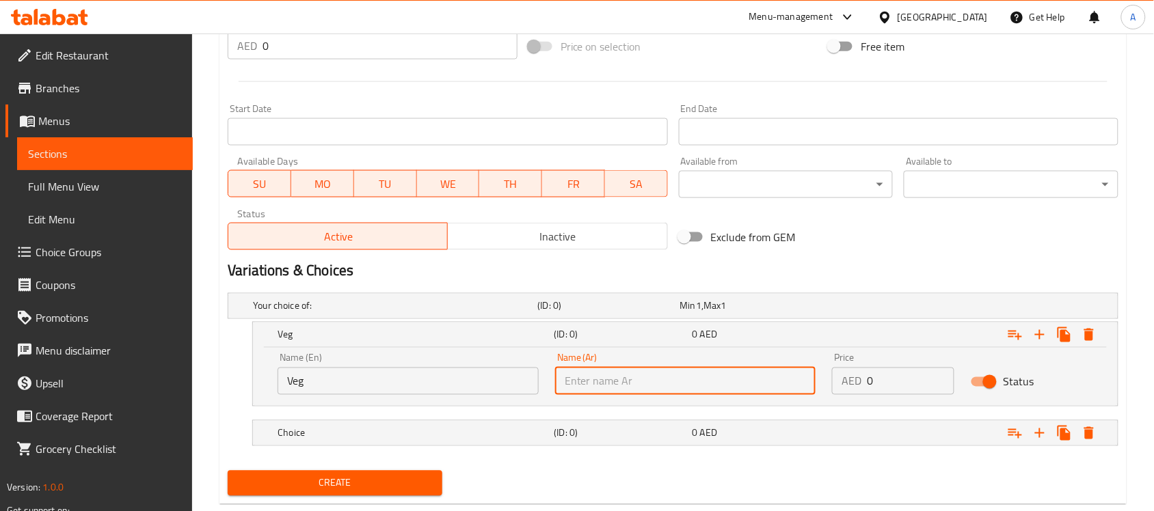
click at [617, 370] on input "text" at bounding box center [685, 381] width 261 height 27
type input "نباتي"
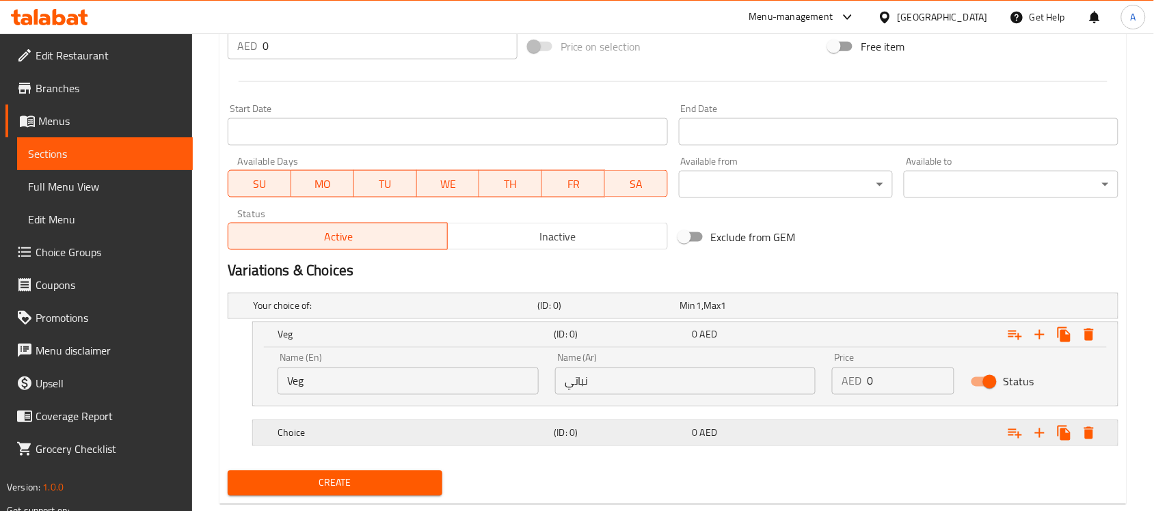
click at [543, 434] on h5 "Choice" at bounding box center [412, 434] width 271 height 14
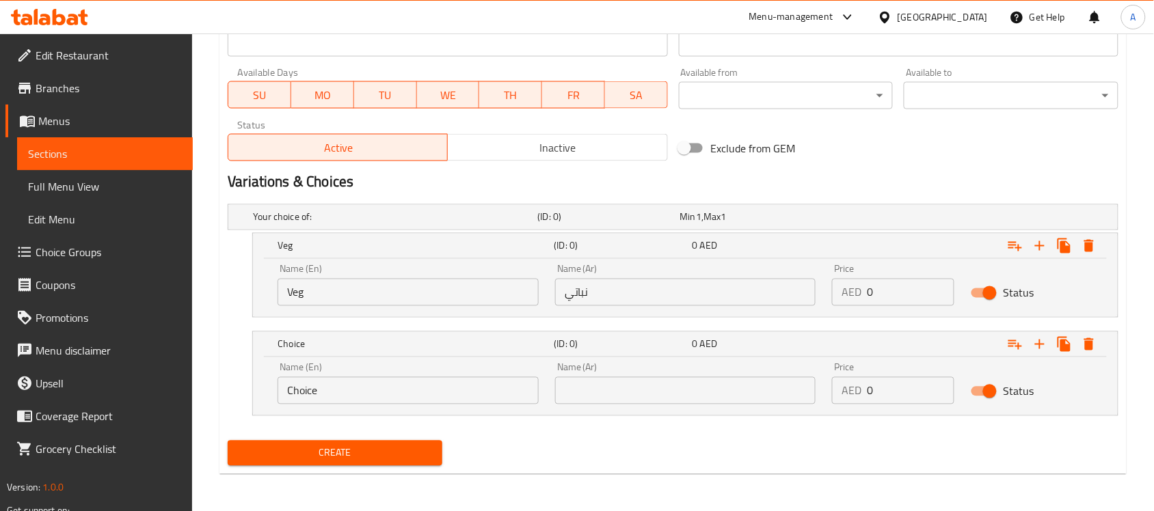
scroll to position [602, 0]
click at [600, 385] on input "text" at bounding box center [685, 390] width 261 height 27
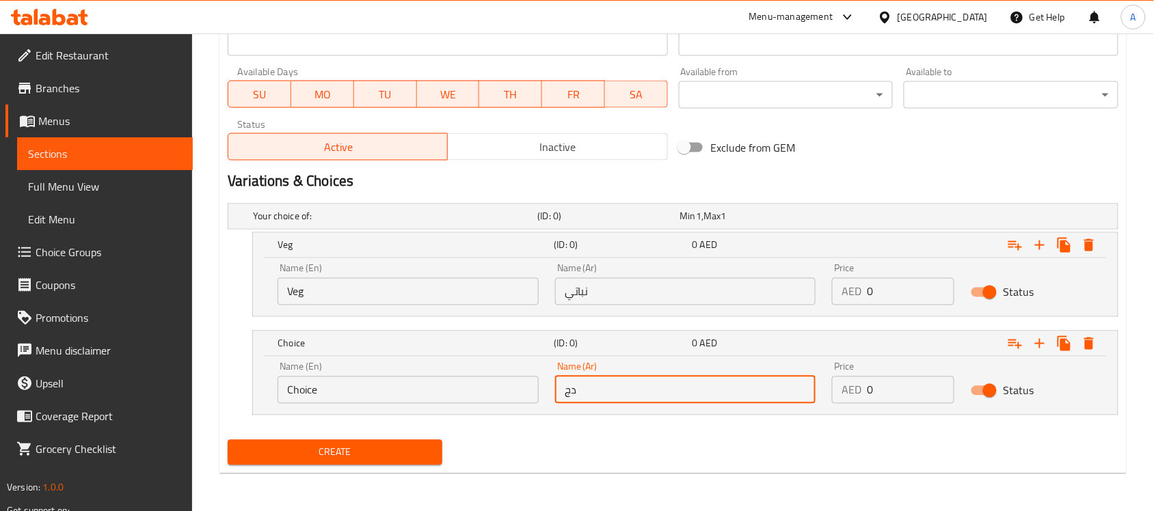
type input "دجاج"
click at [428, 397] on input "Choice" at bounding box center [407, 390] width 261 height 27
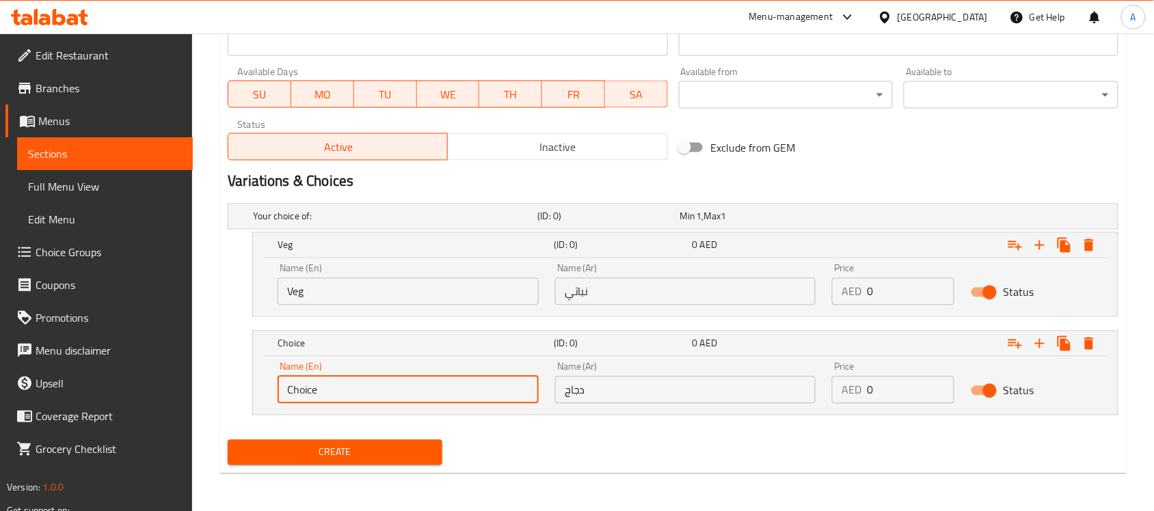
click at [428, 397] on input "Choice" at bounding box center [407, 390] width 261 height 27
type input "Chicken"
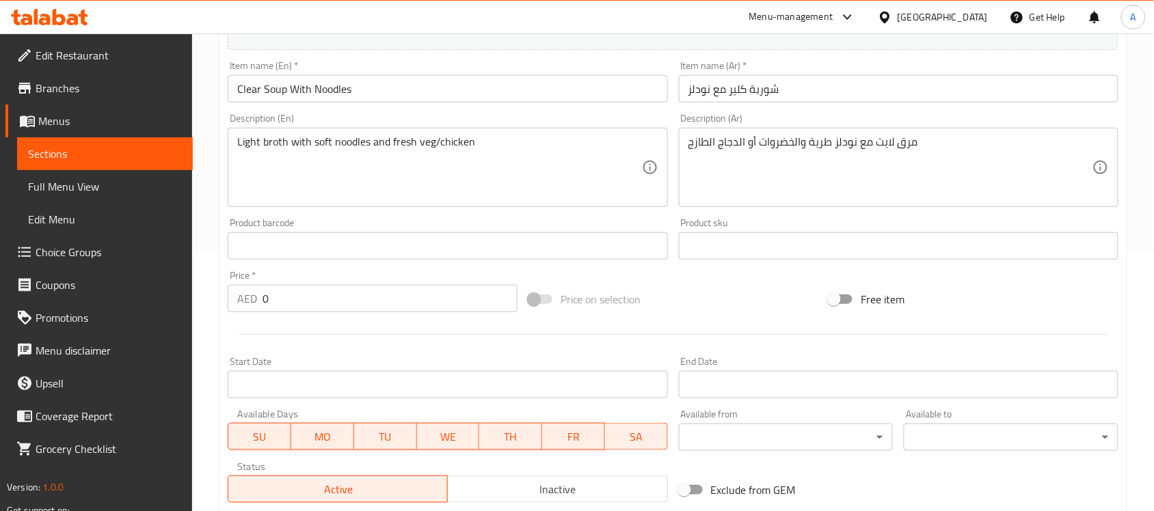
scroll to position [431, 0]
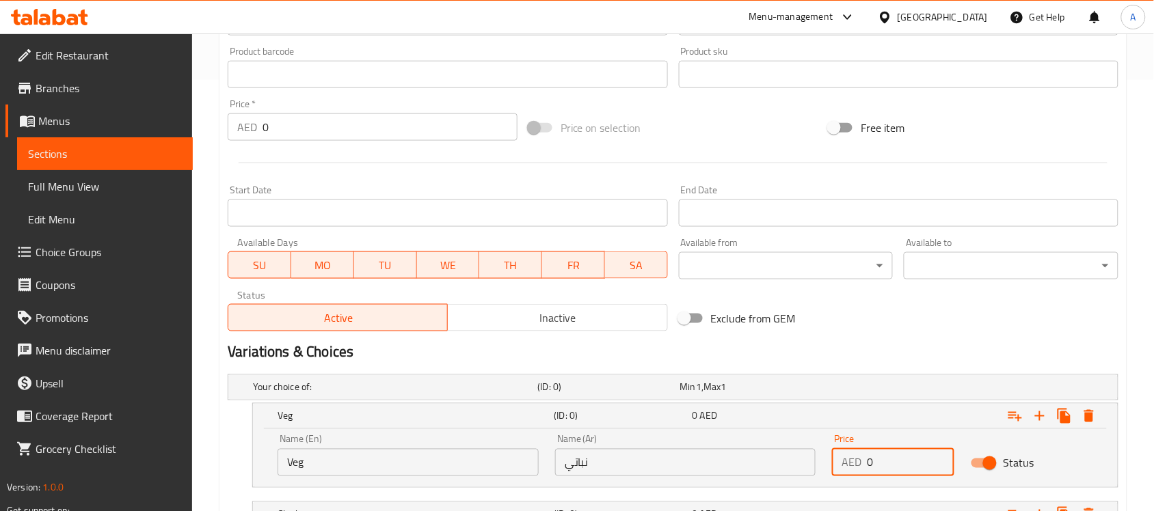
drag, startPoint x: 887, startPoint y: 459, endPoint x: 811, endPoint y: 448, distance: 76.7
click at [811, 448] on div "Name (En) Veg Name (En) Name (Ar) نباتي Name (Ar) Price AED 0 Price Status" at bounding box center [685, 456] width 832 height 58
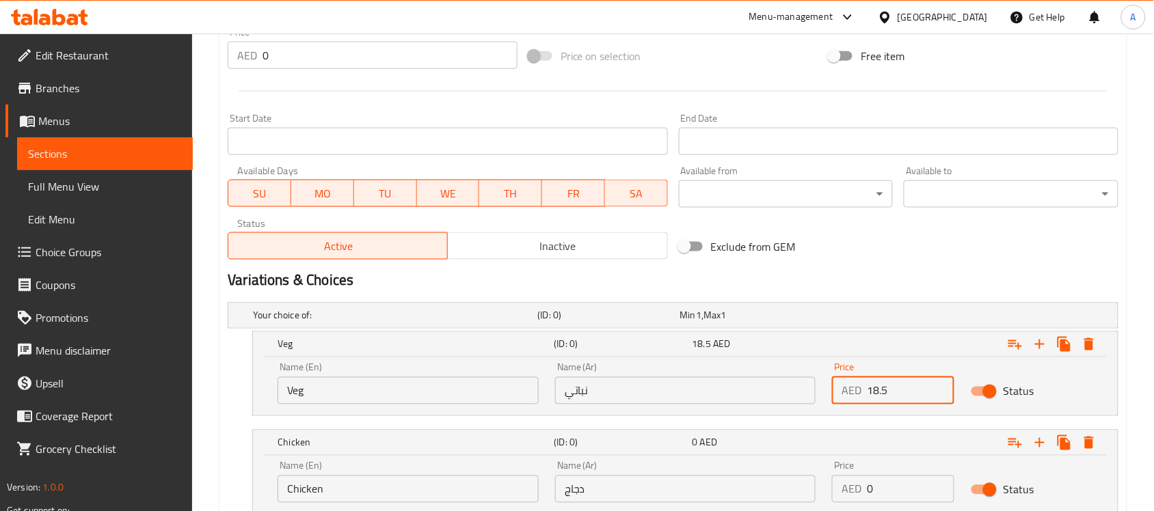
scroll to position [602, 0]
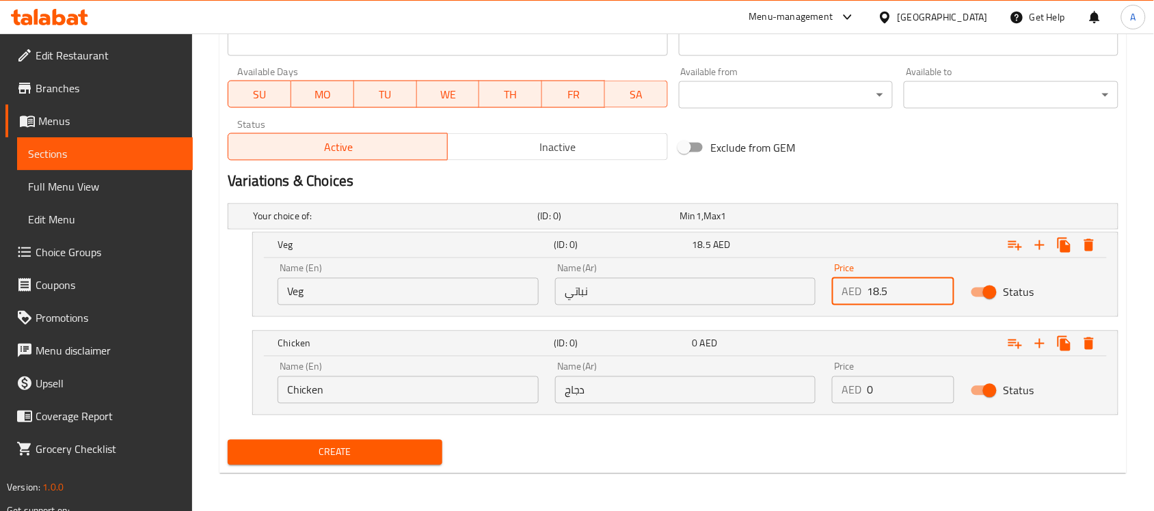
type input "18.5"
drag, startPoint x: 869, startPoint y: 383, endPoint x: 804, endPoint y: 390, distance: 66.0
click at [813, 392] on div "Name (En) Chicken Name (En) Name (Ar) دجاج Name (Ar) Price AED 0 Price Status" at bounding box center [685, 383] width 832 height 58
type input "20"
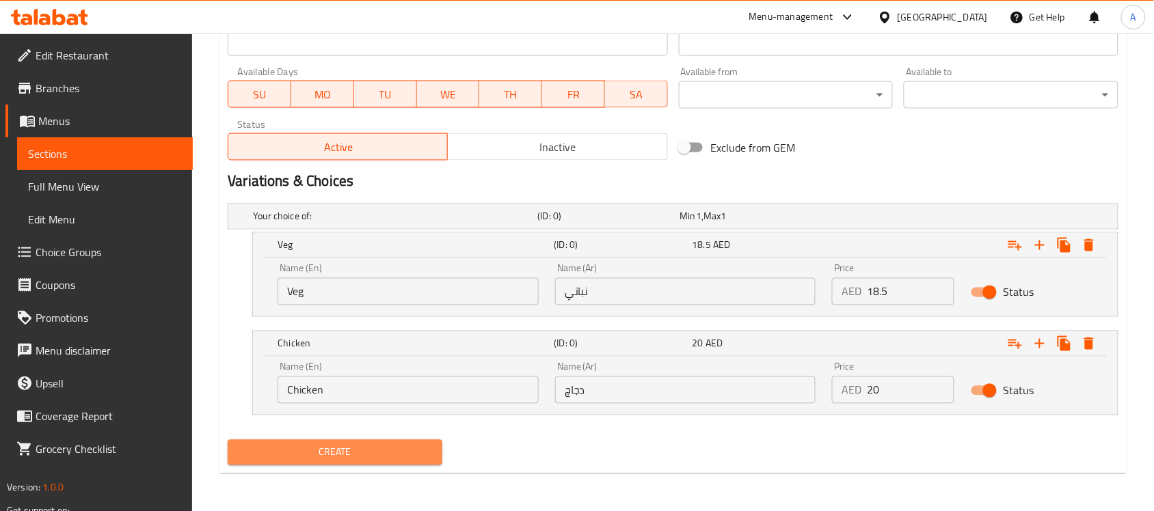
click at [362, 449] on span "Create" at bounding box center [335, 452] width 193 height 17
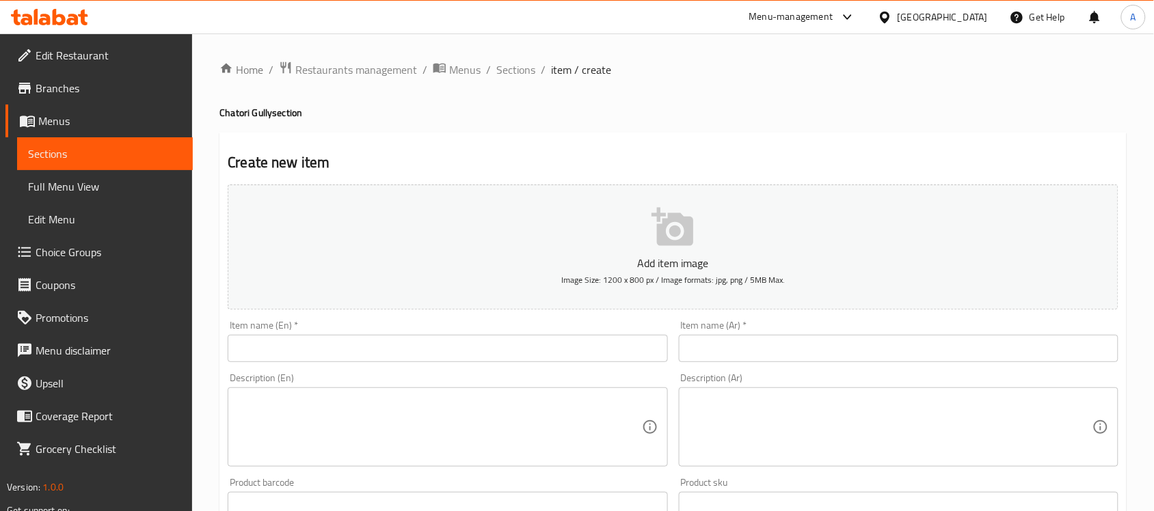
click at [105, 149] on span "Sections" at bounding box center [105, 154] width 154 height 16
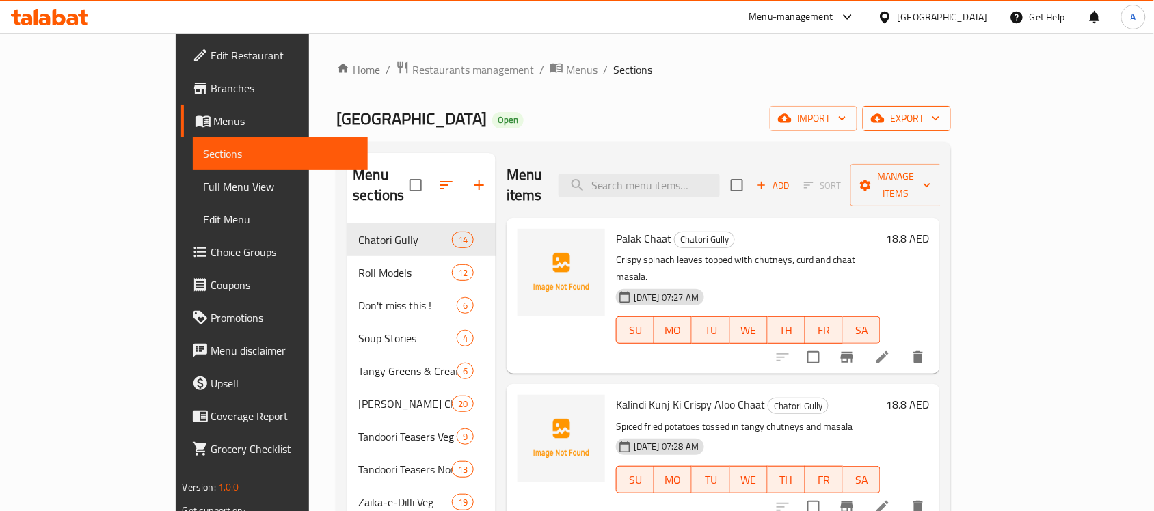
click at [940, 113] on span "export" at bounding box center [907, 118] width 66 height 17
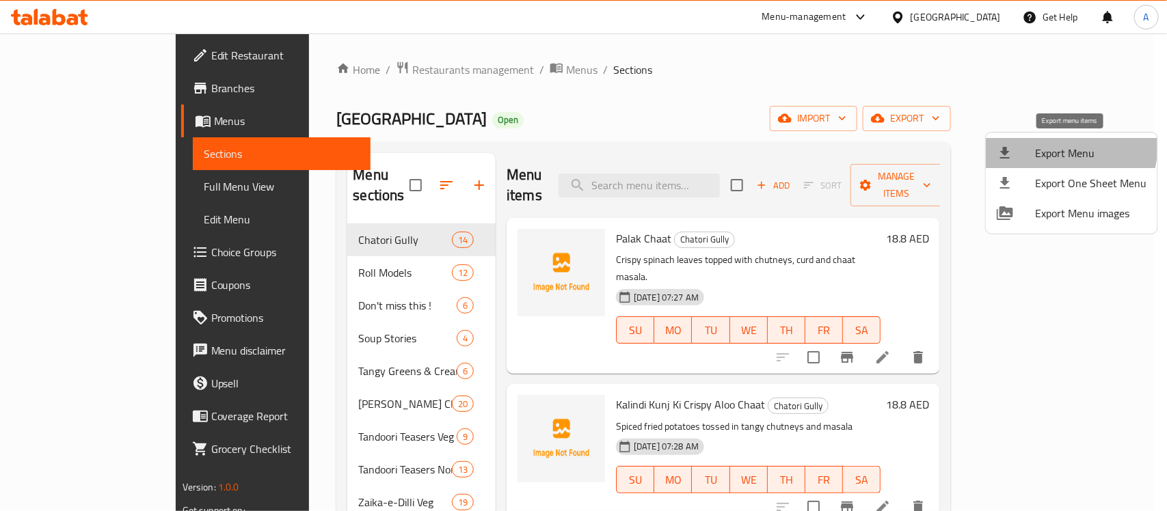
click at [1053, 145] on span "Export Menu" at bounding box center [1090, 153] width 111 height 16
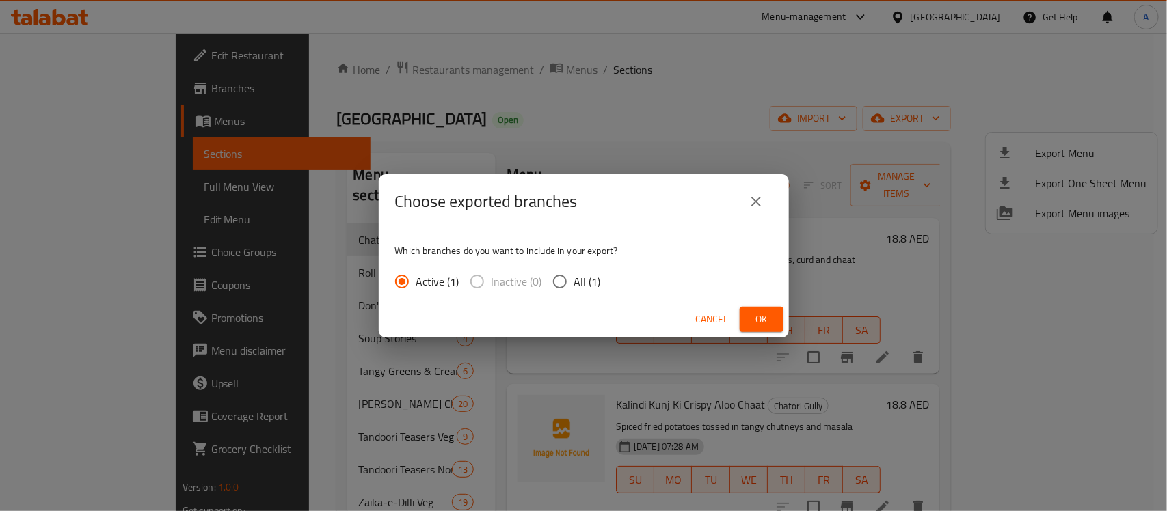
click at [552, 284] on input "All (1)" at bounding box center [559, 281] width 29 height 29
radio input "true"
click at [746, 316] on button "Ok" at bounding box center [762, 319] width 44 height 25
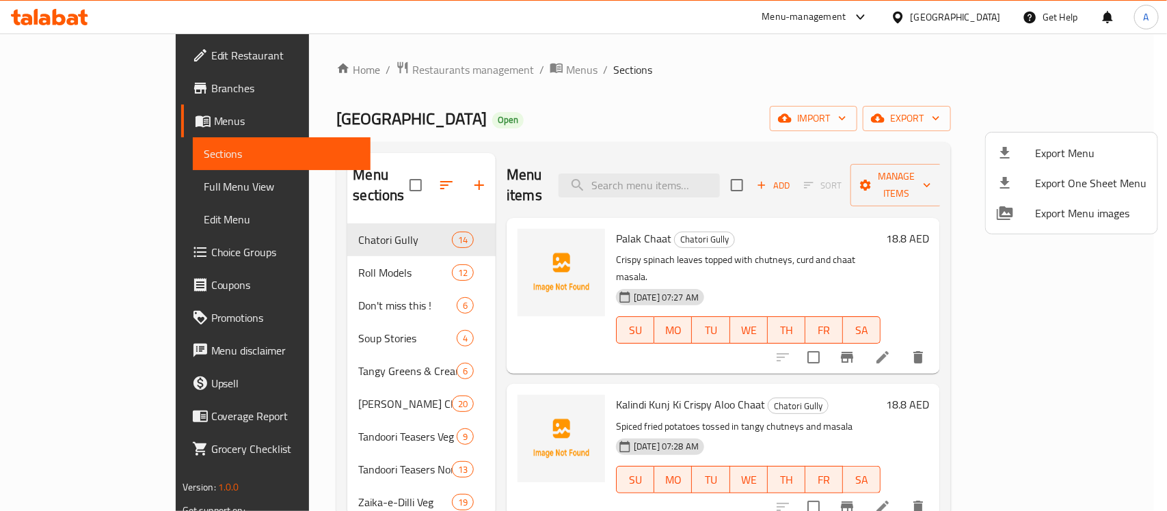
click at [360, 69] on div at bounding box center [583, 255] width 1167 height 511
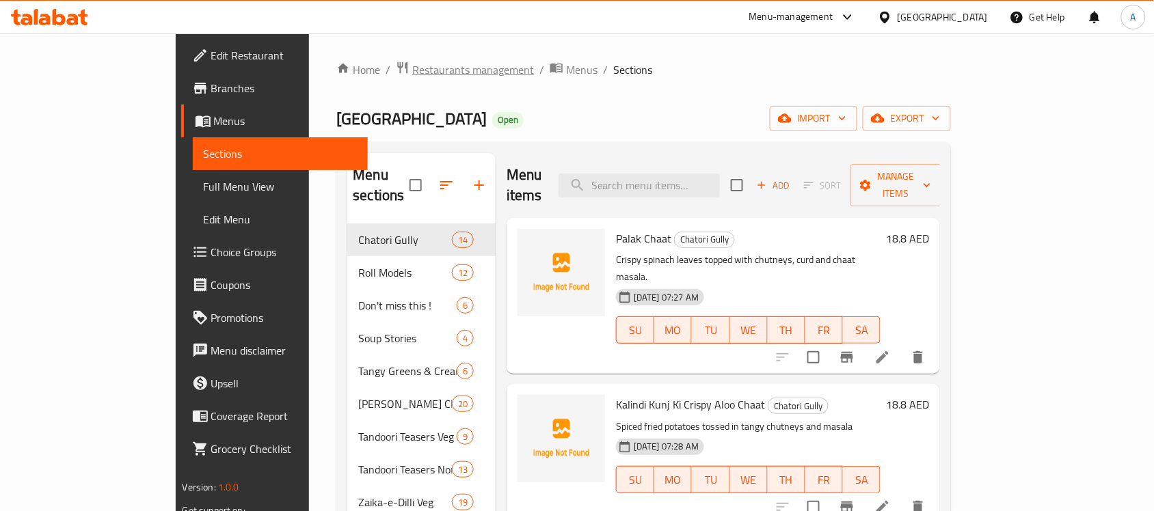
click at [412, 68] on span "Restaurants management" at bounding box center [473, 70] width 122 height 16
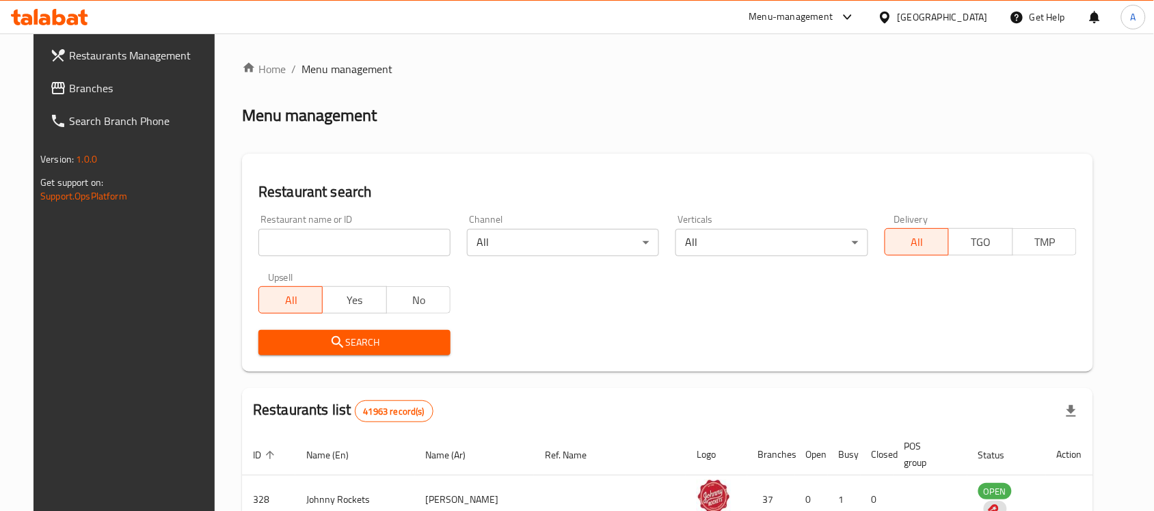
click at [934, 21] on div "[GEOGRAPHIC_DATA]" at bounding box center [942, 17] width 90 height 15
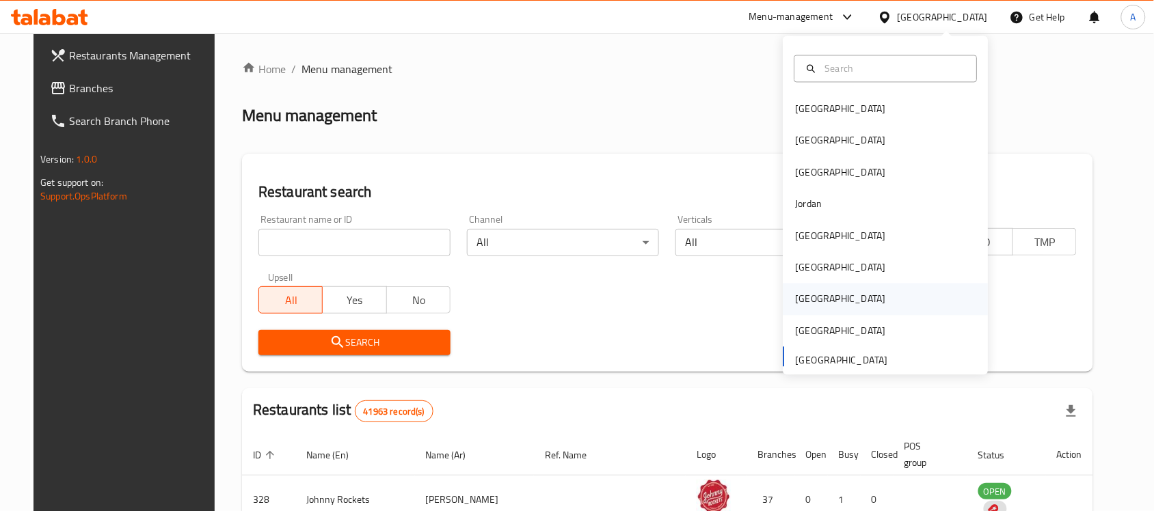
click at [803, 304] on div "Qatar" at bounding box center [841, 299] width 90 height 15
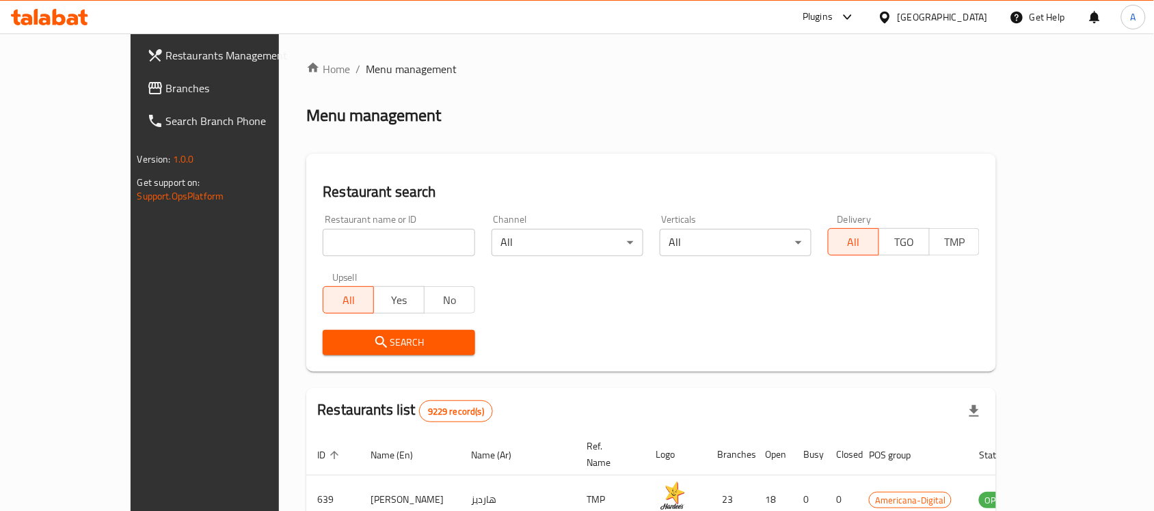
click at [353, 267] on div "Upsell All Yes No" at bounding box center [398, 293] width 168 height 57
click at [377, 244] on input "search" at bounding box center [399, 242] width 152 height 27
paste input "641356"
type input "641356"
click button "Search" at bounding box center [399, 342] width 152 height 25
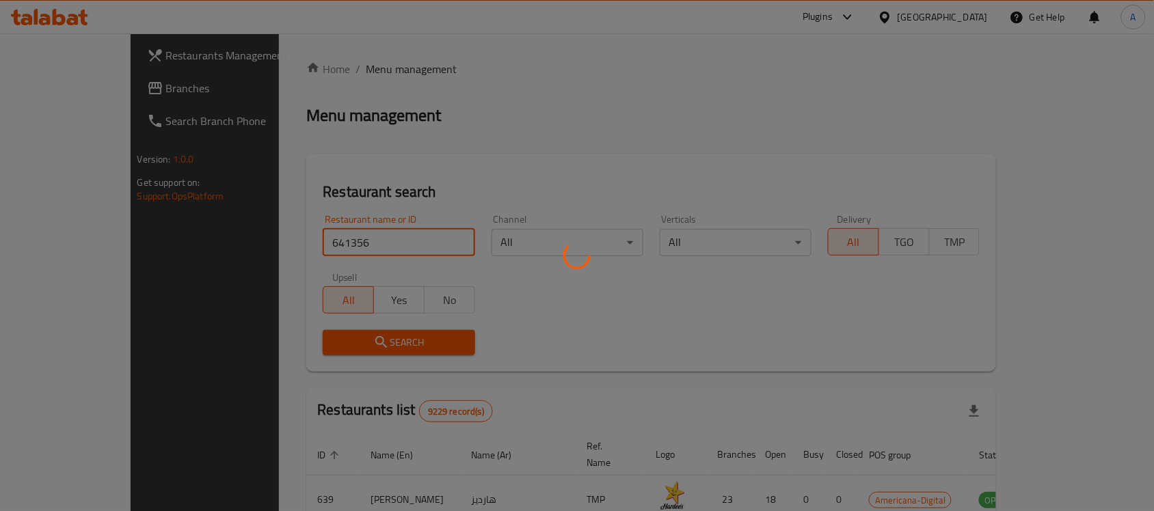
click button "Search" at bounding box center [399, 342] width 152 height 25
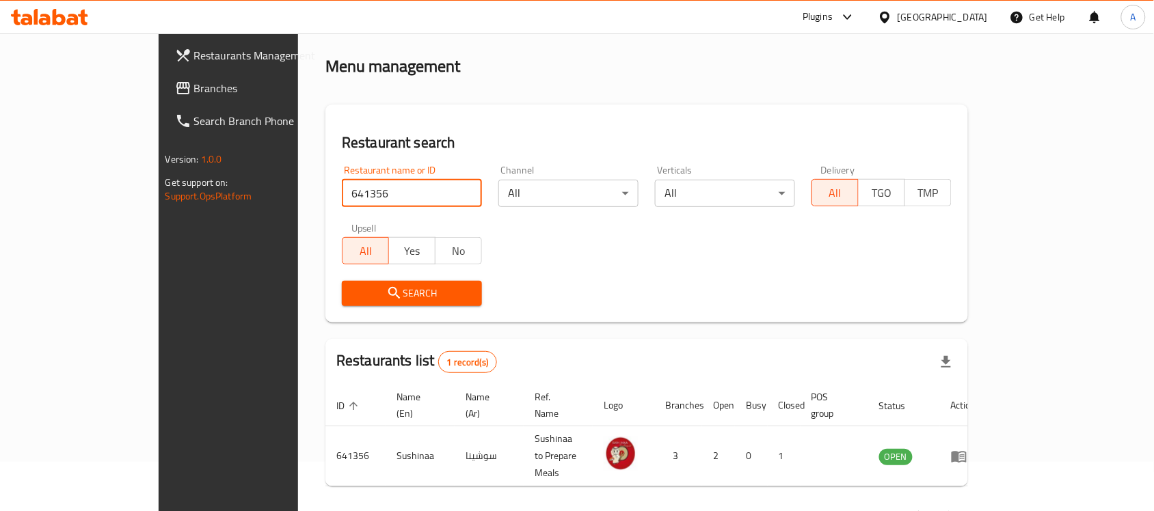
scroll to position [72, 0]
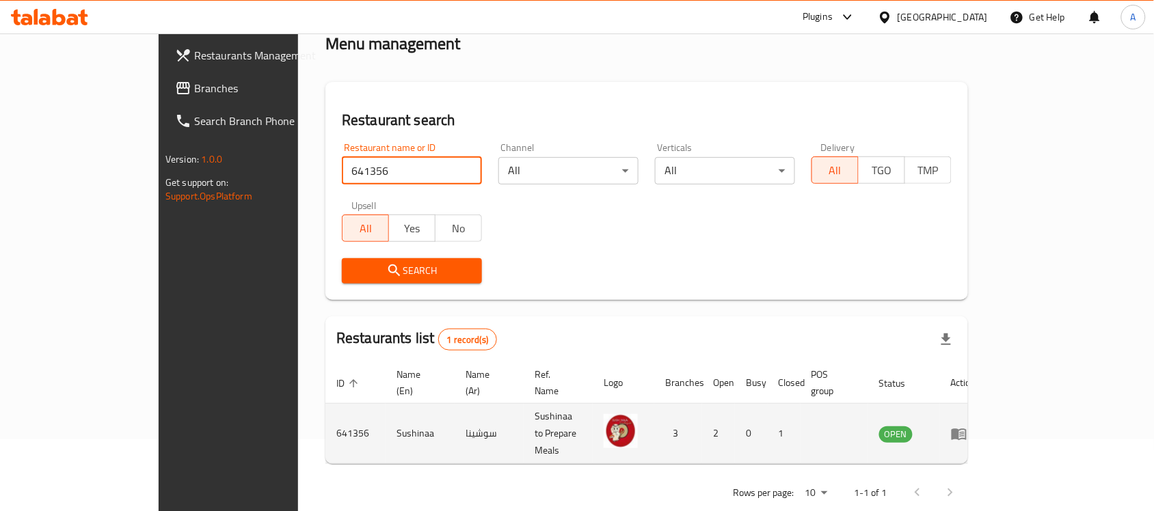
click at [385, 404] on td "Sushinaa" at bounding box center [419, 434] width 69 height 60
copy td "Sushinaa"
click at [385, 404] on td "Sushinaa" at bounding box center [419, 434] width 69 height 60
click at [967, 426] on icon "enhanced table" at bounding box center [959, 434] width 16 height 16
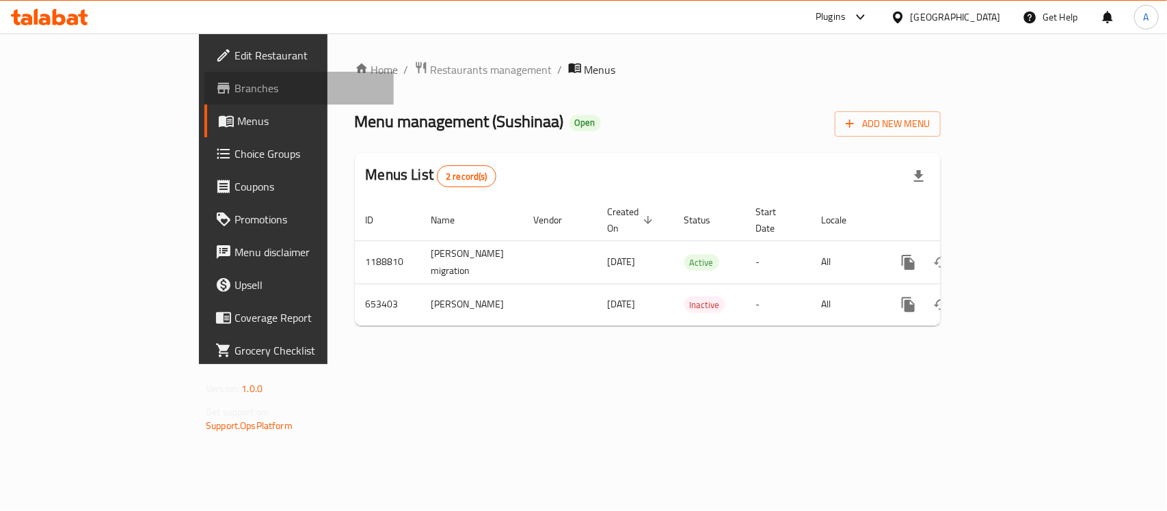
click at [234, 85] on span "Branches" at bounding box center [308, 88] width 148 height 16
